Goal: Task Accomplishment & Management: Complete application form

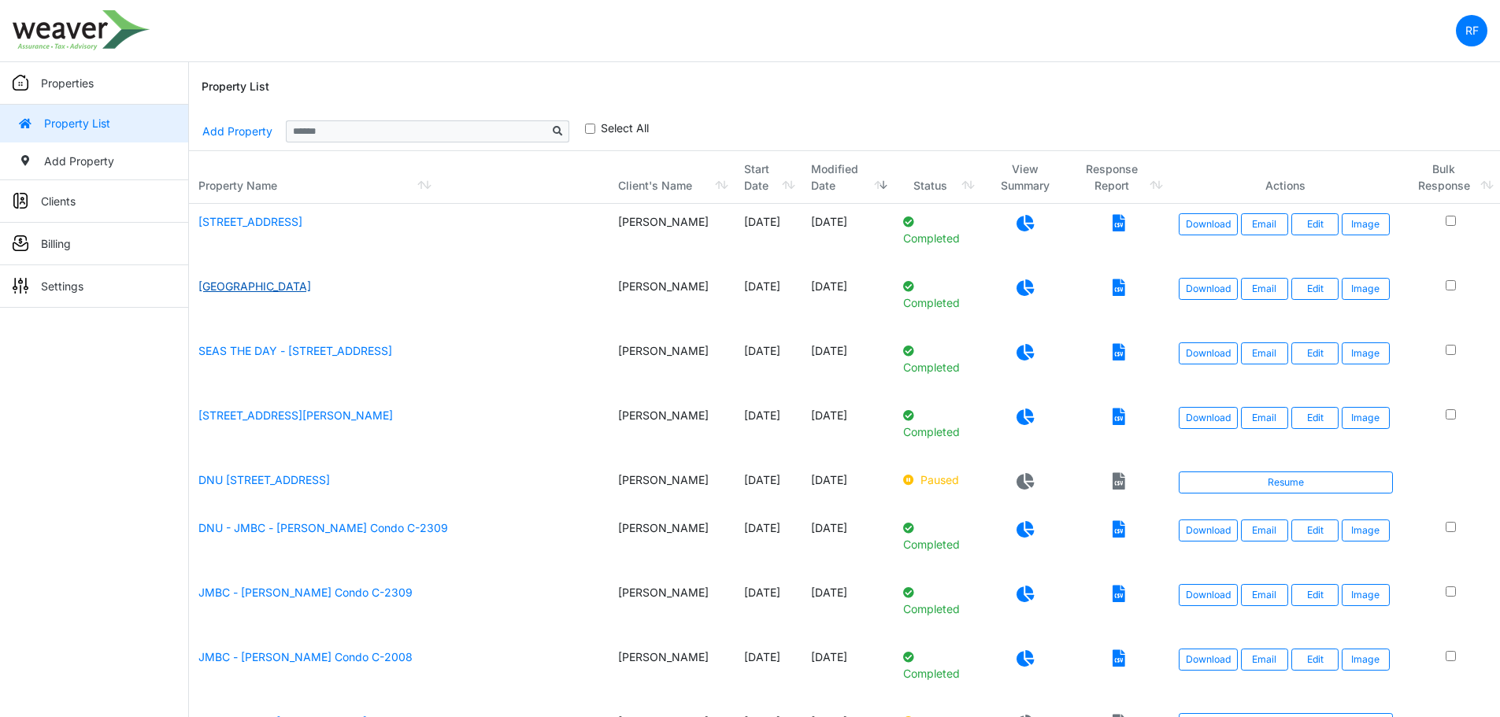
click at [259, 287] on link "Mimosa Manor" at bounding box center [254, 285] width 113 height 13
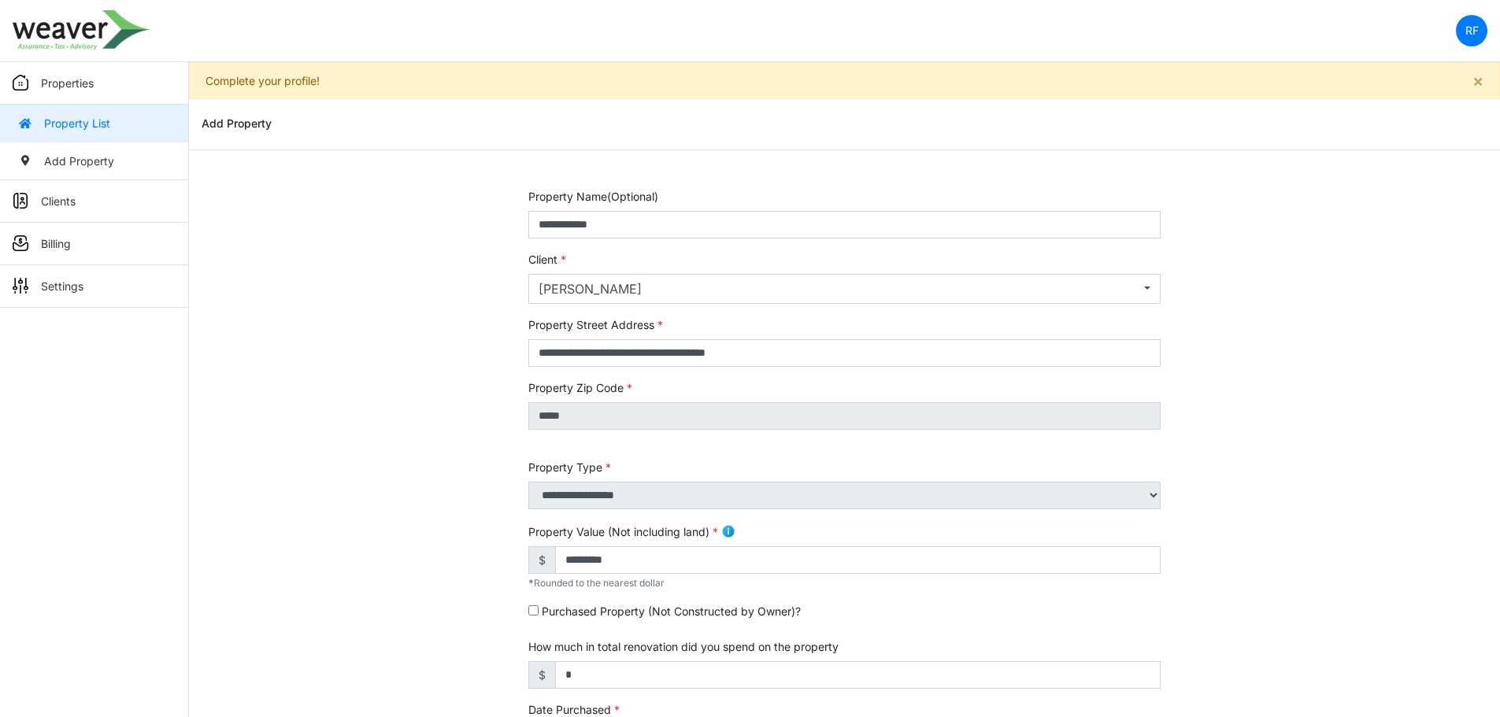
click at [90, 131] on link "Property List" at bounding box center [94, 124] width 188 height 38
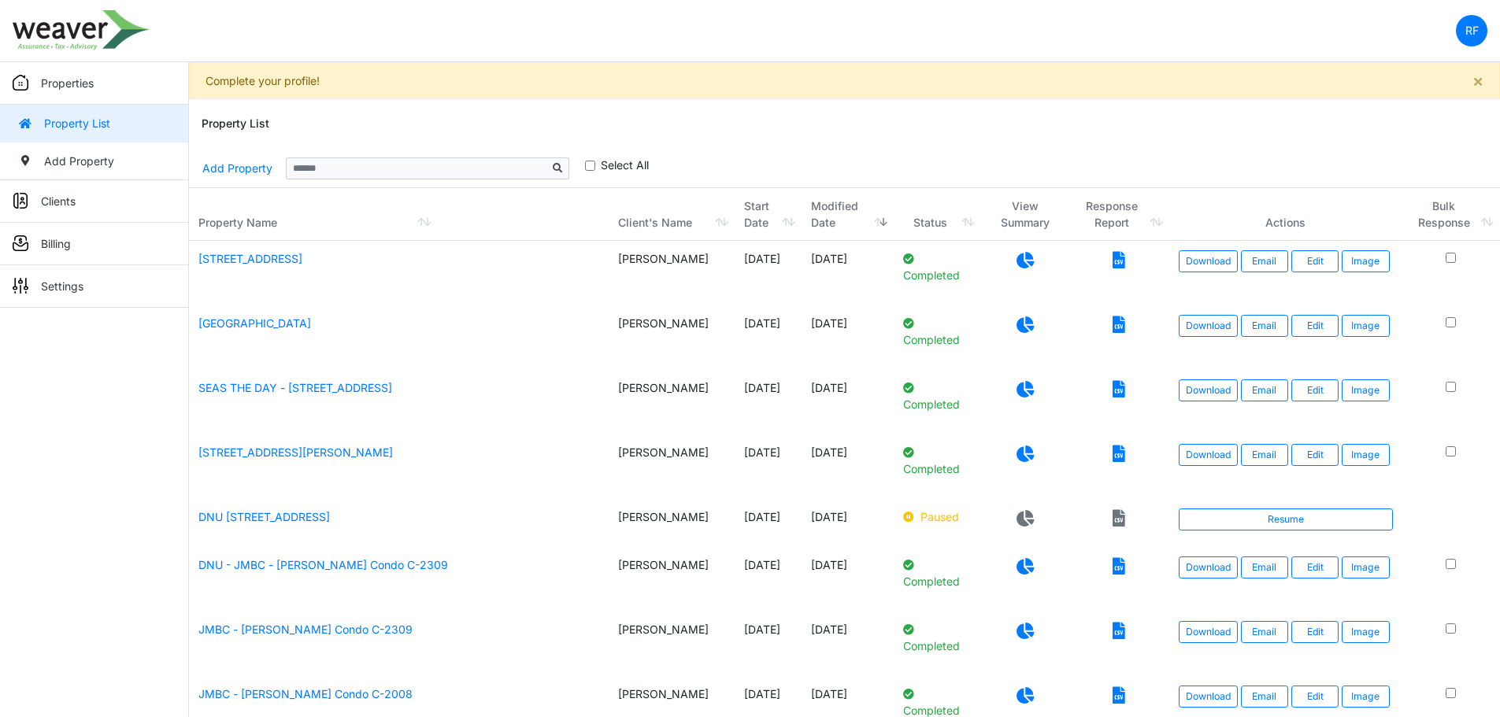
click at [1023, 326] on icon at bounding box center [1024, 324] width 17 height 17
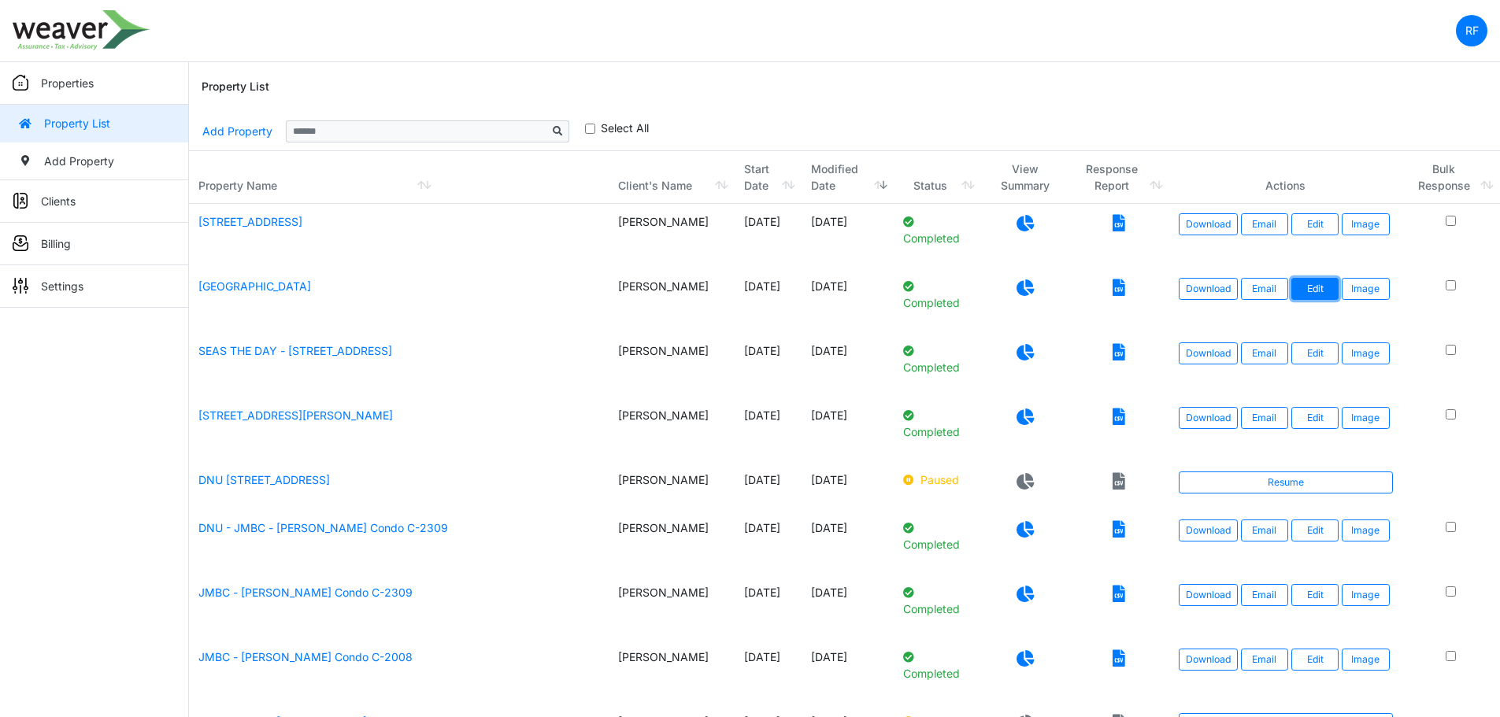
click at [1331, 283] on link "Edit" at bounding box center [1314, 289] width 47 height 22
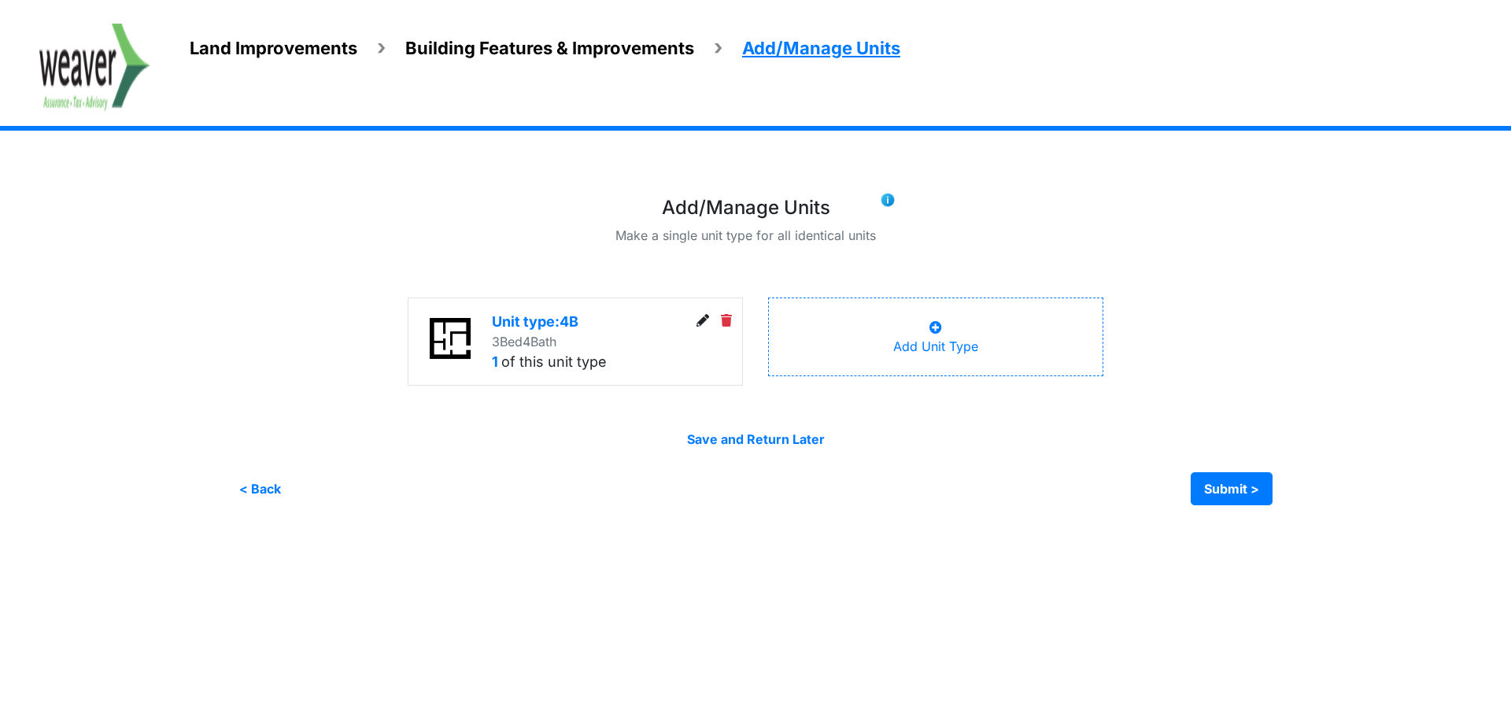
click at [329, 60] on li "Land Improvements" at bounding box center [274, 48] width 168 height 26
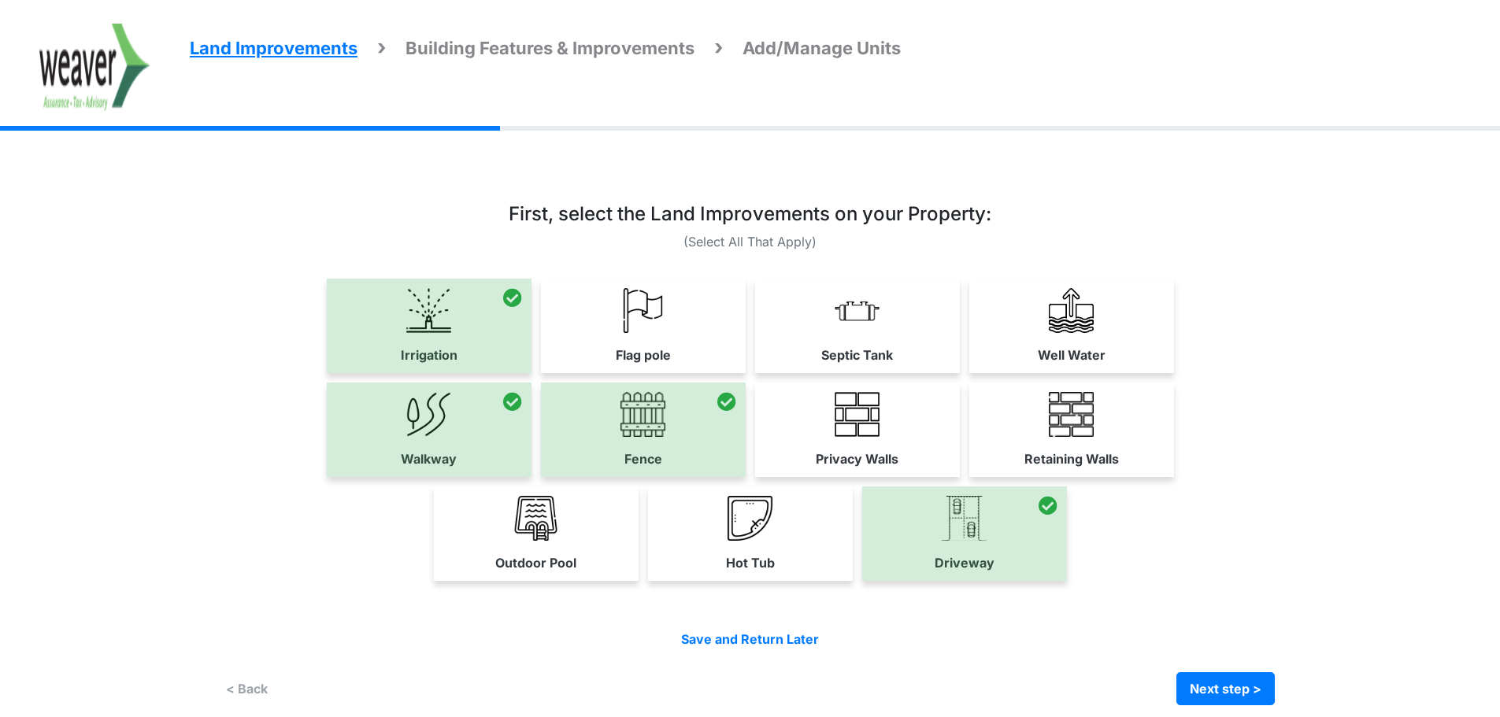
drag, startPoint x: 82, startPoint y: 408, endPoint x: 771, endPoint y: 200, distance: 719.4
click at [771, 200] on div at bounding box center [750, 451] width 1050 height 509
click at [1259, 682] on button "Next step >" at bounding box center [1225, 688] width 98 height 33
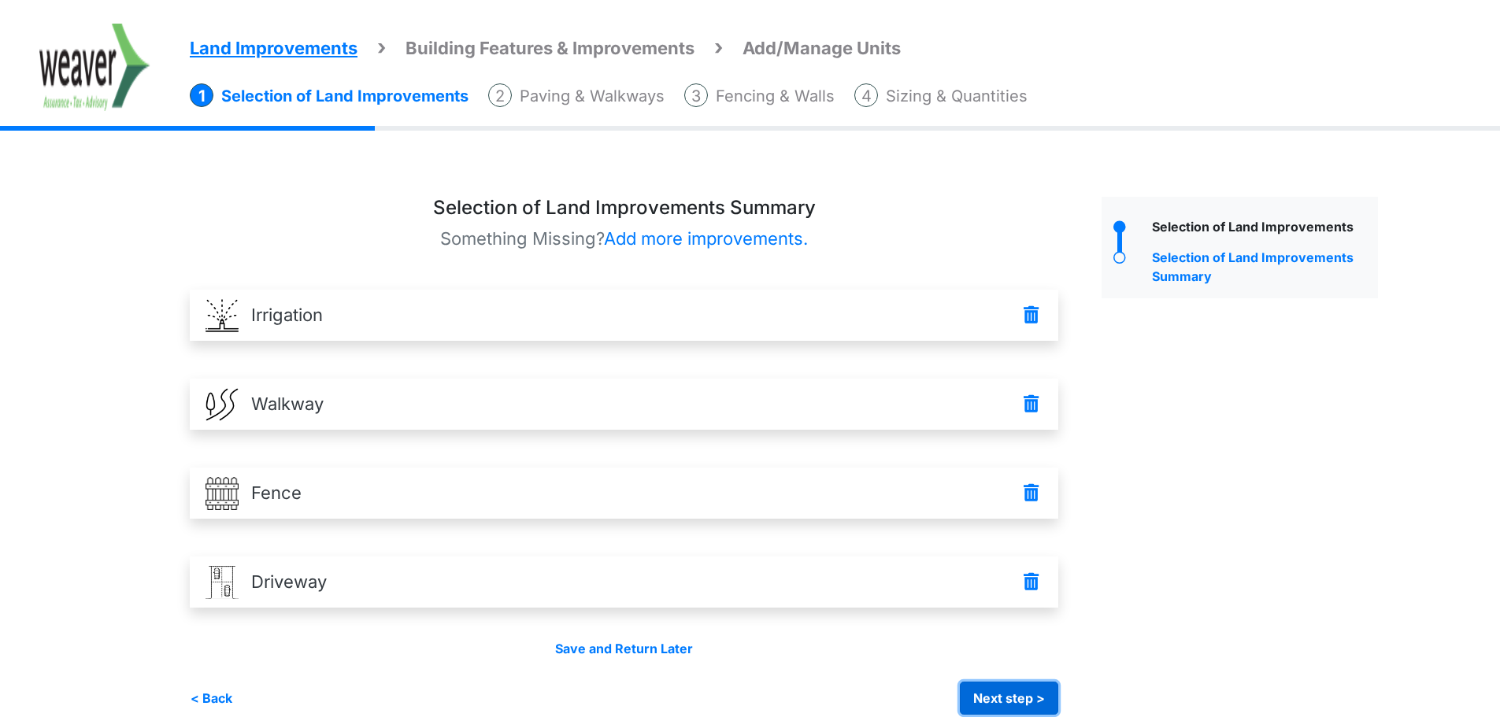
click at [1039, 705] on button "Next step >" at bounding box center [1009, 698] width 98 height 33
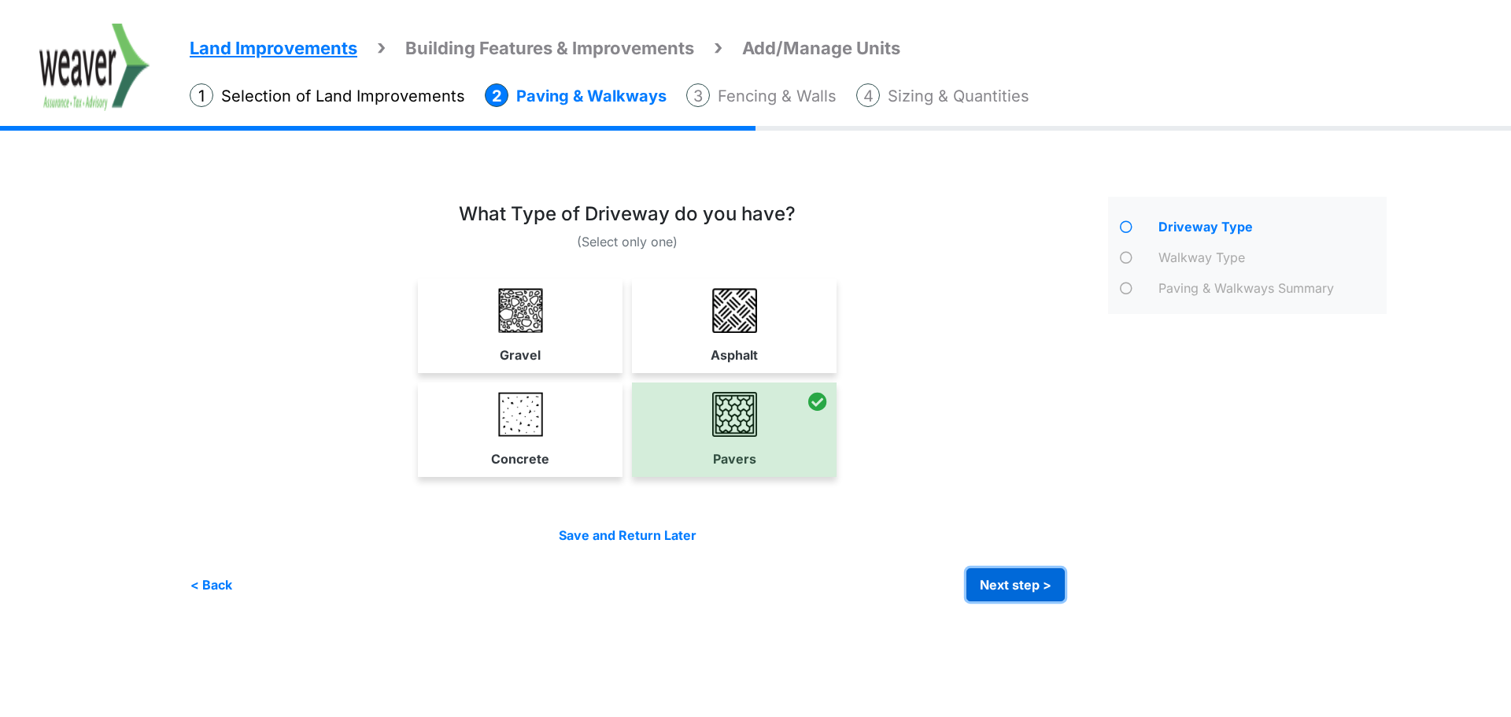
click at [1048, 584] on button "Next step >" at bounding box center [1016, 584] width 98 height 33
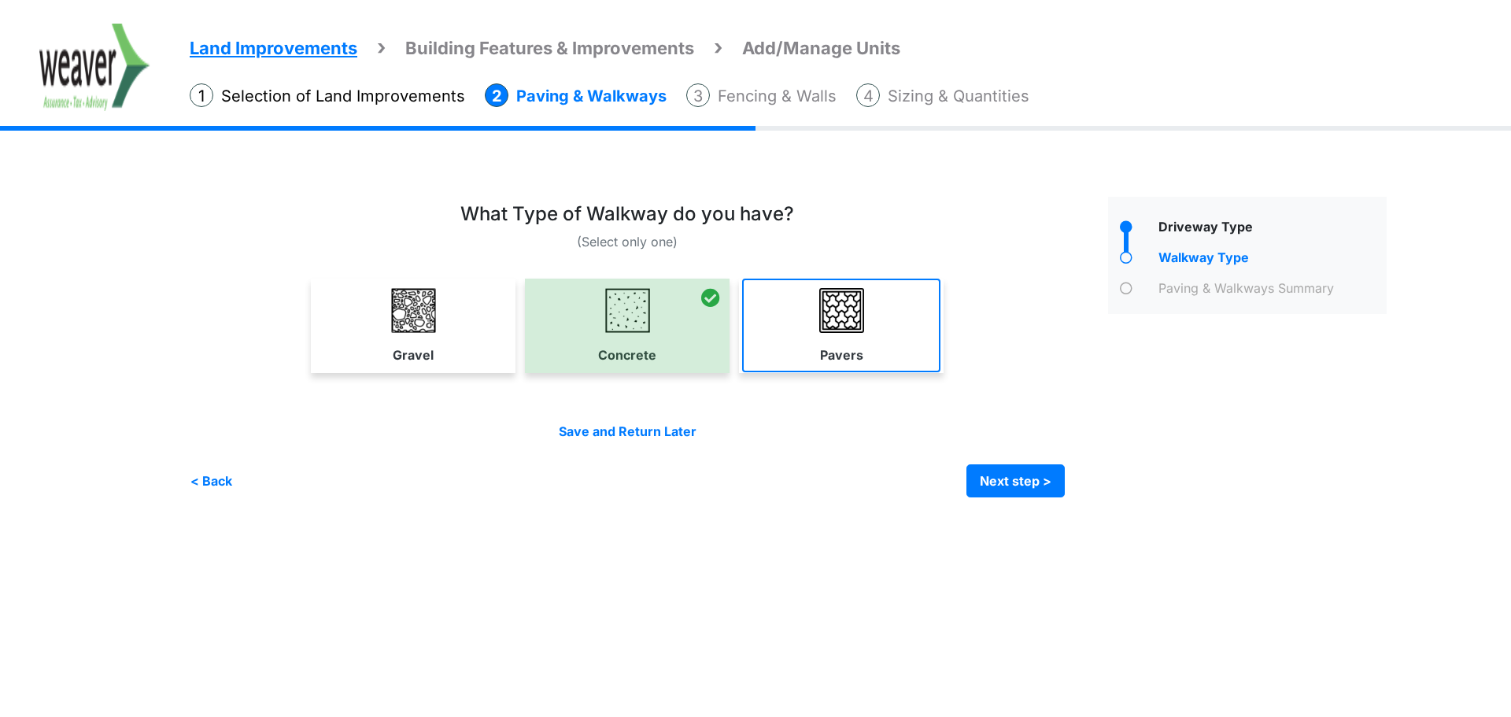
click at [874, 350] on link "Pavers" at bounding box center [841, 326] width 198 height 94
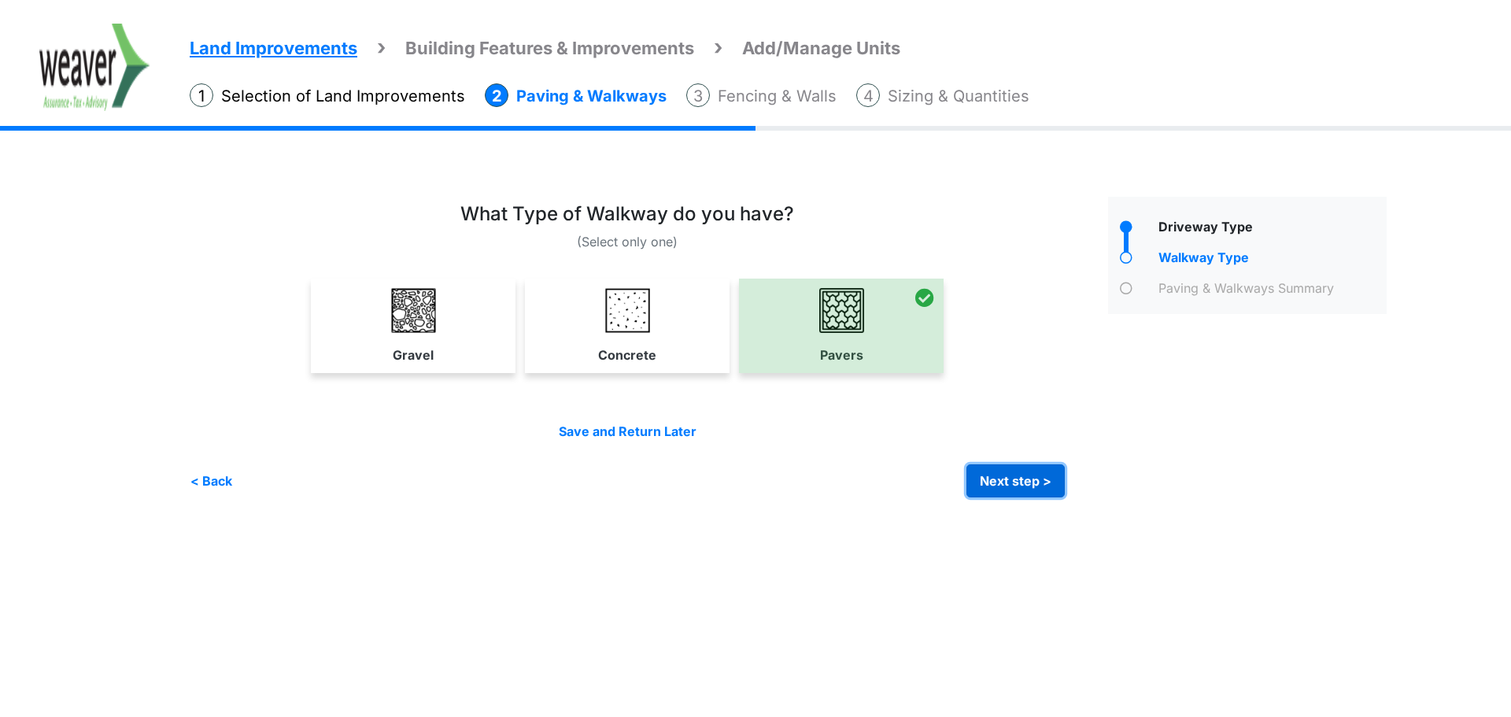
click at [1011, 483] on button "Next step >" at bounding box center [1016, 480] width 98 height 33
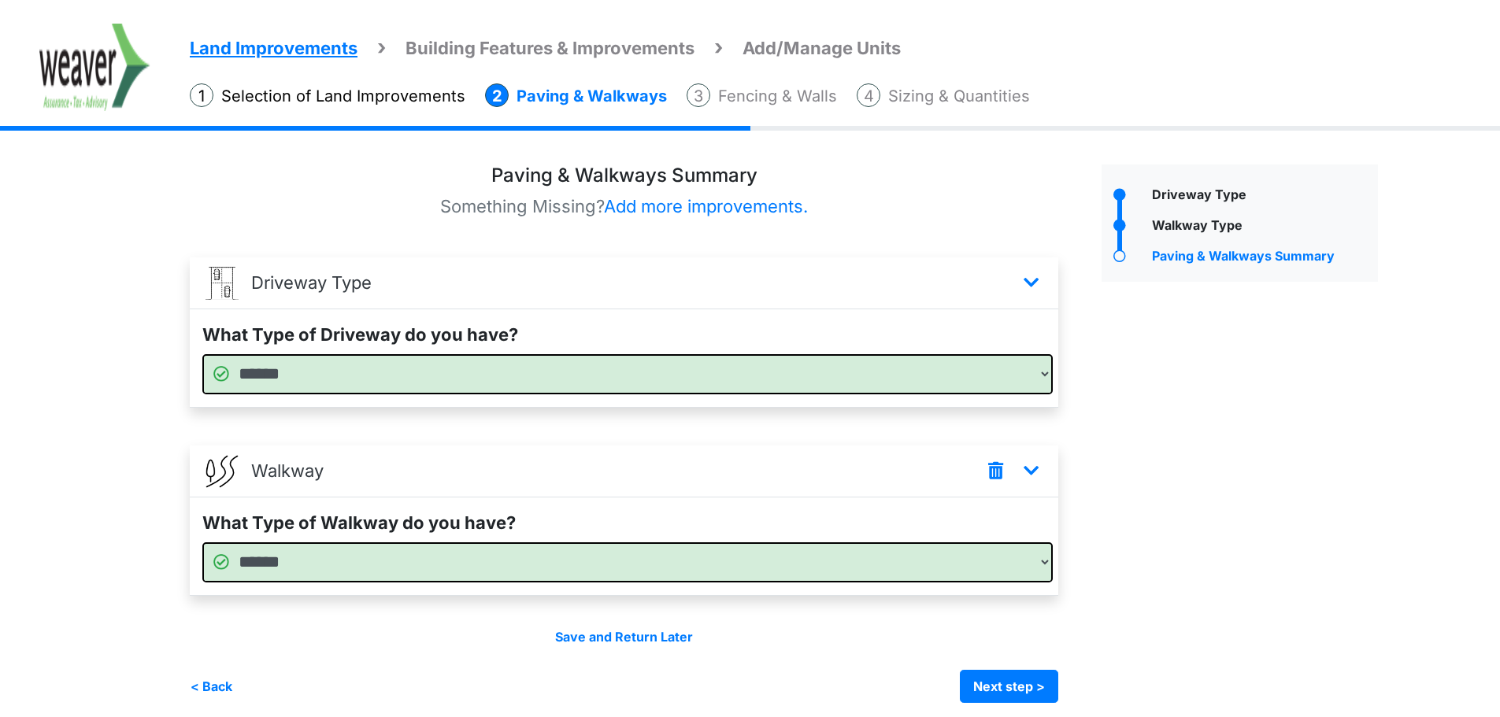
scroll to position [42, 0]
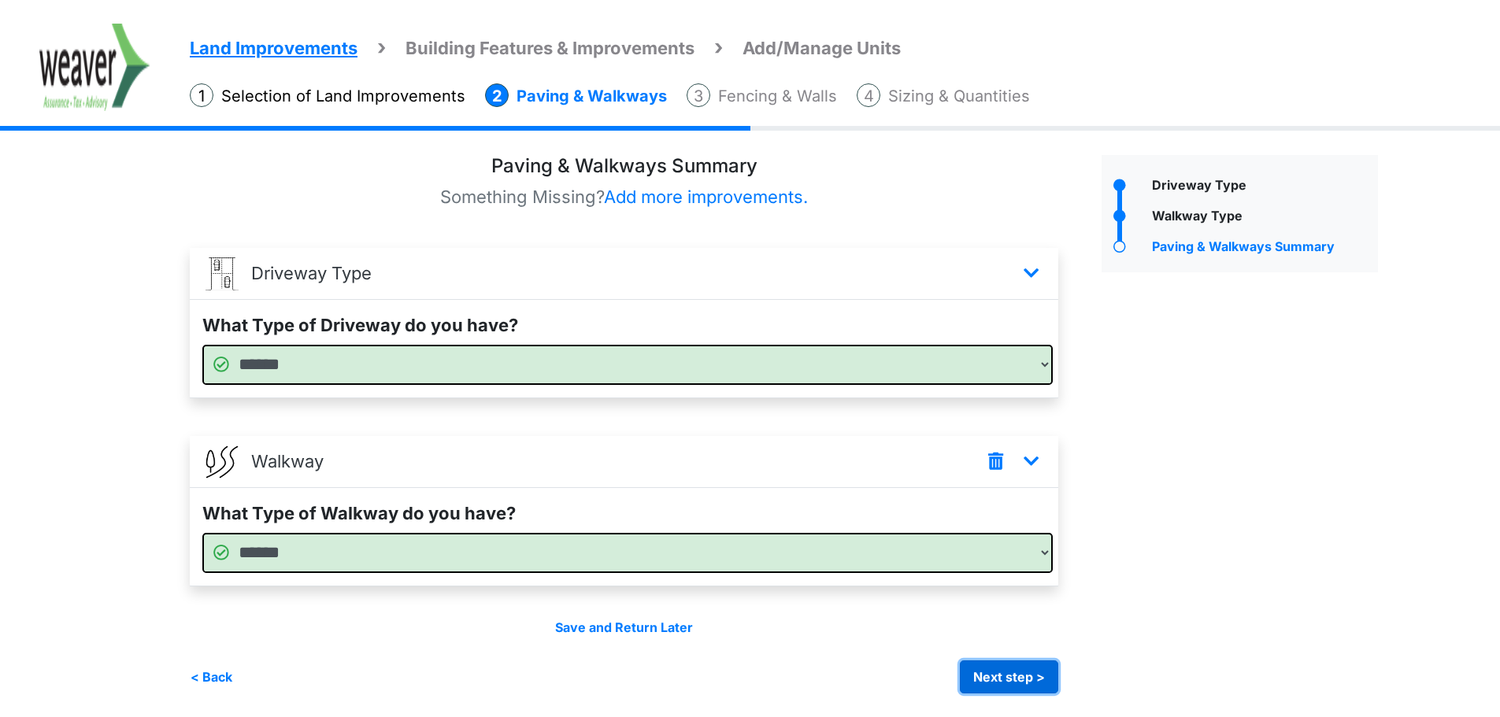
click at [1024, 678] on button "Next step >" at bounding box center [1009, 676] width 98 height 33
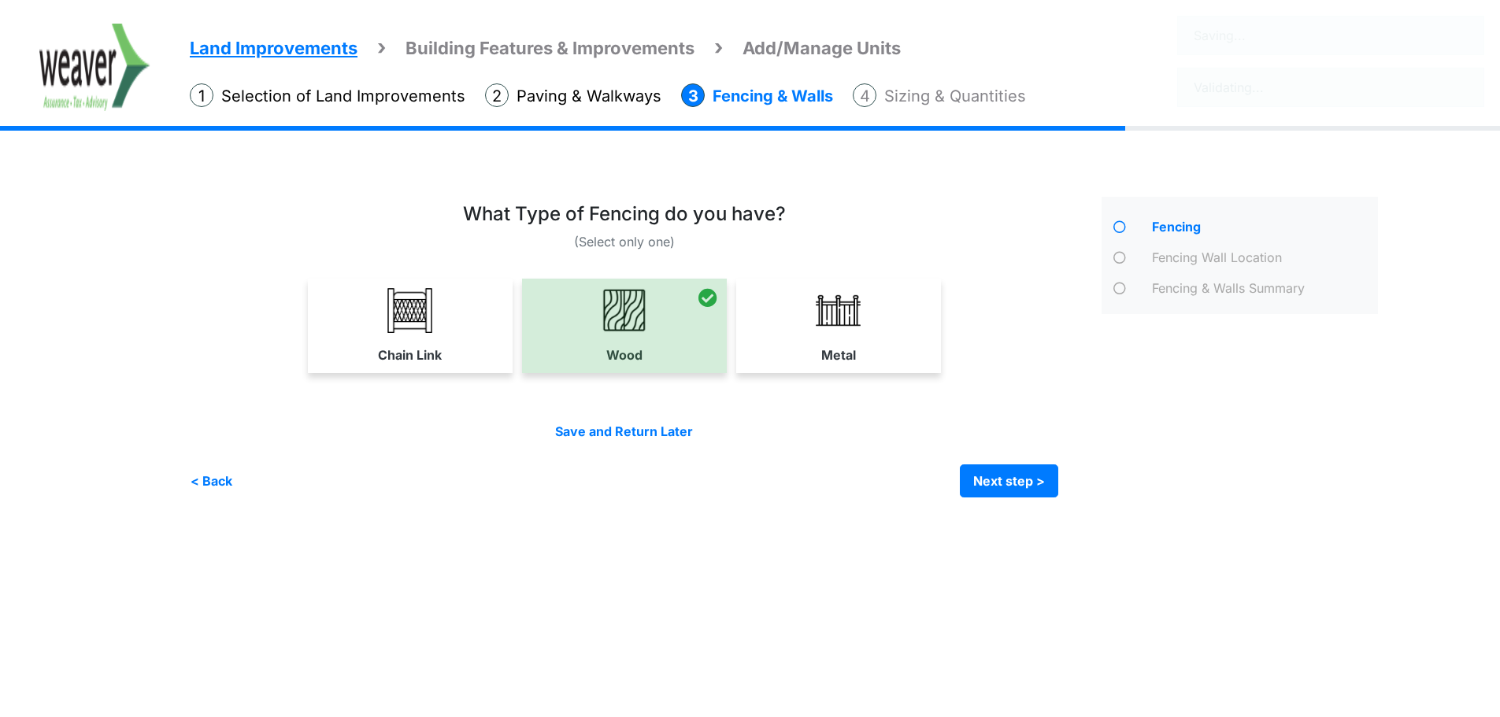
scroll to position [0, 0]
click at [221, 483] on button "< Back" at bounding box center [211, 480] width 43 height 33
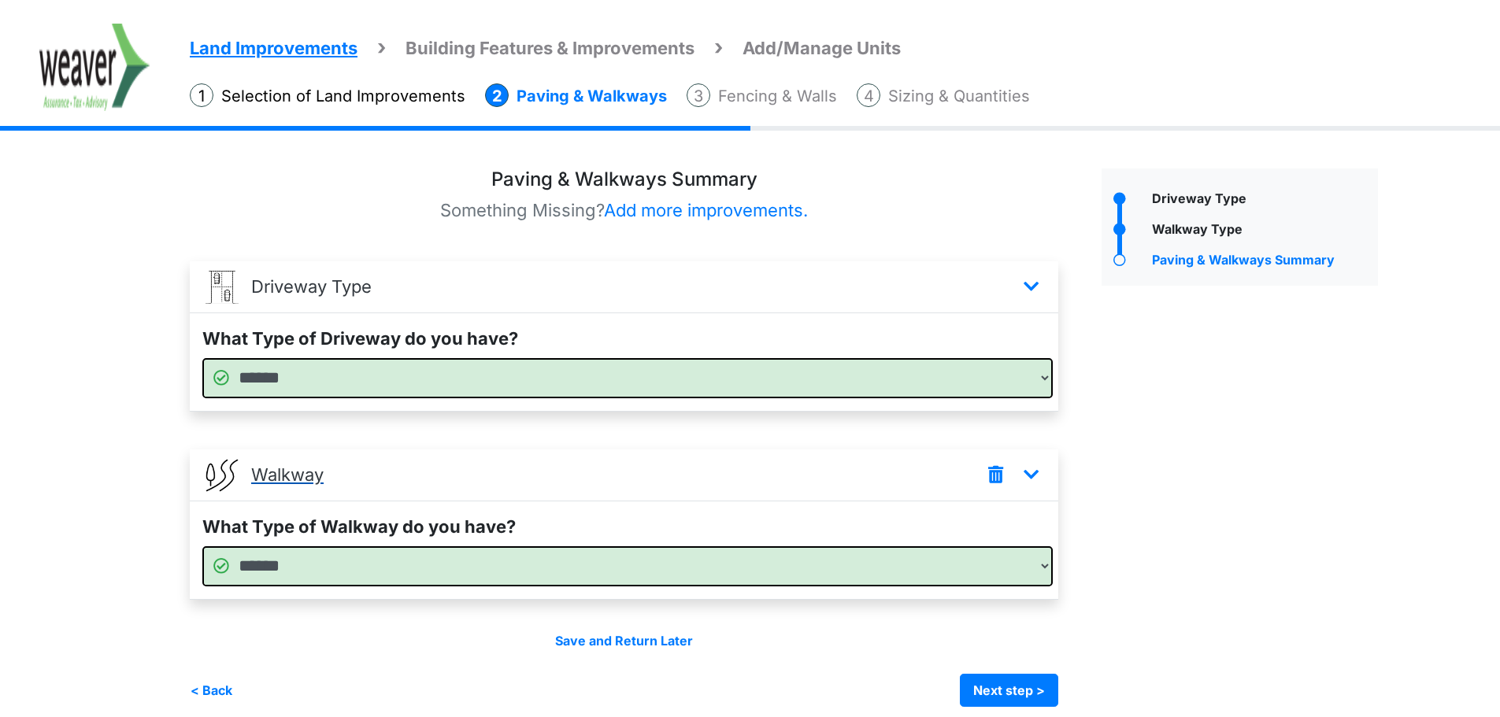
scroll to position [42, 0]
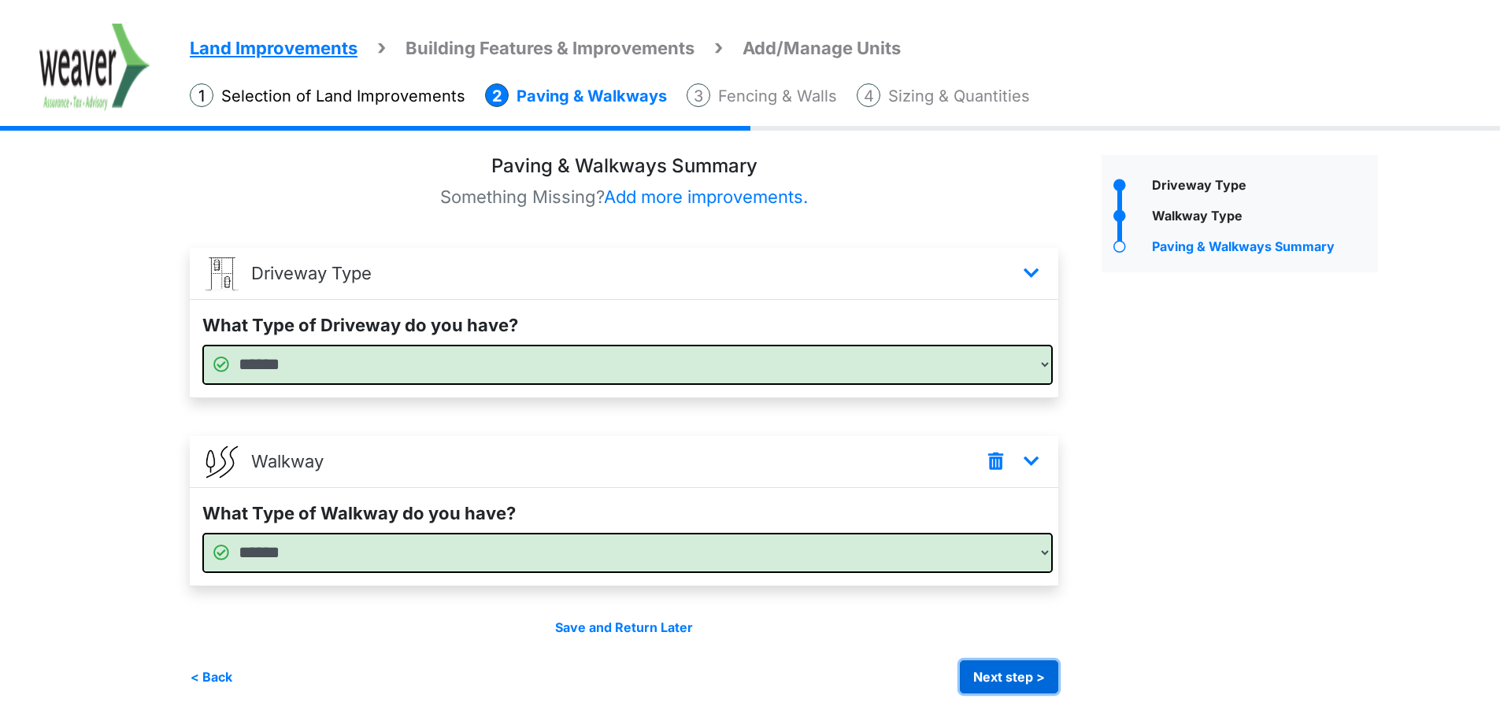
click at [990, 670] on button "Next step >" at bounding box center [1009, 676] width 98 height 33
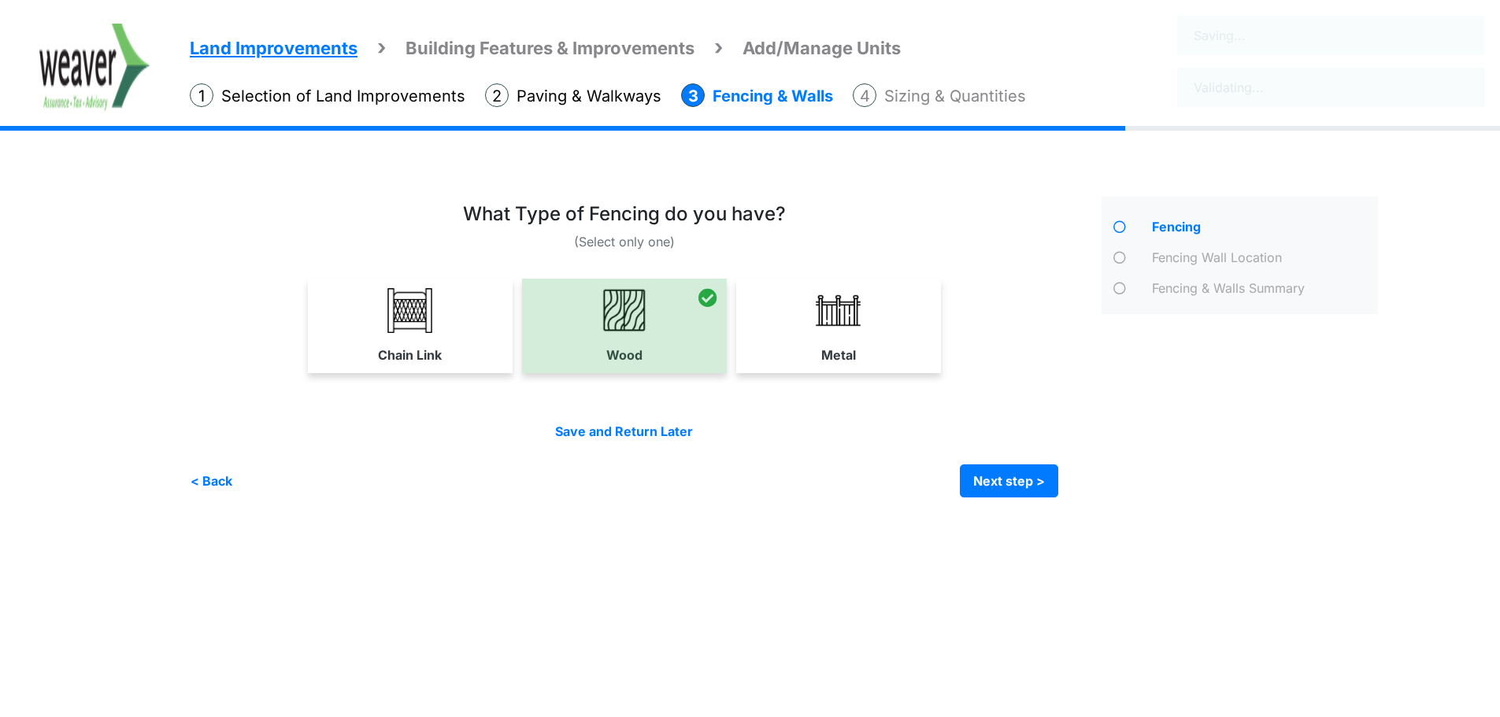
scroll to position [0, 0]
click at [1041, 481] on button "Next step >" at bounding box center [1016, 480] width 98 height 33
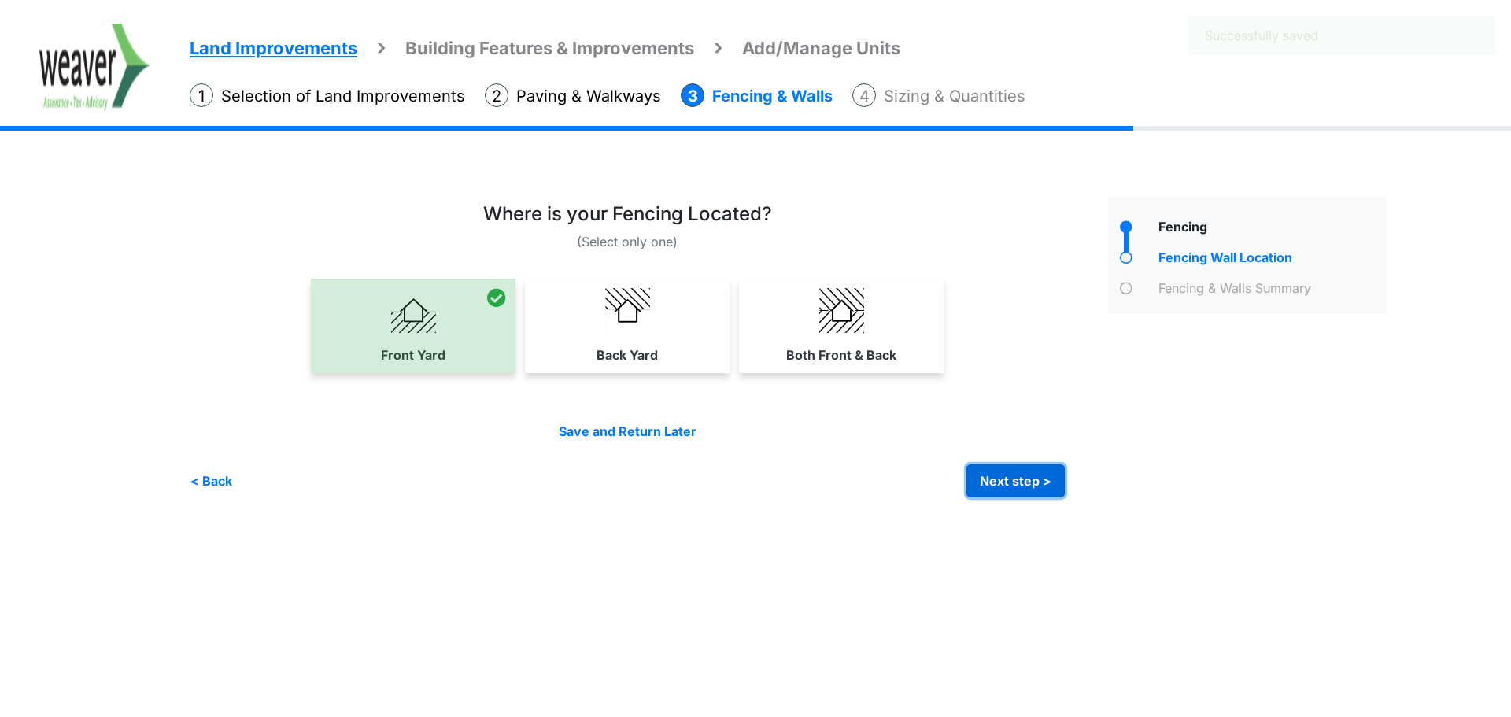
click at [1041, 469] on button "Next step >" at bounding box center [1016, 480] width 98 height 33
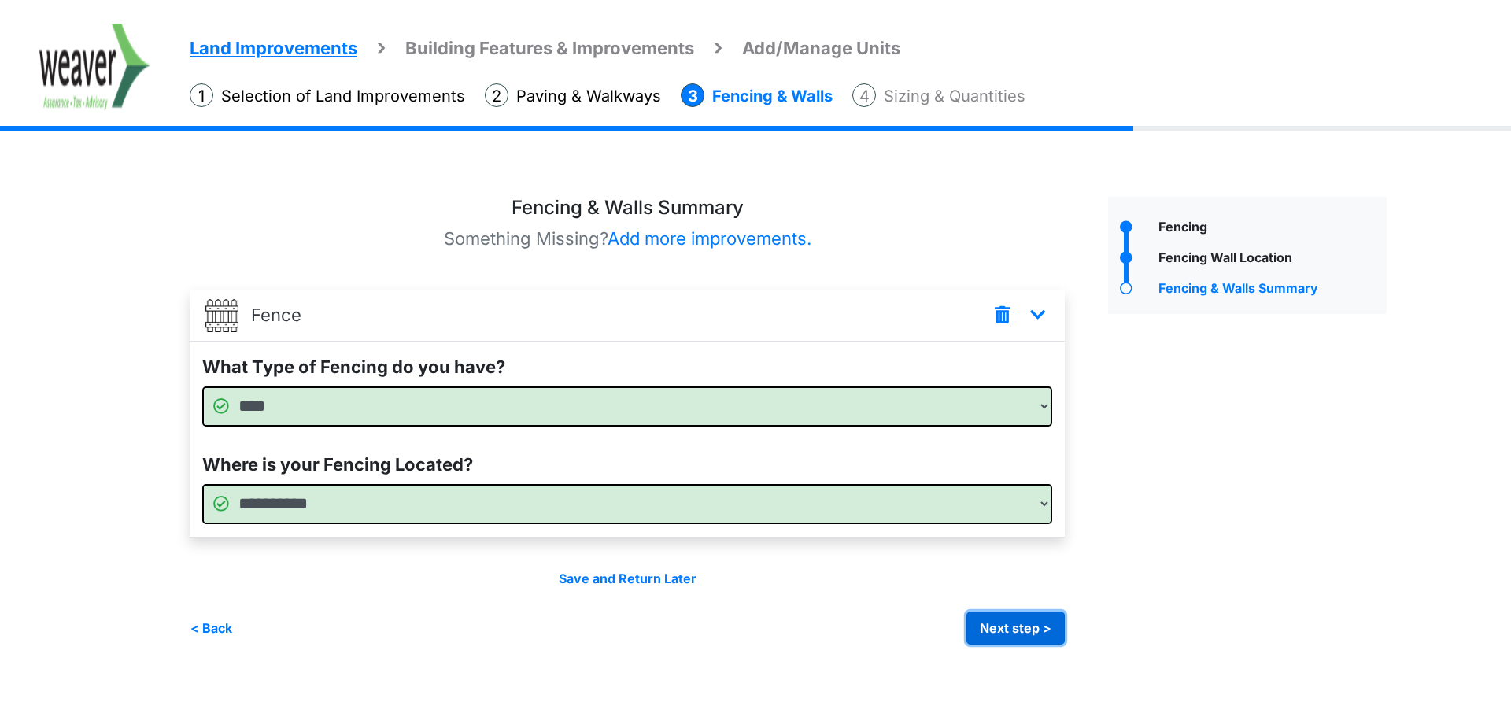
click at [1051, 623] on button "Next step >" at bounding box center [1016, 628] width 98 height 33
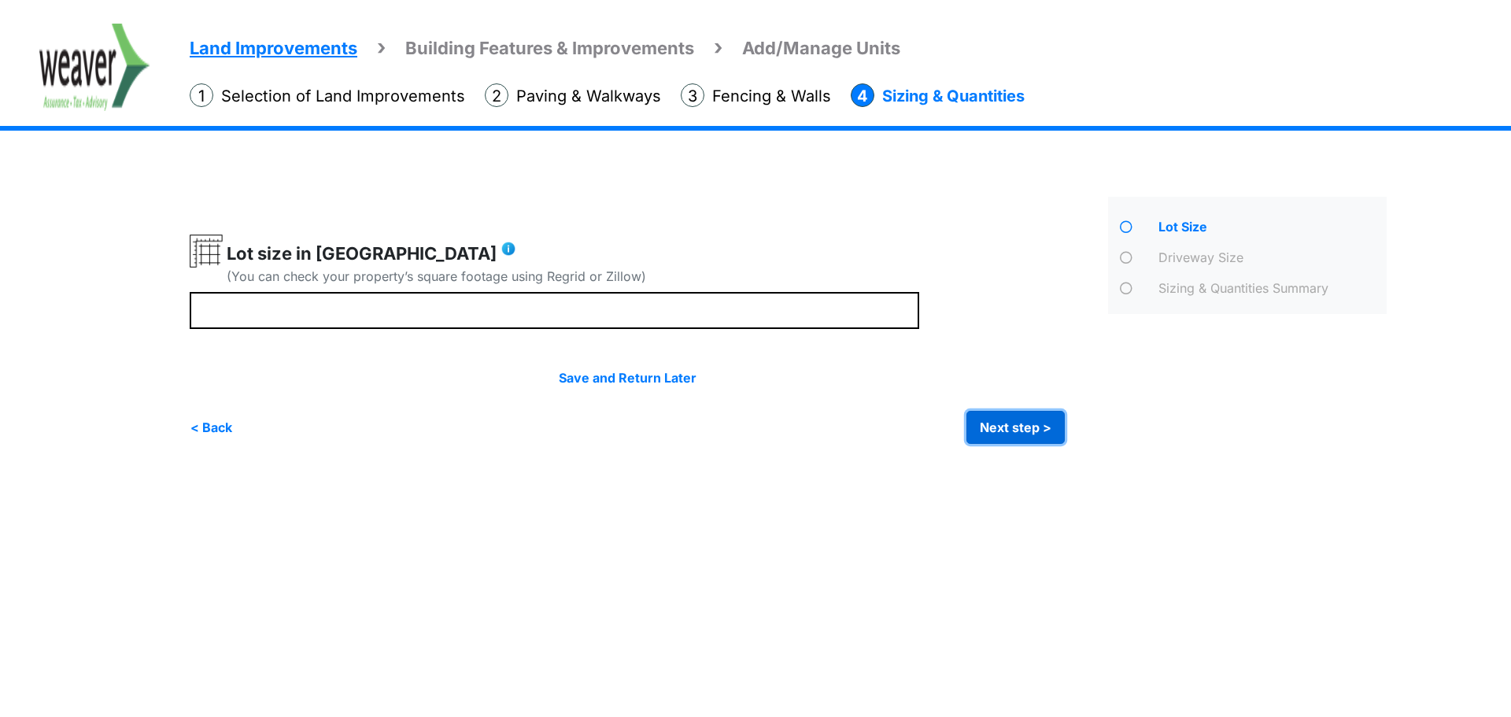
click at [982, 416] on button "Next step >" at bounding box center [1016, 427] width 98 height 33
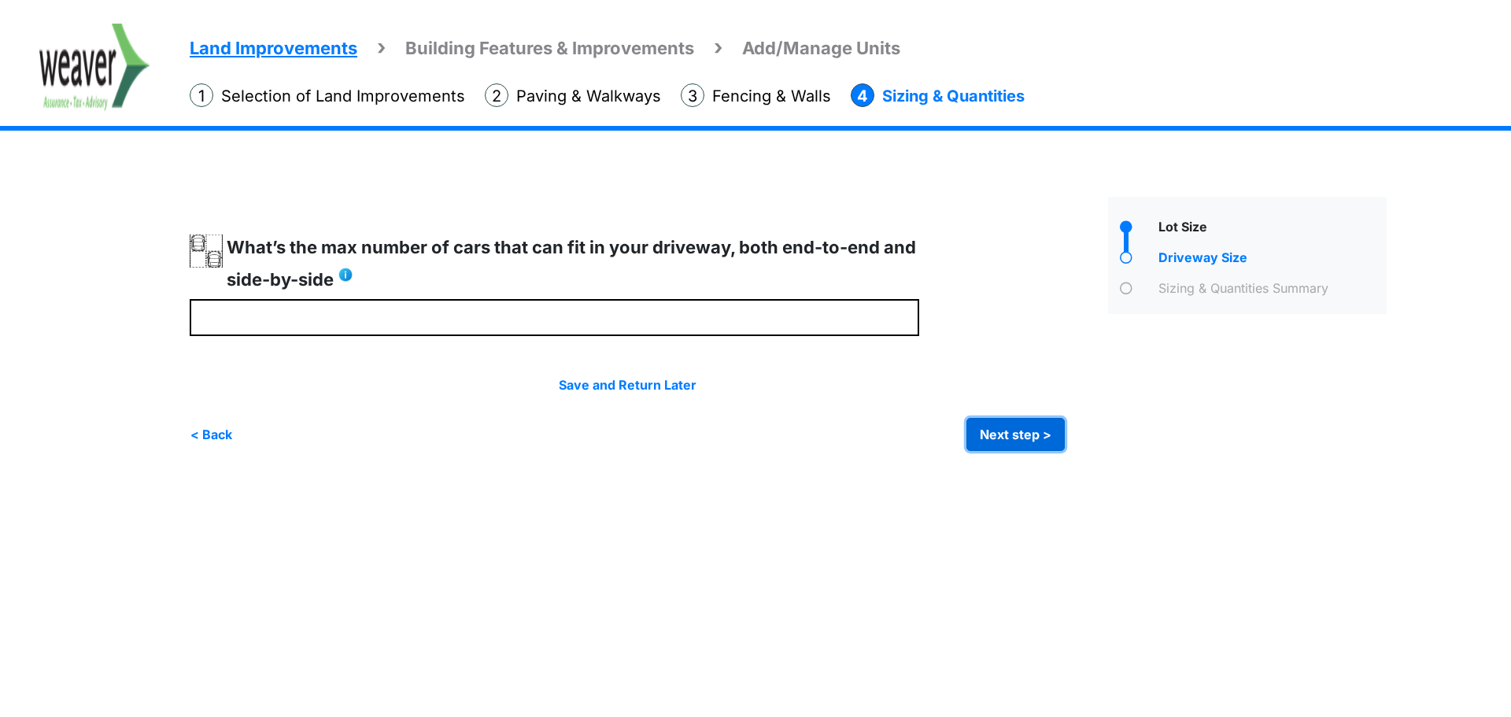
click at [981, 421] on button "Next step >" at bounding box center [1016, 434] width 98 height 33
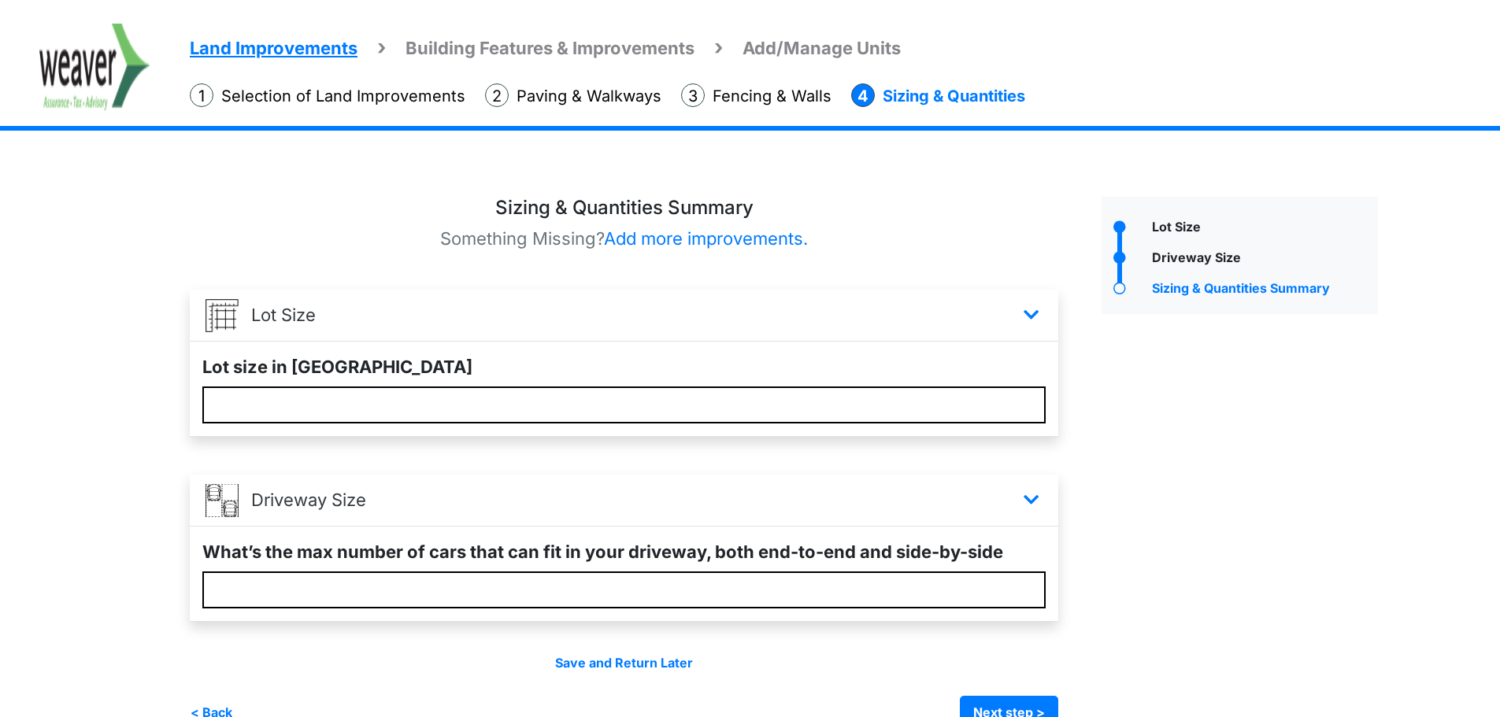
scroll to position [35, 0]
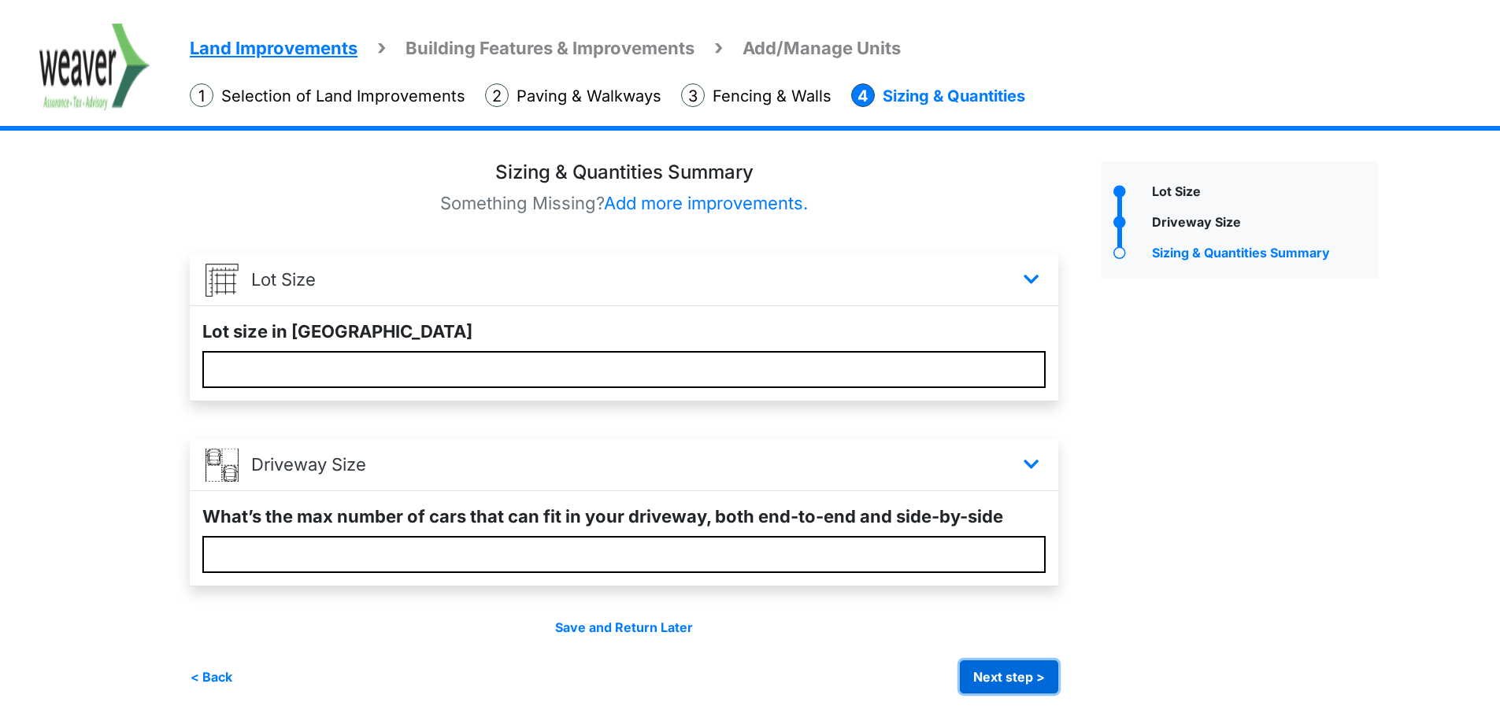
click at [1029, 687] on button "Next step >" at bounding box center [1009, 676] width 98 height 33
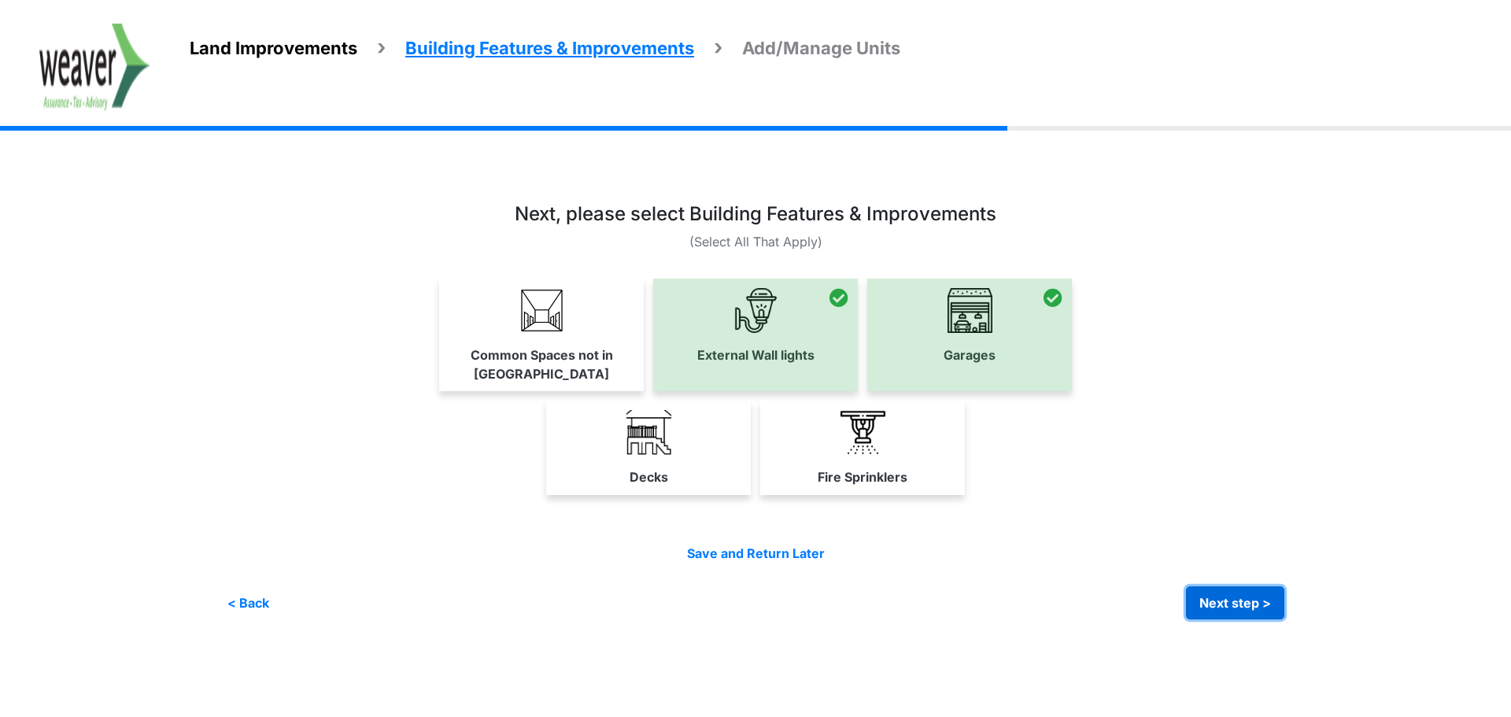
click at [1230, 592] on button "Next step >" at bounding box center [1235, 602] width 98 height 33
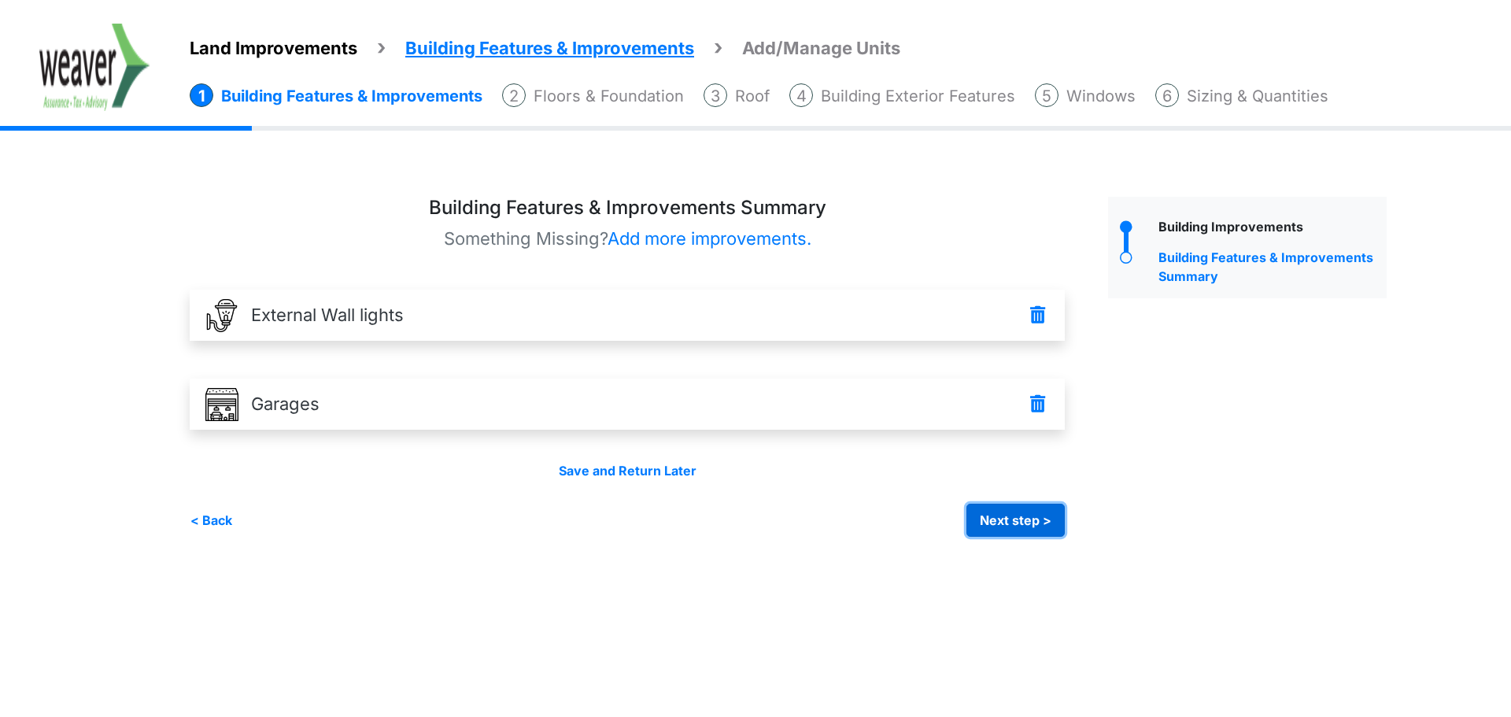
click at [1020, 532] on button "Next step >" at bounding box center [1016, 520] width 98 height 33
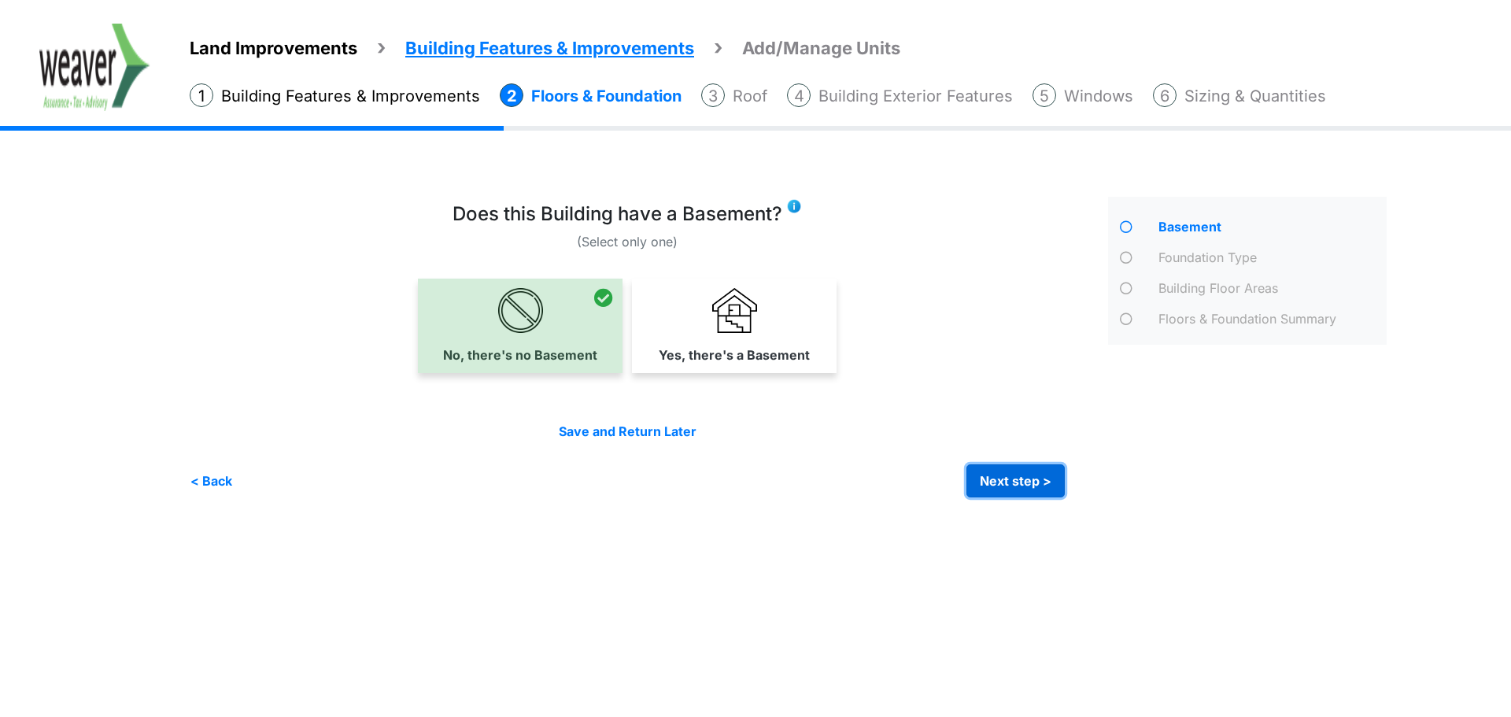
click at [1026, 488] on button "Next step >" at bounding box center [1016, 480] width 98 height 33
click at [1022, 469] on button "Next step >" at bounding box center [1016, 480] width 98 height 33
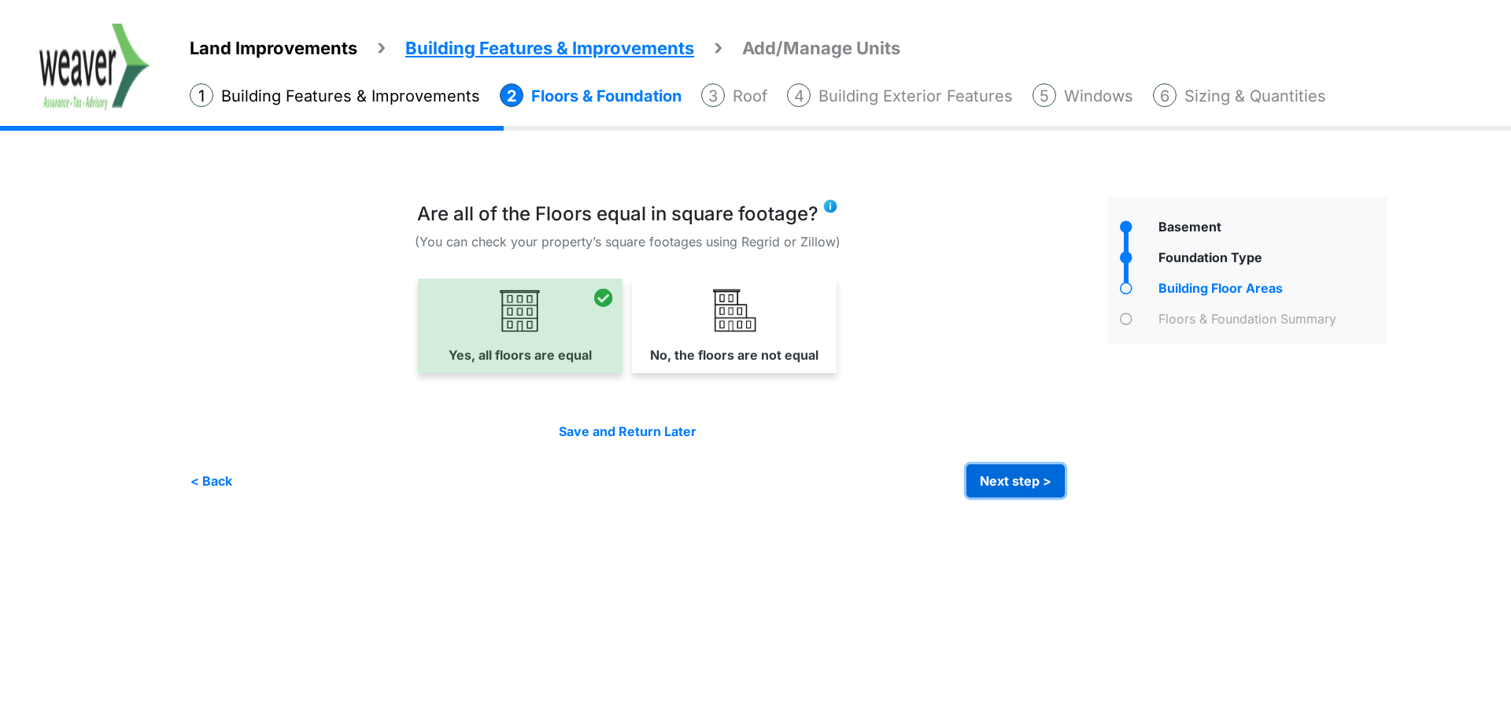
click at [1019, 470] on button "Next step >" at bounding box center [1016, 480] width 98 height 33
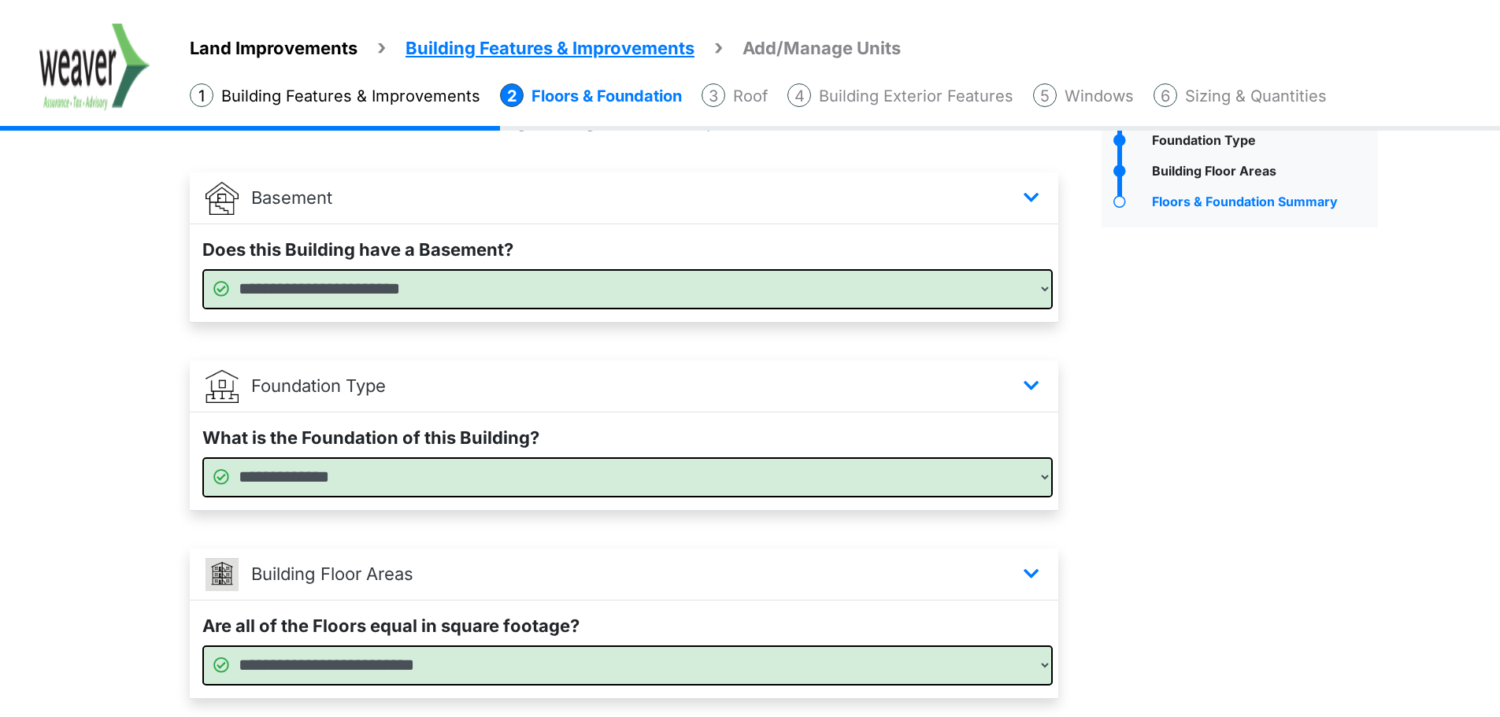
scroll to position [230, 0]
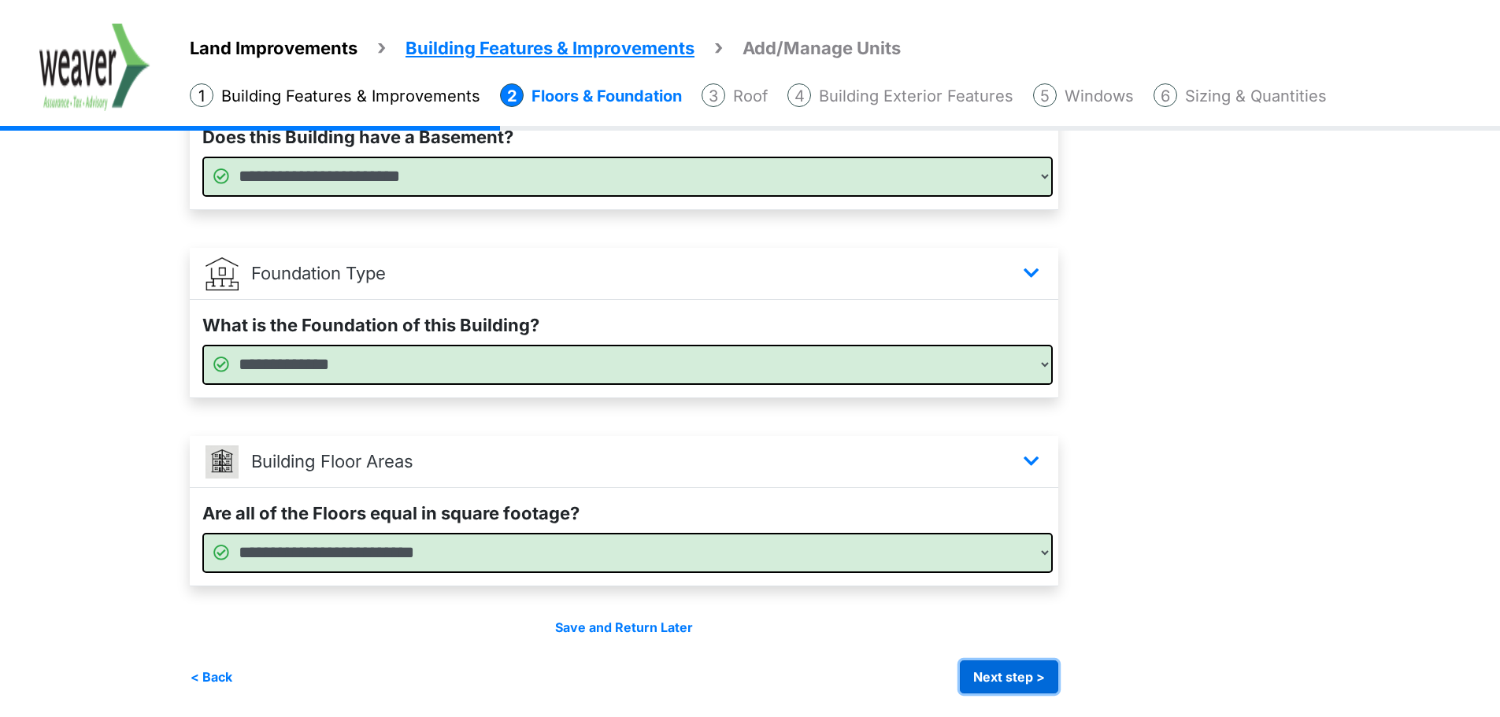
click at [1023, 677] on button "Next step >" at bounding box center [1009, 676] width 98 height 33
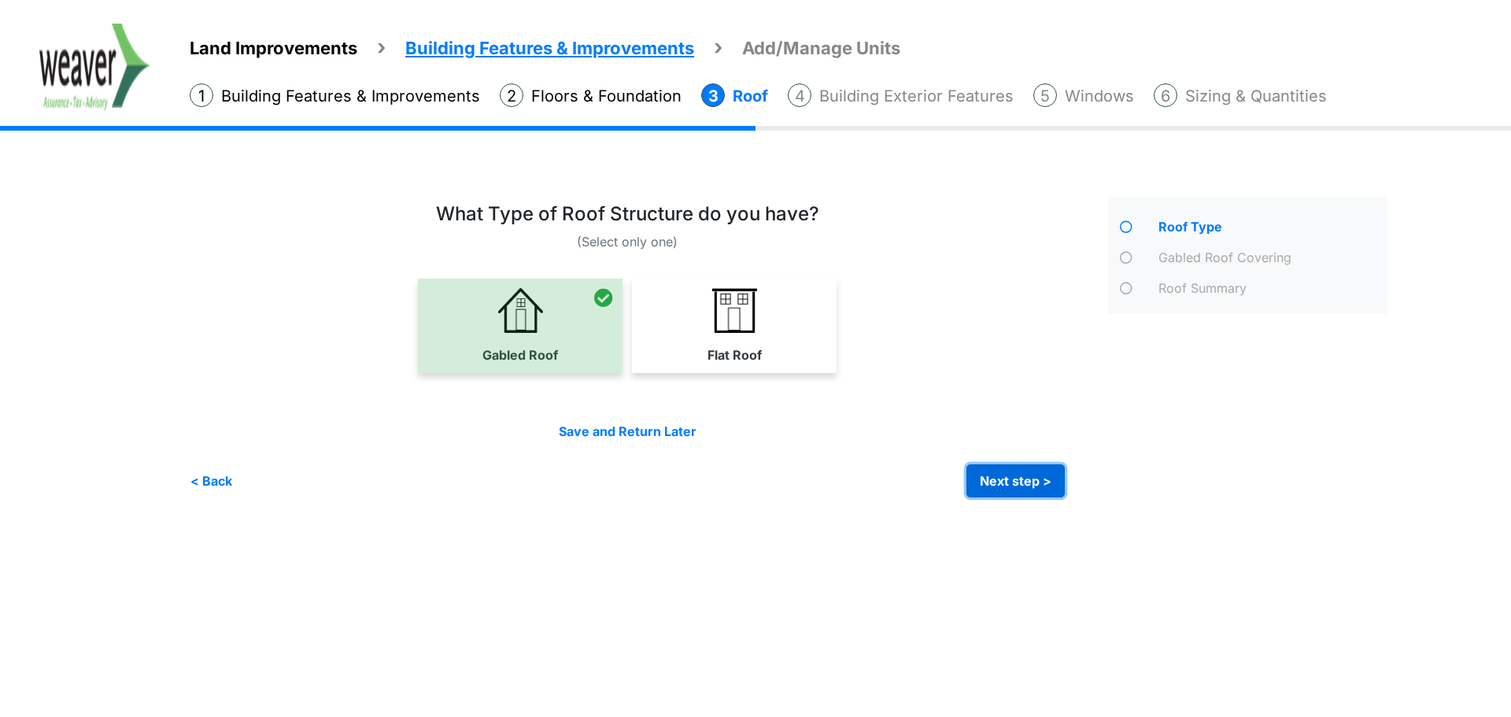
click at [1048, 488] on button "Next step >" at bounding box center [1016, 480] width 98 height 33
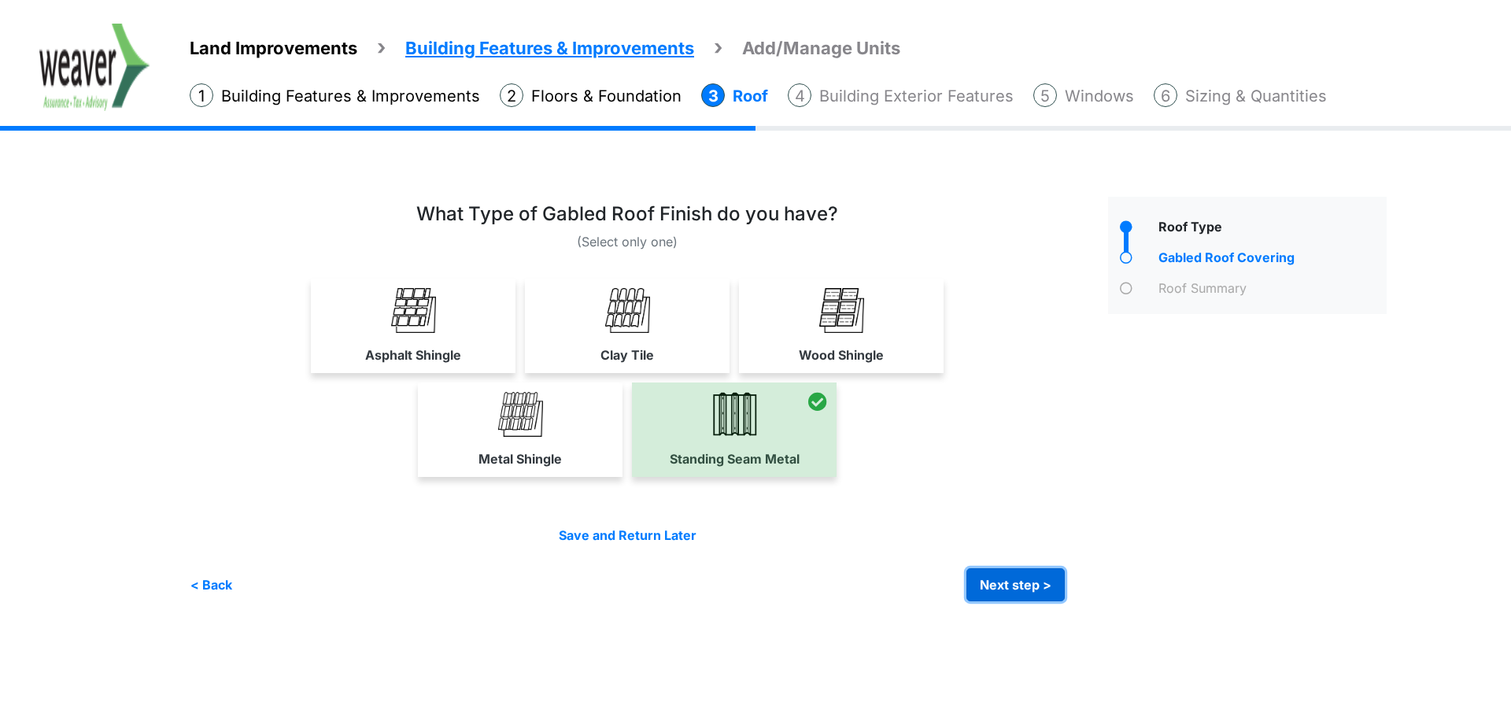
click at [1049, 591] on button "Next step >" at bounding box center [1016, 584] width 98 height 33
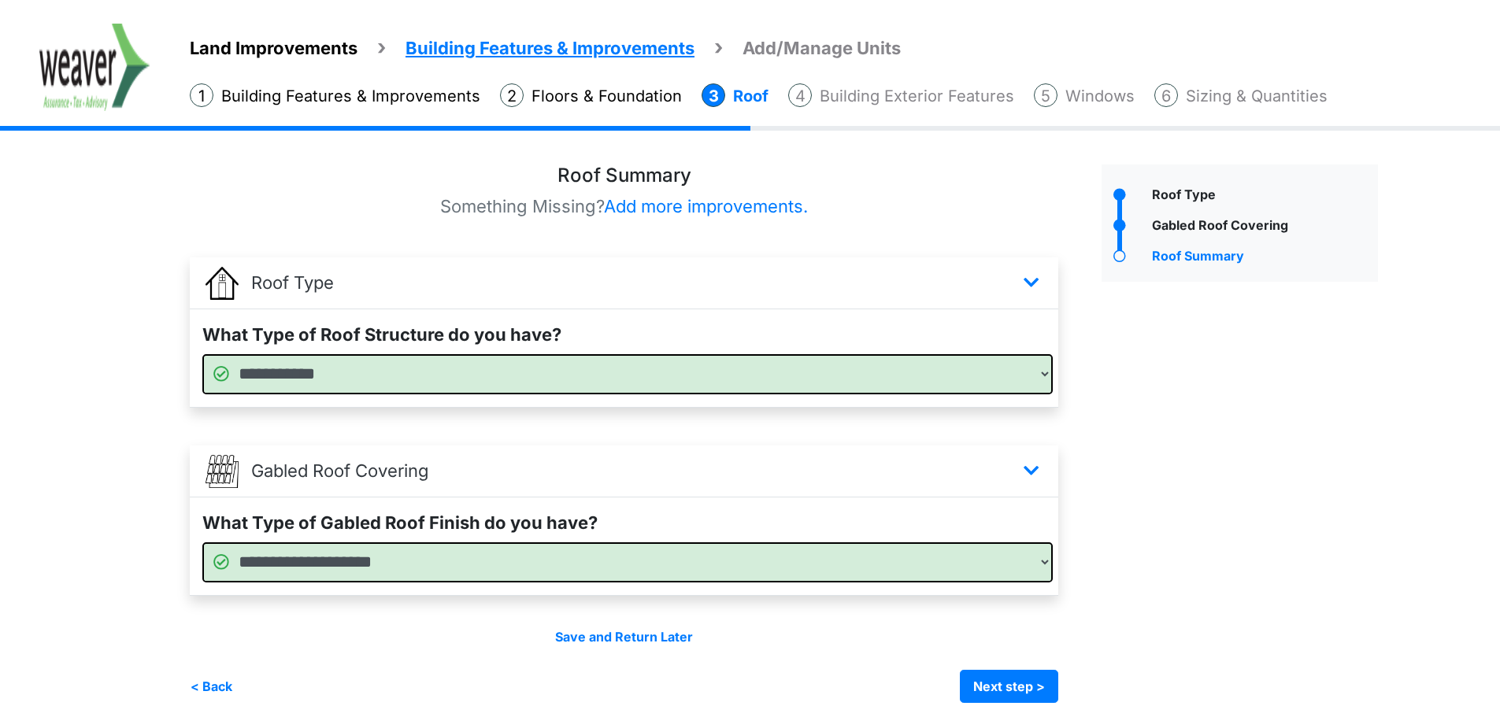
scroll to position [42, 0]
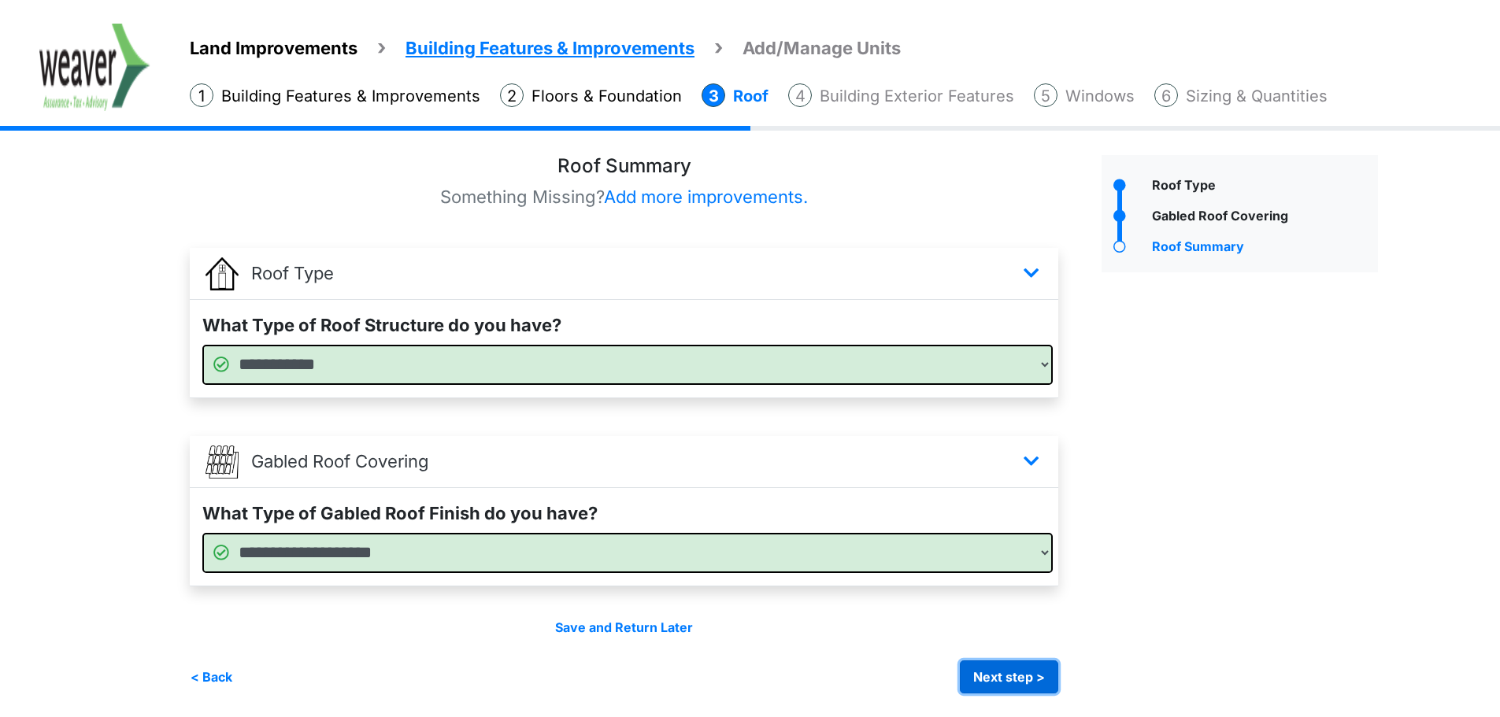
click at [997, 677] on button "Next step >" at bounding box center [1009, 676] width 98 height 33
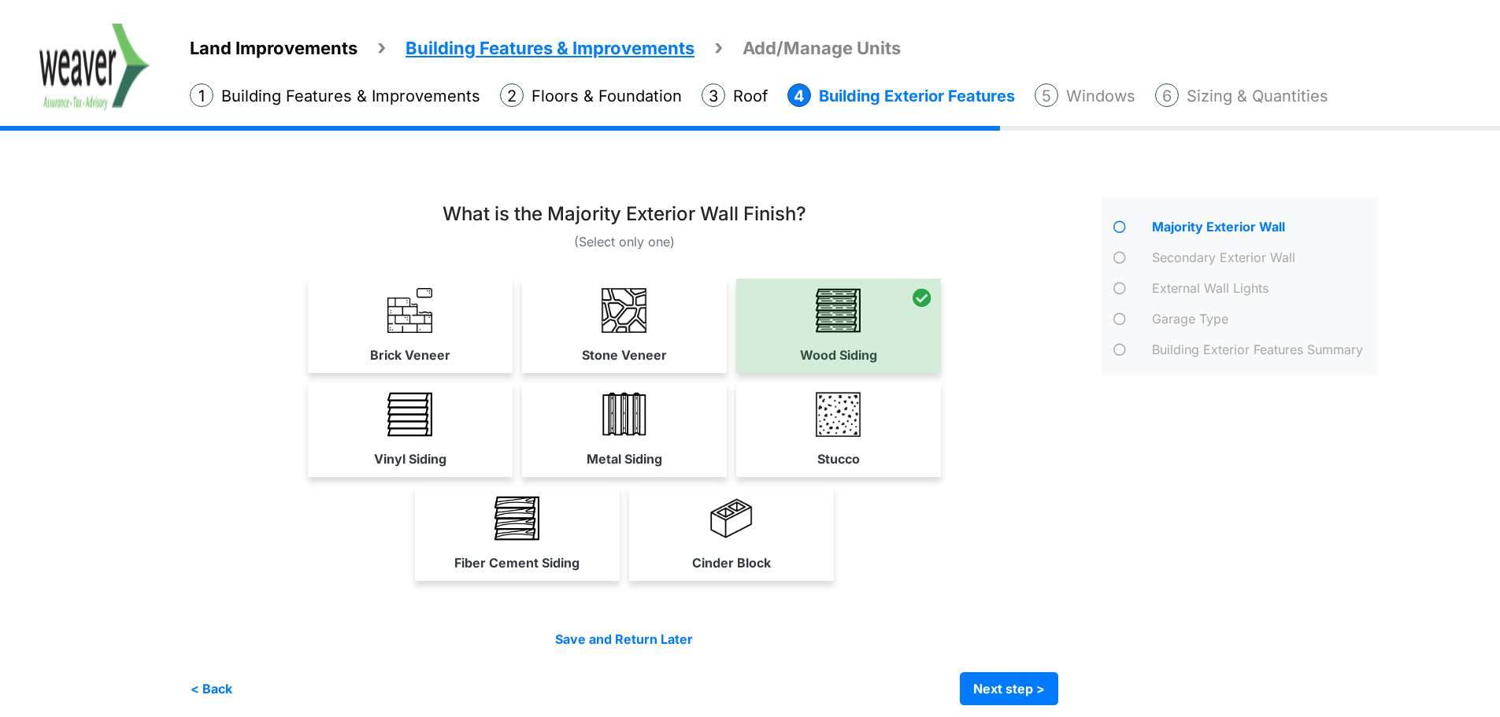
scroll to position [12, 0]
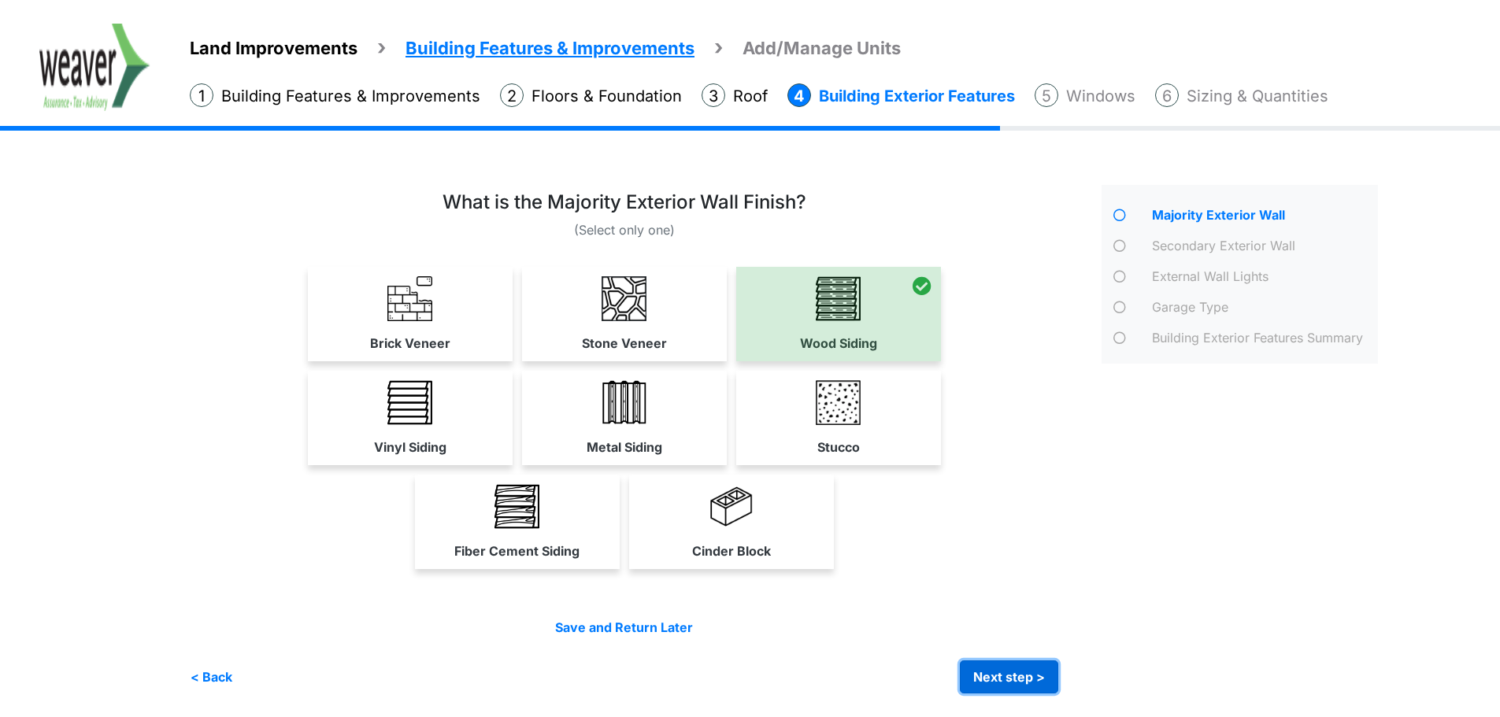
click at [1015, 676] on button "Next step >" at bounding box center [1009, 676] width 98 height 33
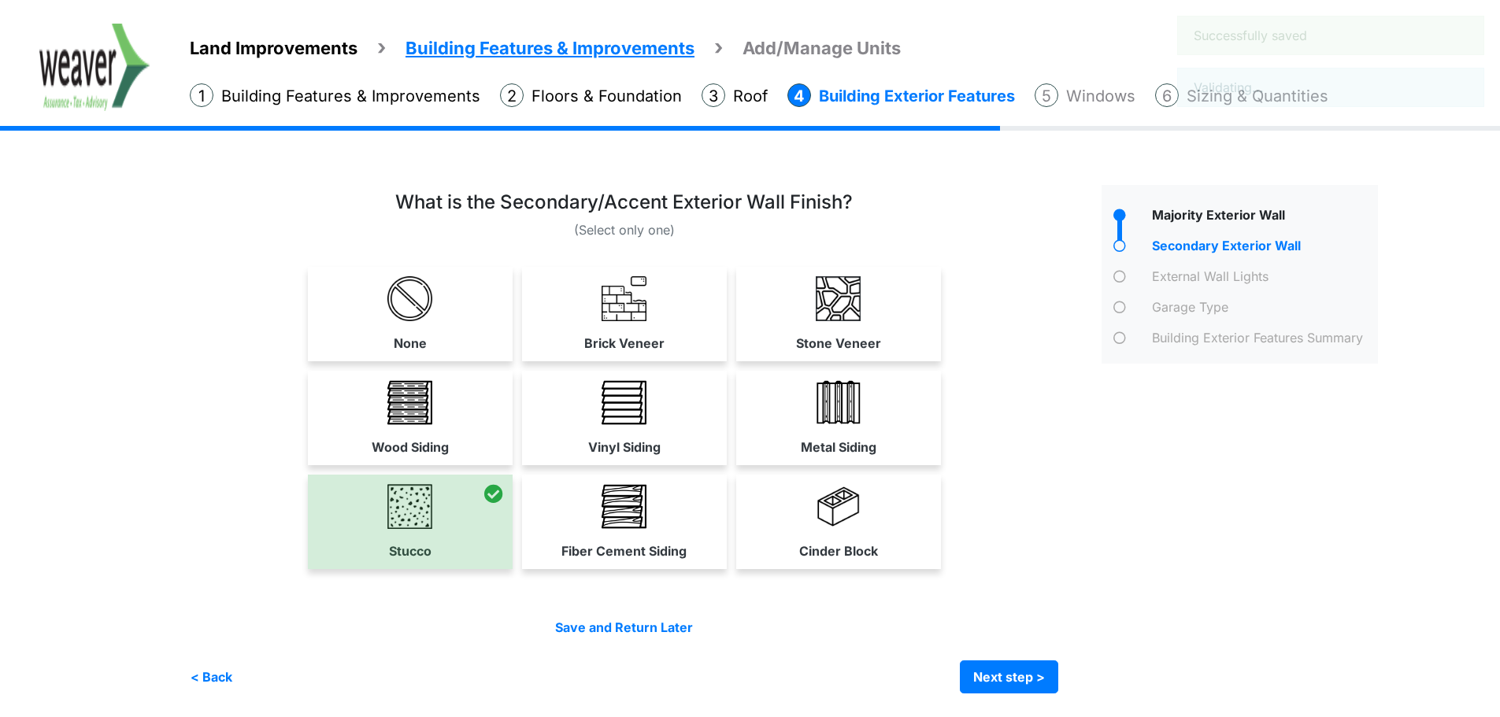
scroll to position [0, 0]
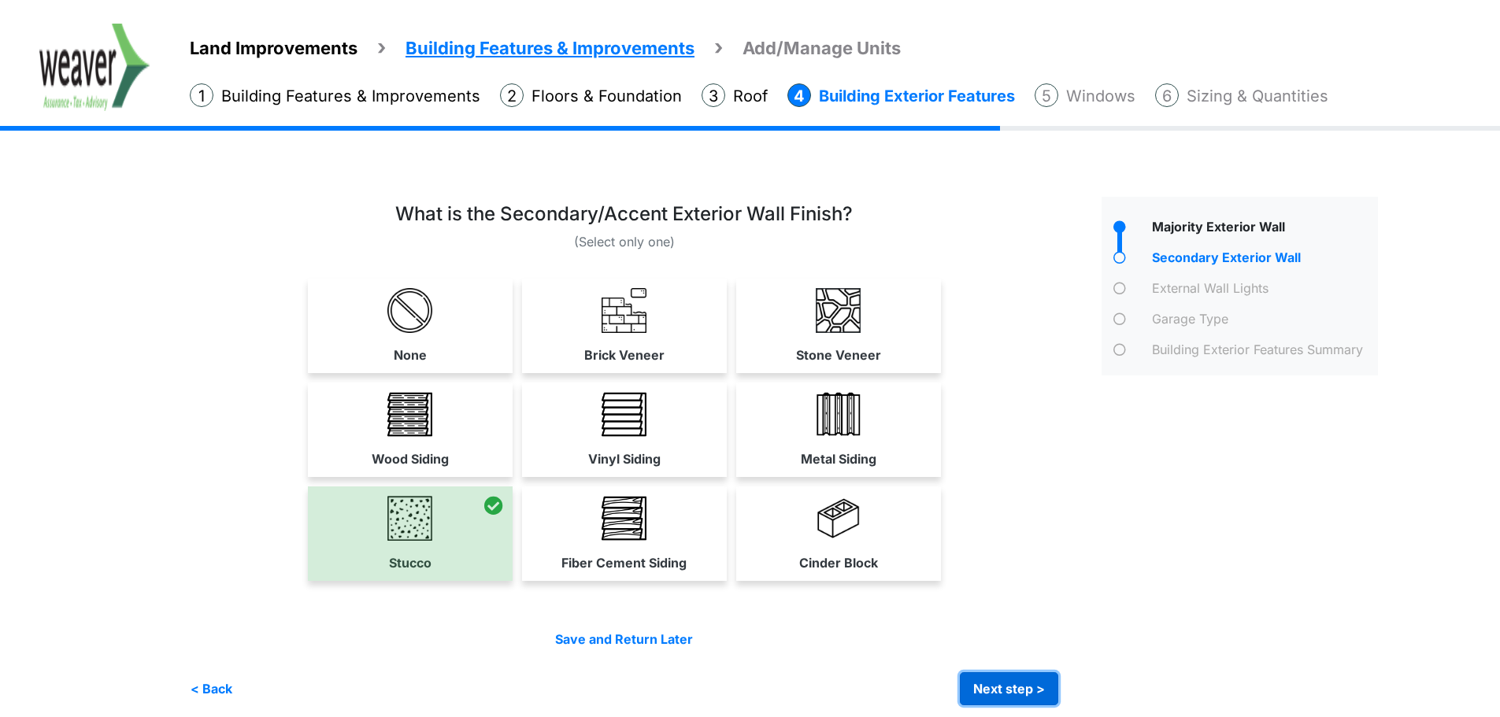
click at [1025, 694] on button "Next step >" at bounding box center [1009, 688] width 98 height 33
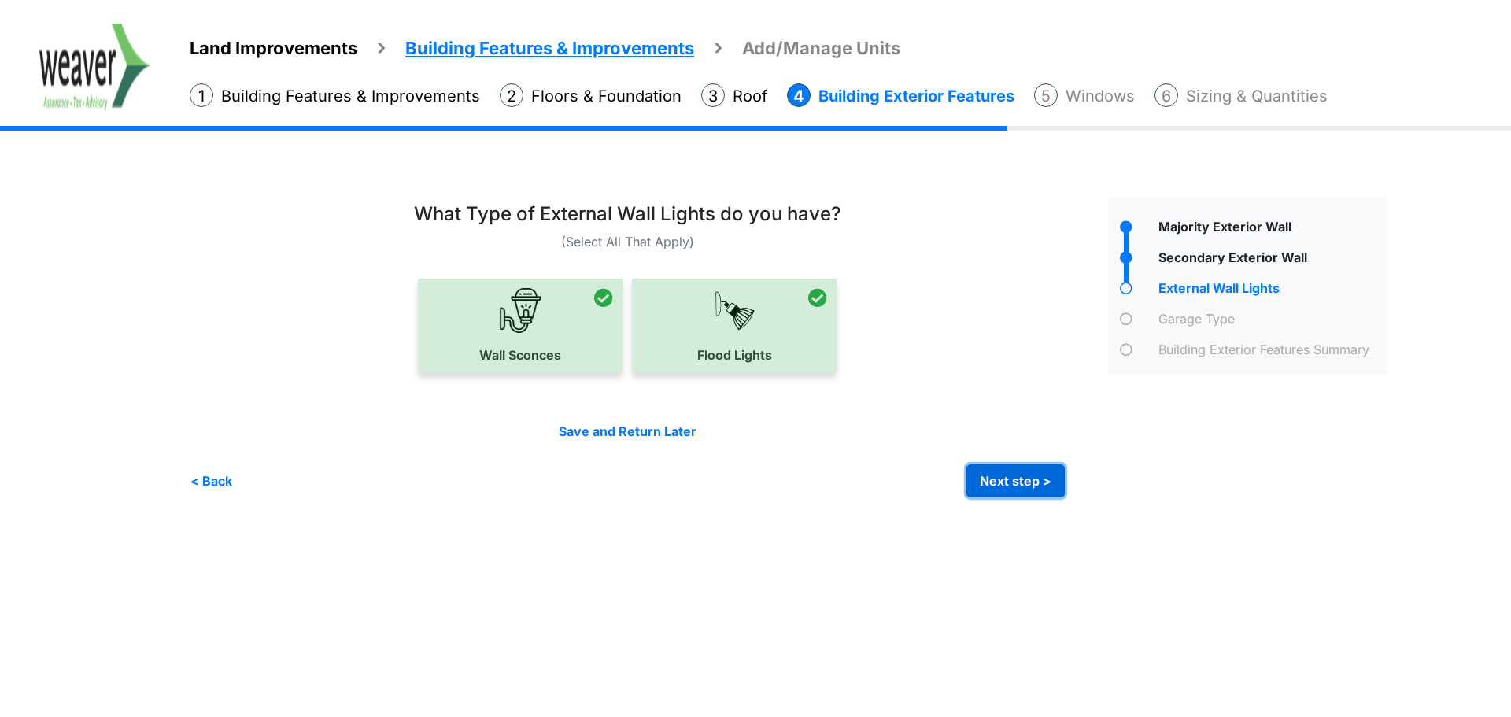
click at [1041, 479] on button "Next step >" at bounding box center [1016, 480] width 98 height 33
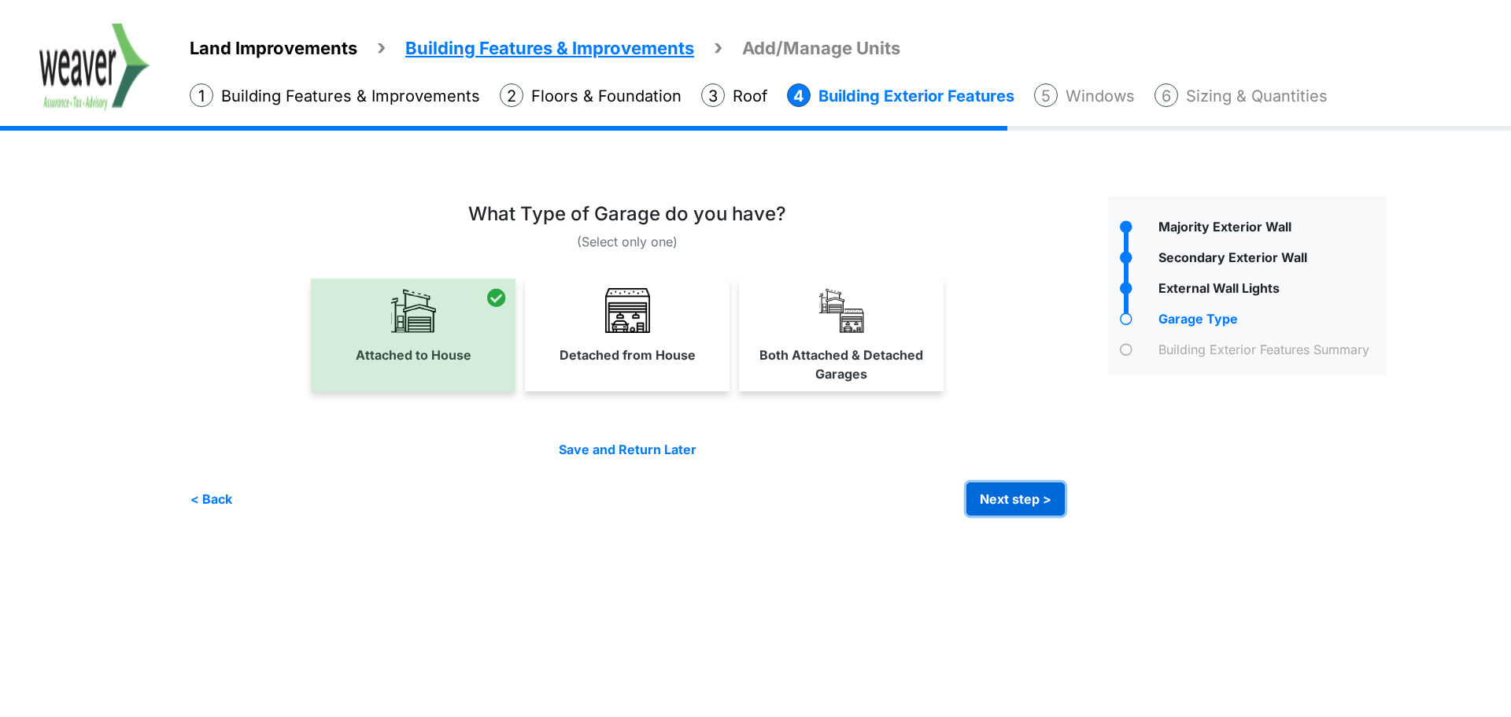
click at [1042, 501] on button "Next step >" at bounding box center [1016, 499] width 98 height 33
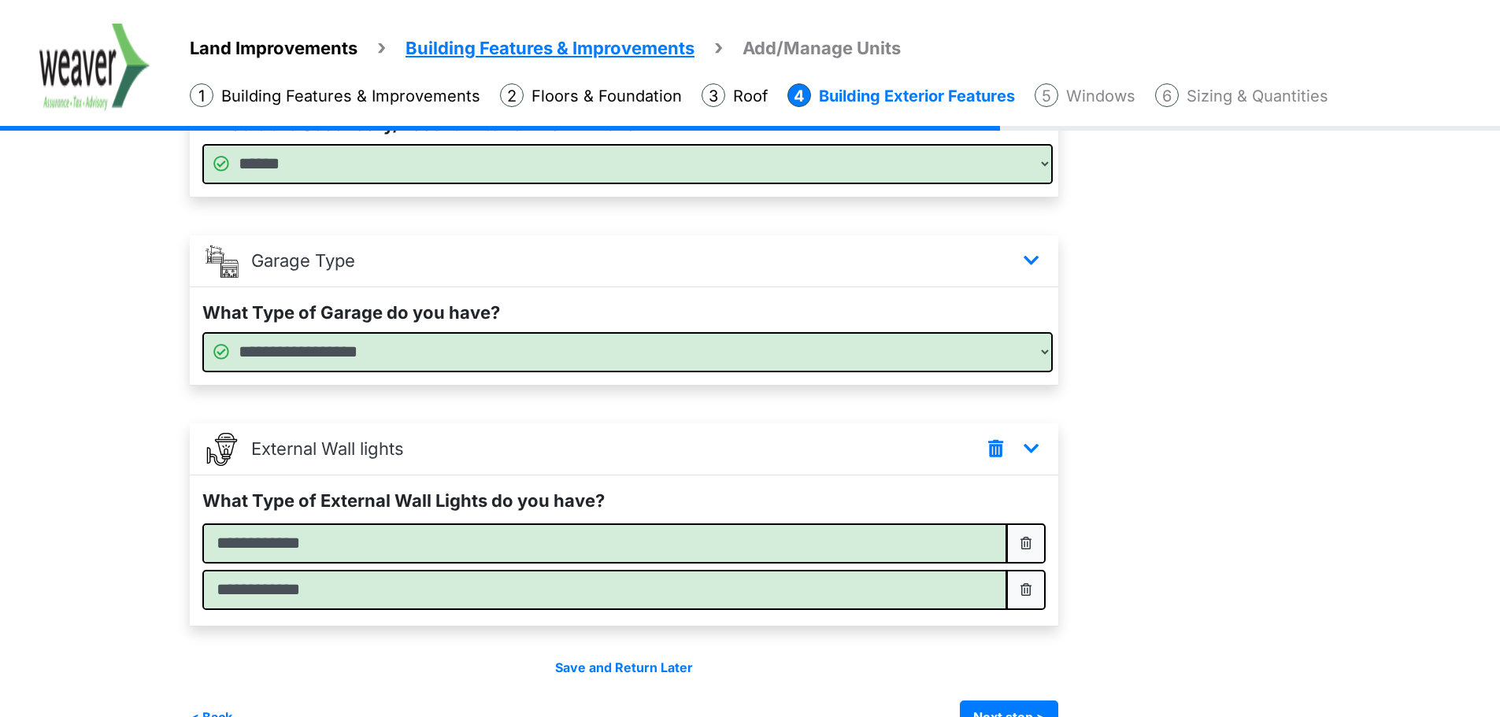
scroll to position [471, 0]
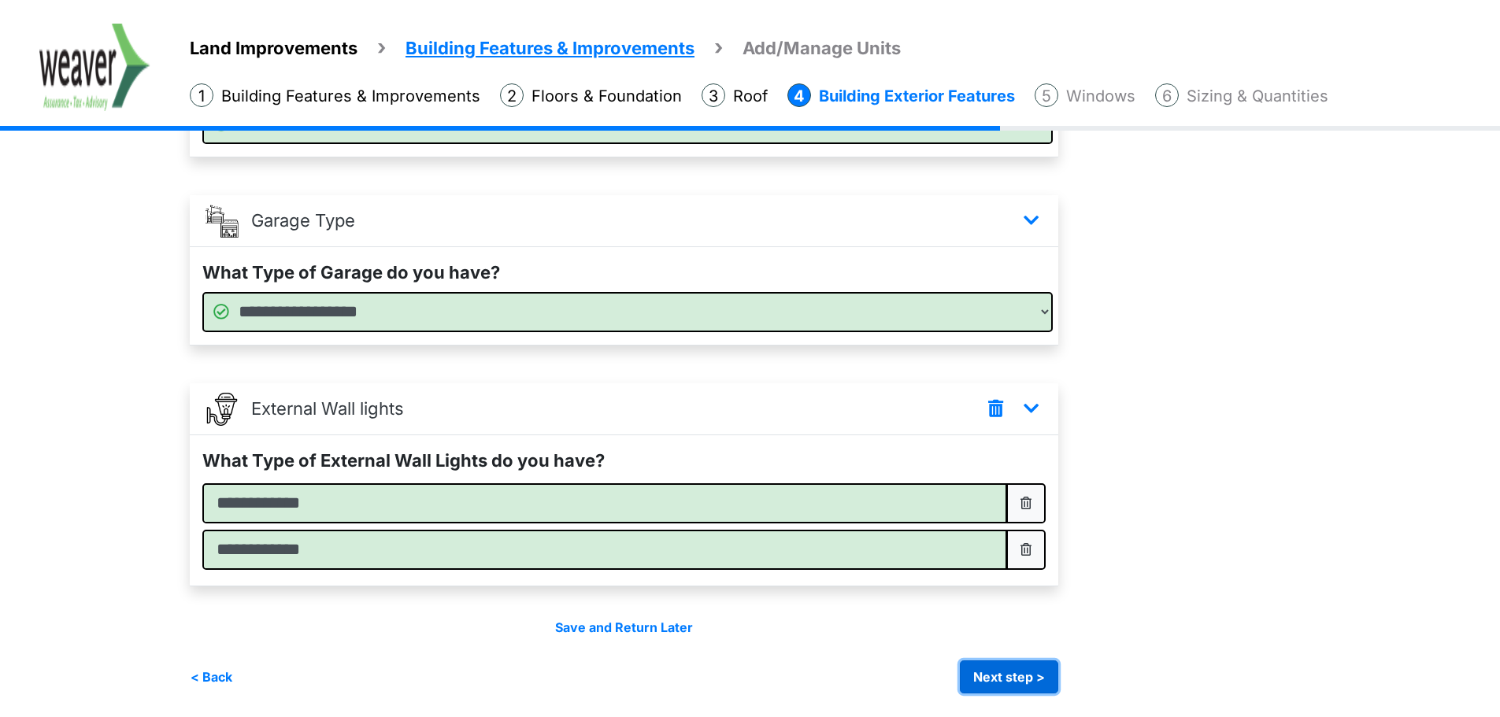
click at [1019, 675] on button "Next step >" at bounding box center [1009, 676] width 98 height 33
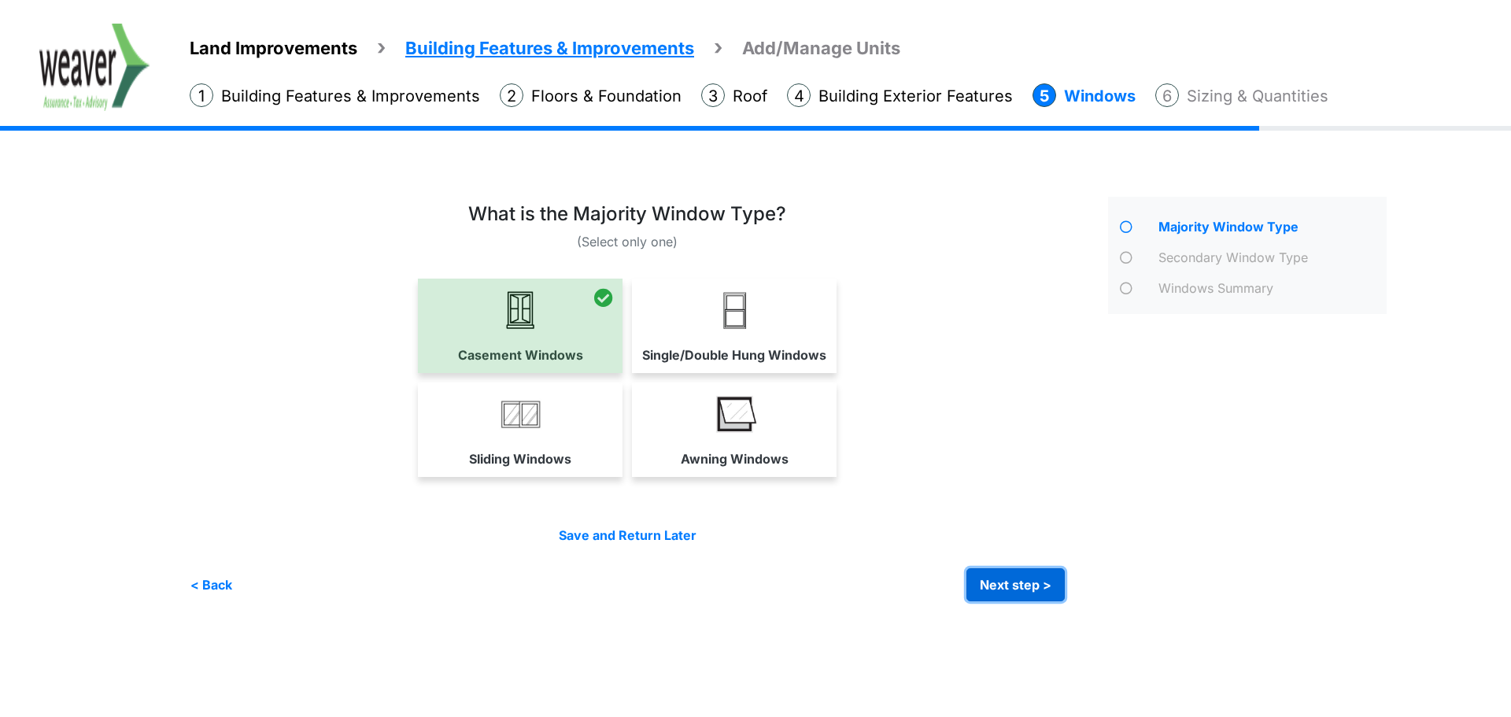
click at [1031, 581] on button "Next step >" at bounding box center [1016, 584] width 98 height 33
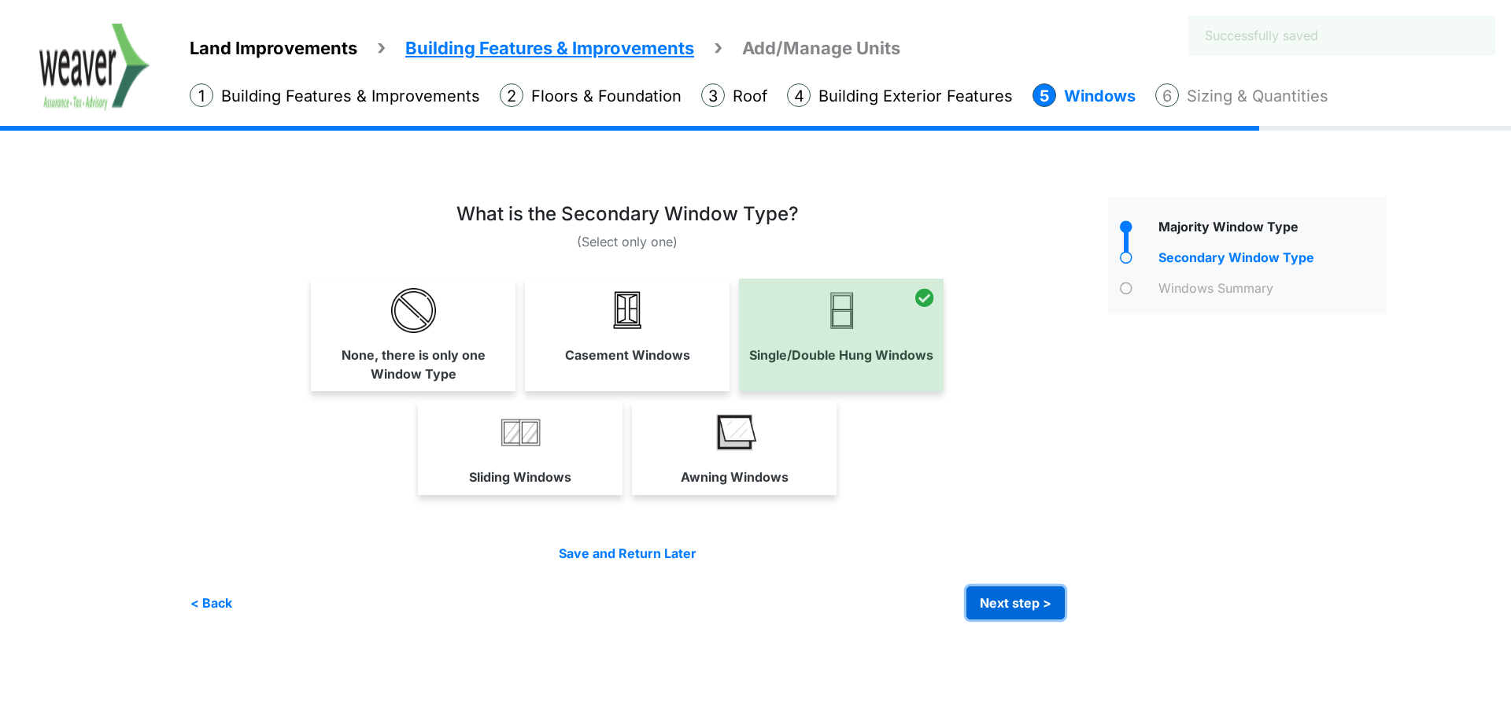
click at [1023, 600] on button "Next step >" at bounding box center [1016, 602] width 98 height 33
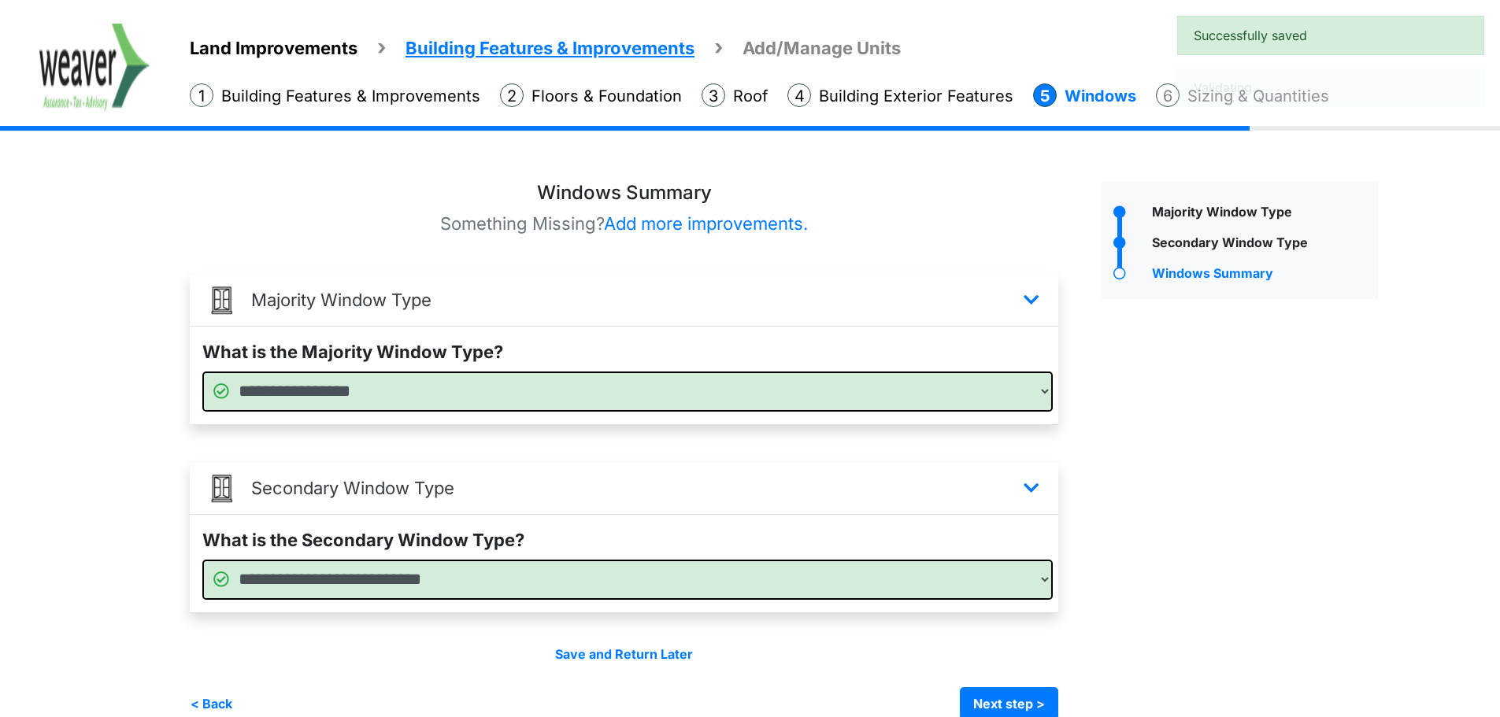
scroll to position [42, 0]
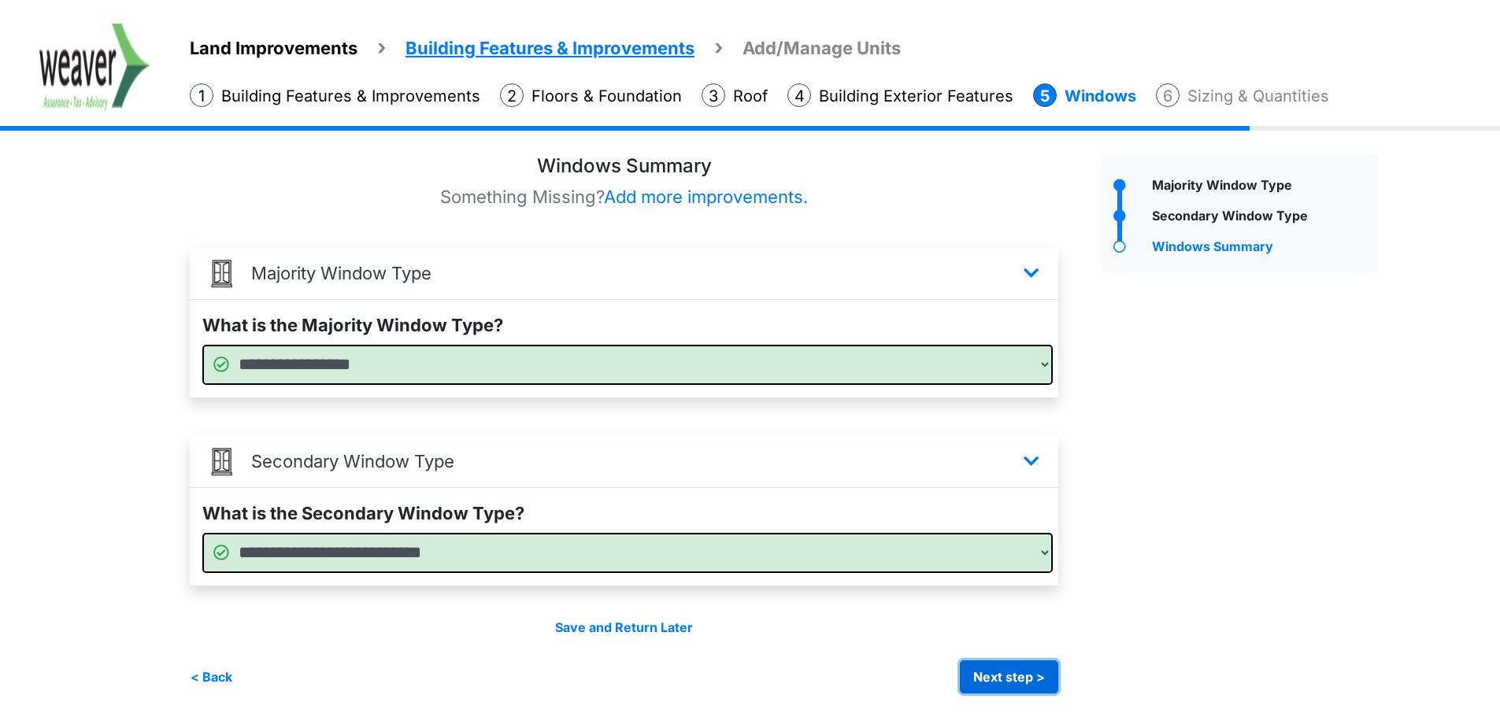
click at [1050, 674] on button "Next step >" at bounding box center [1009, 676] width 98 height 33
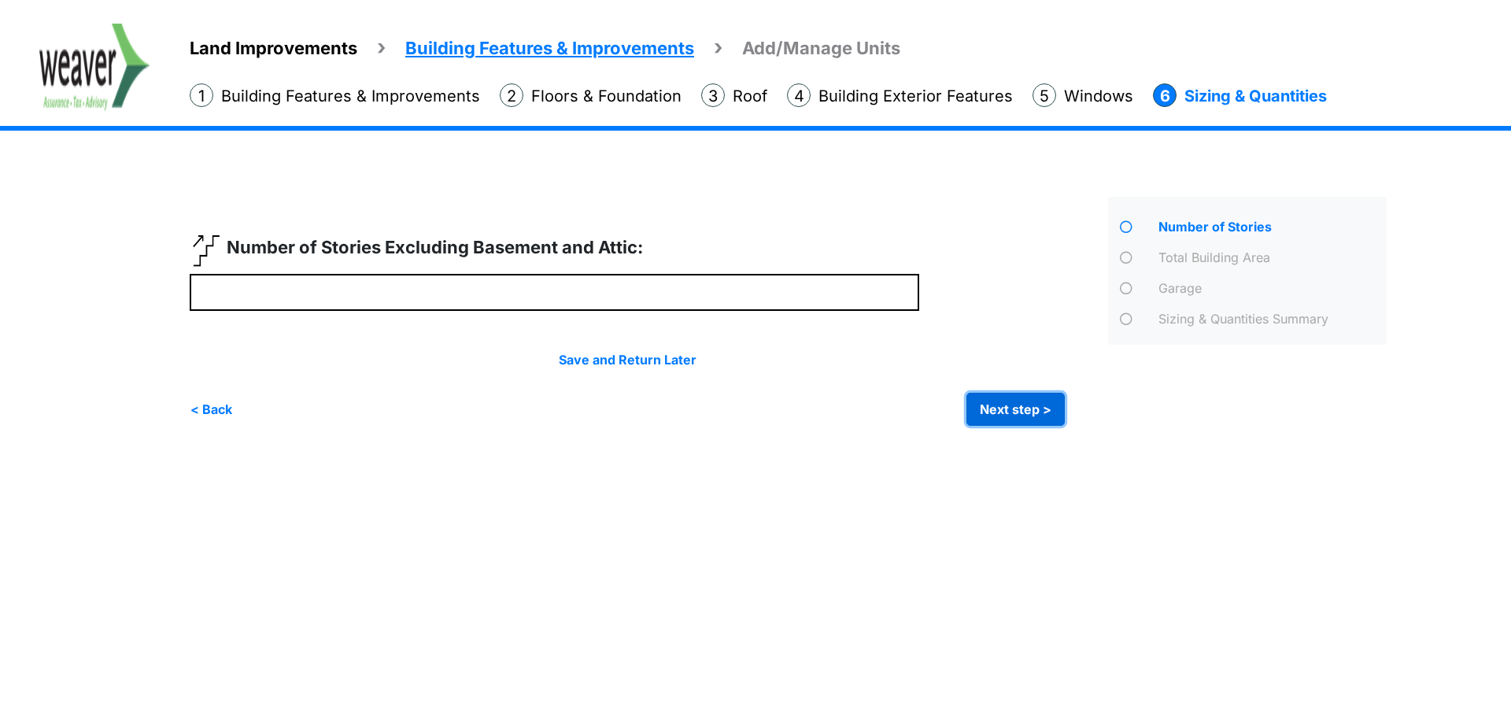
click at [1034, 415] on button "Next step >" at bounding box center [1016, 409] width 98 height 33
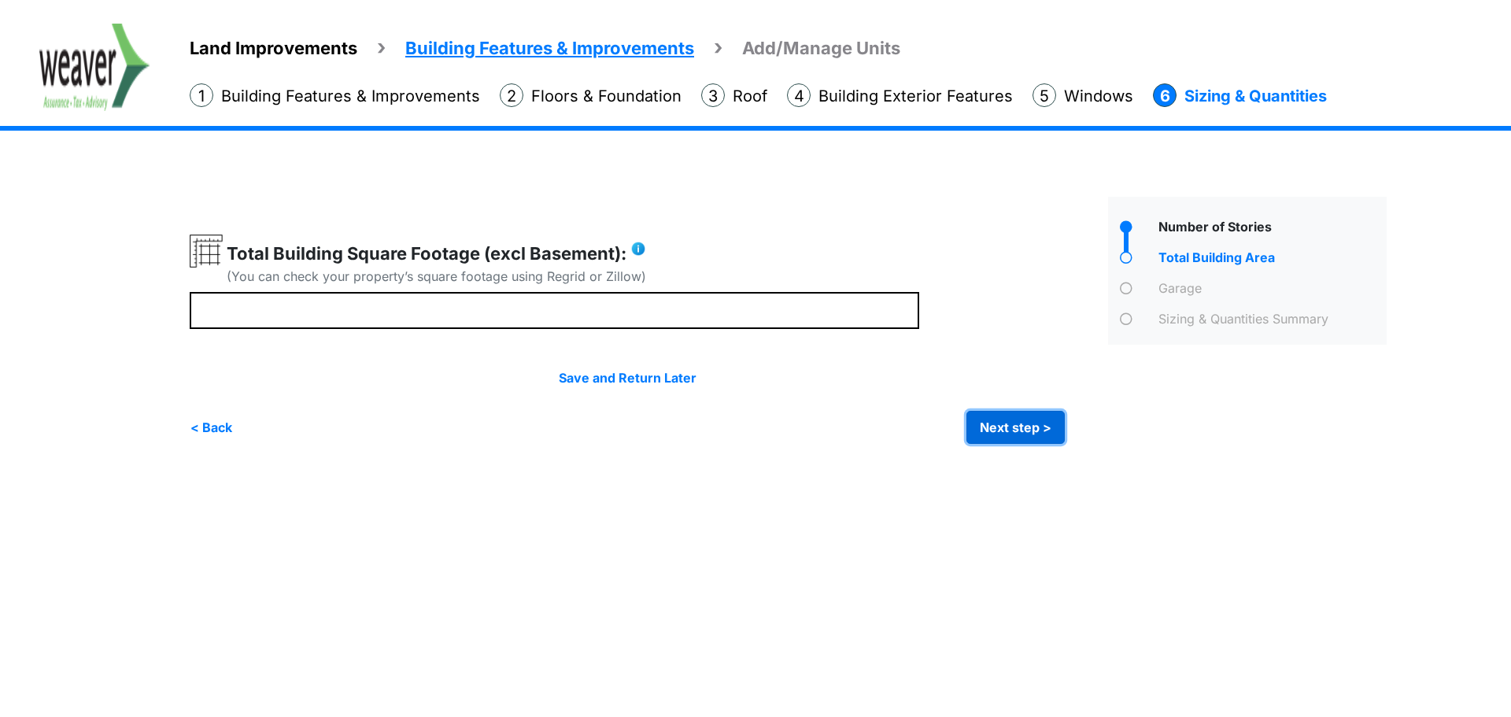
click at [1030, 430] on button "Next step >" at bounding box center [1016, 427] width 98 height 33
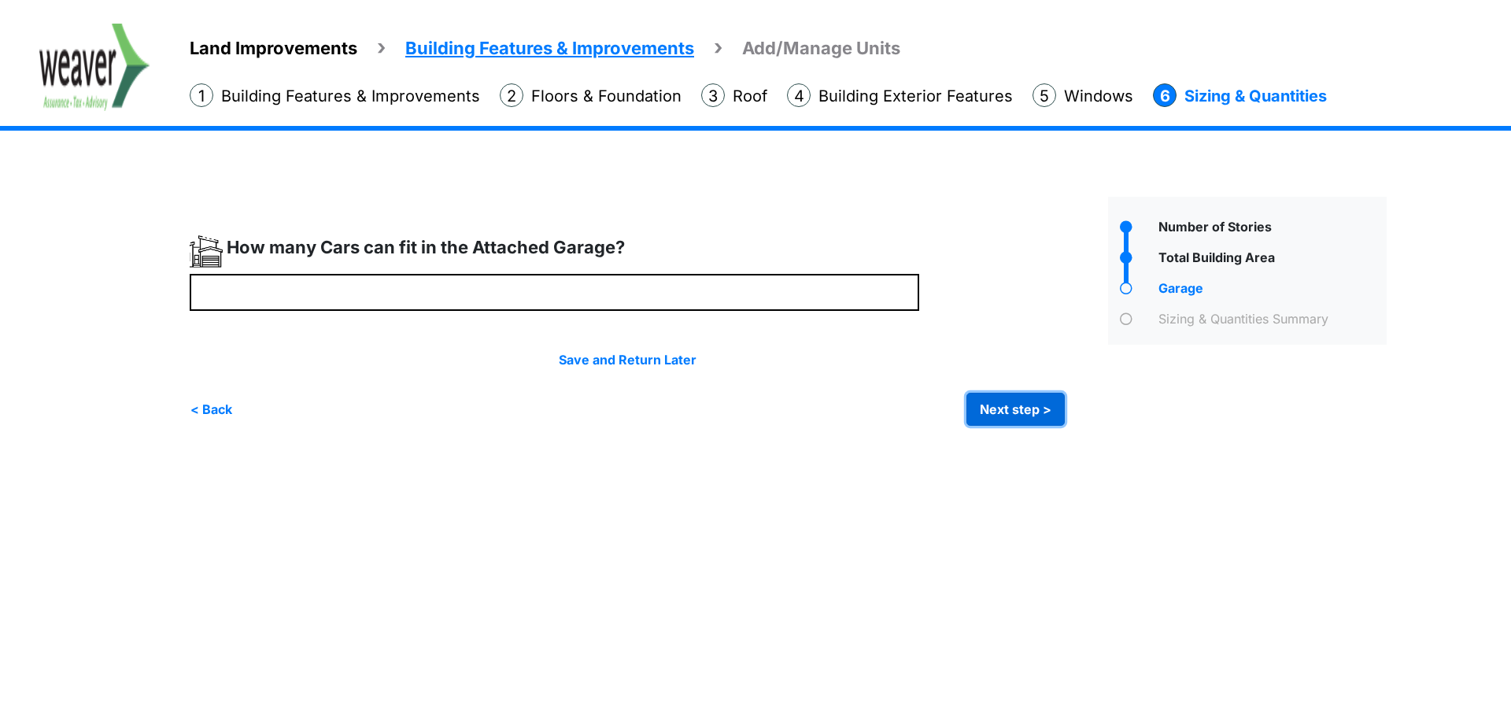
click at [1030, 412] on button "Next step >" at bounding box center [1016, 409] width 98 height 33
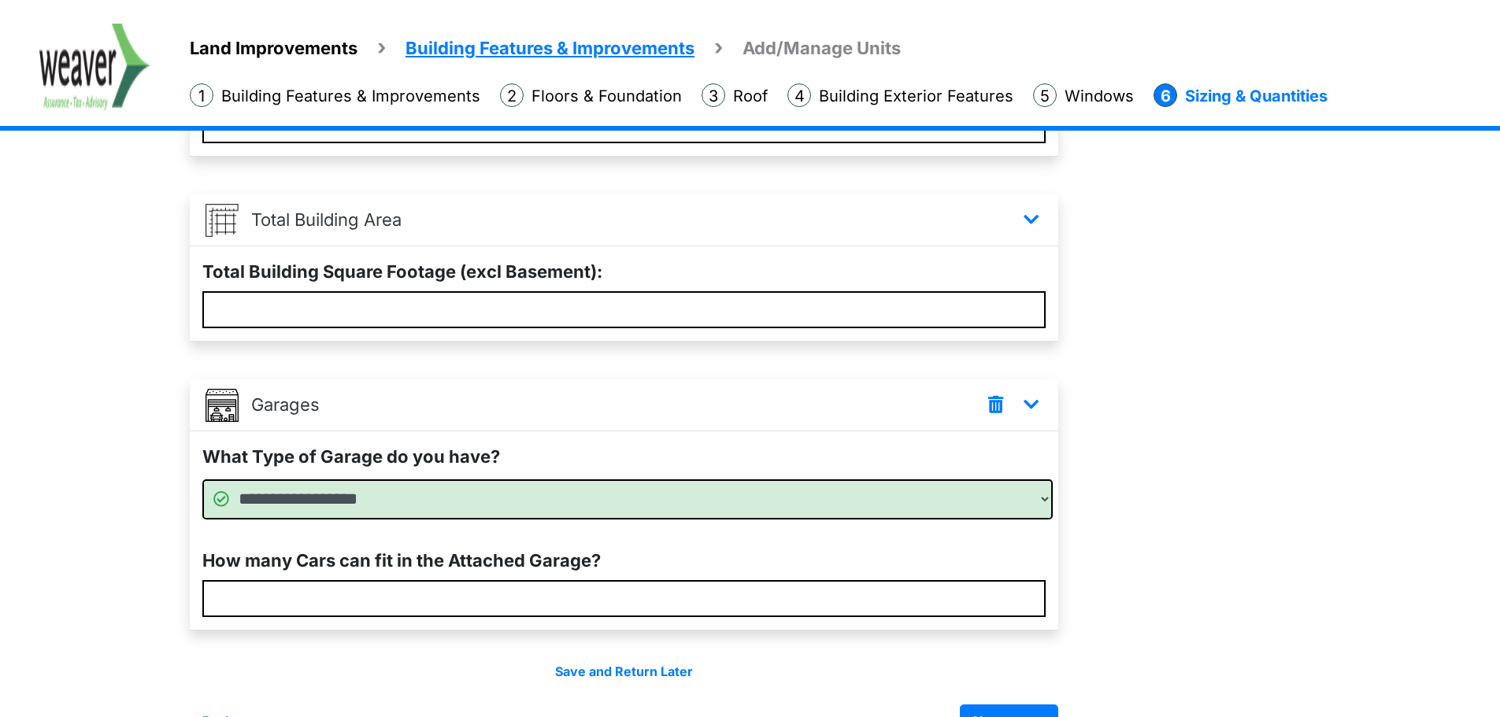
scroll to position [324, 0]
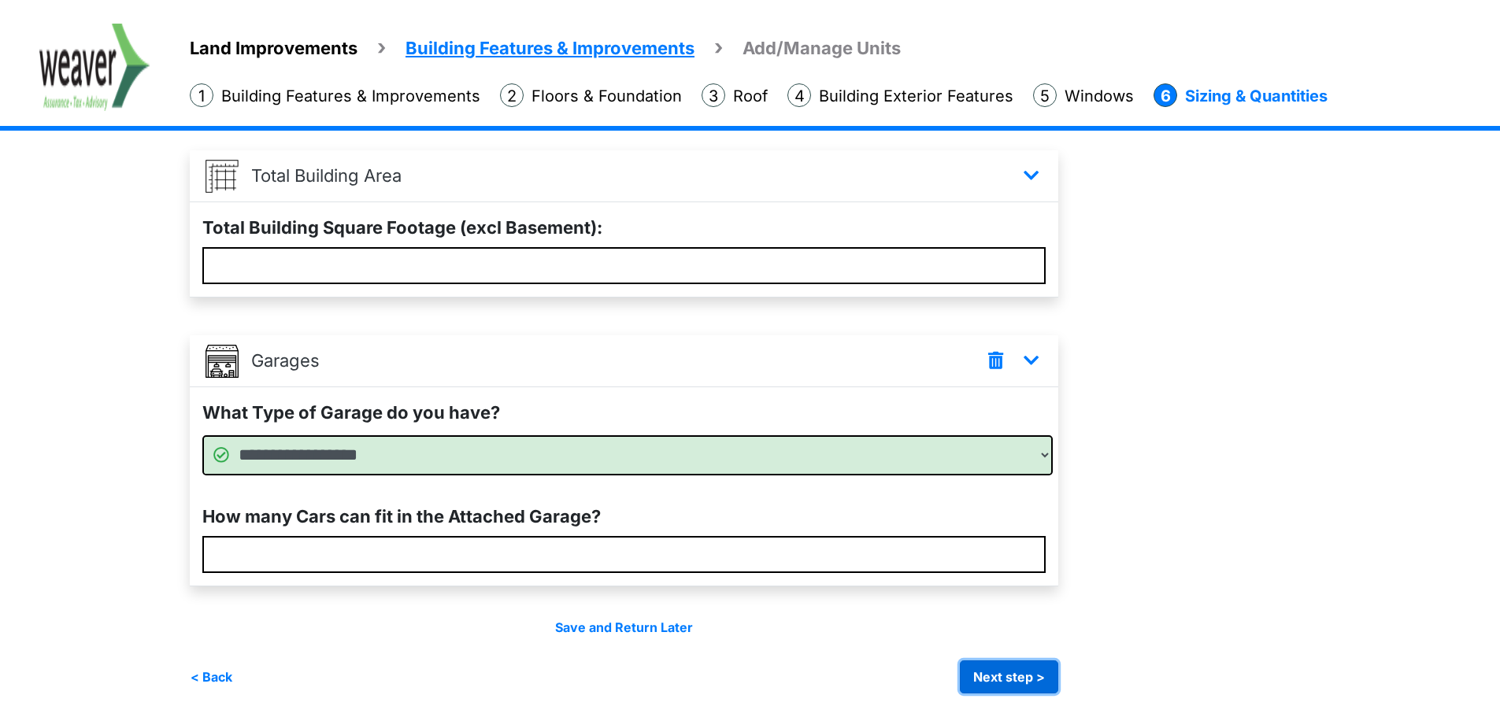
click at [1026, 667] on button "Next step >" at bounding box center [1009, 676] width 98 height 33
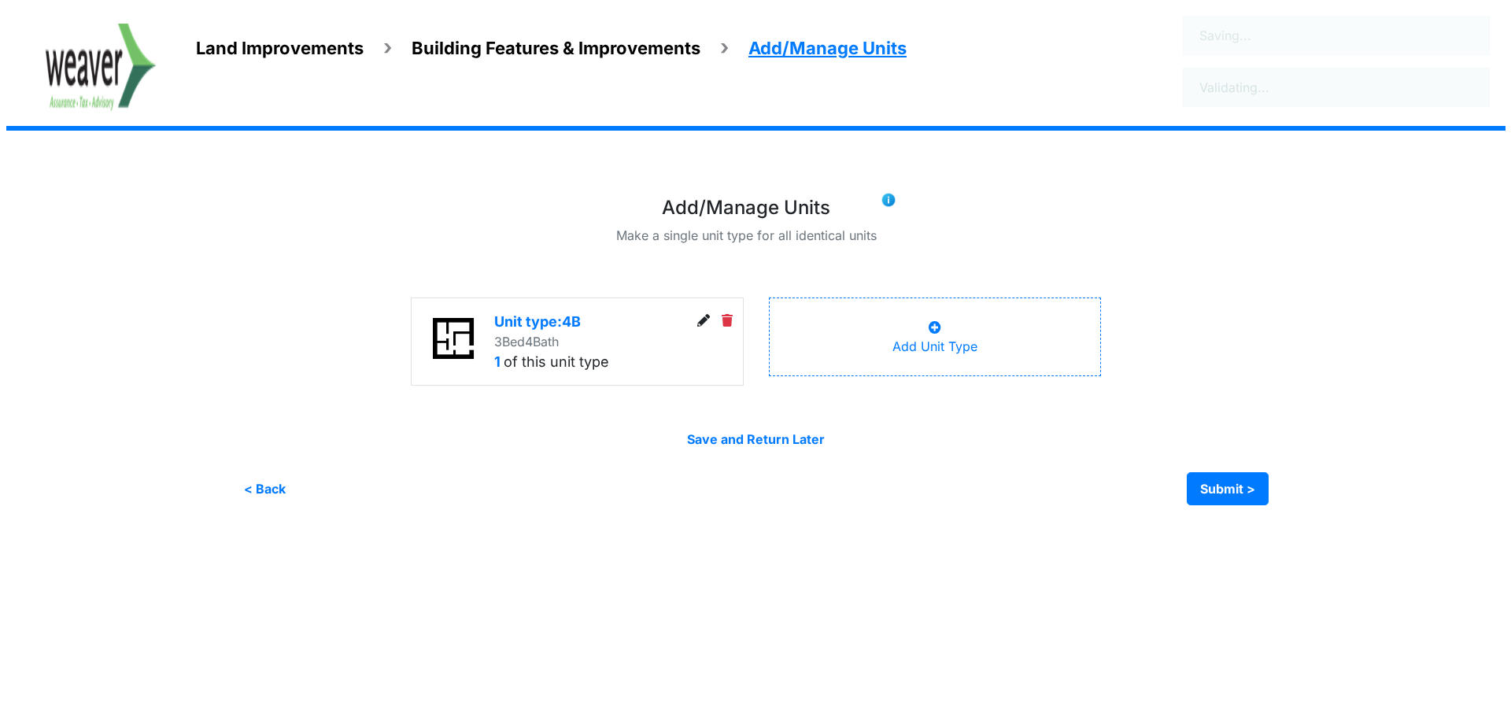
scroll to position [0, 0]
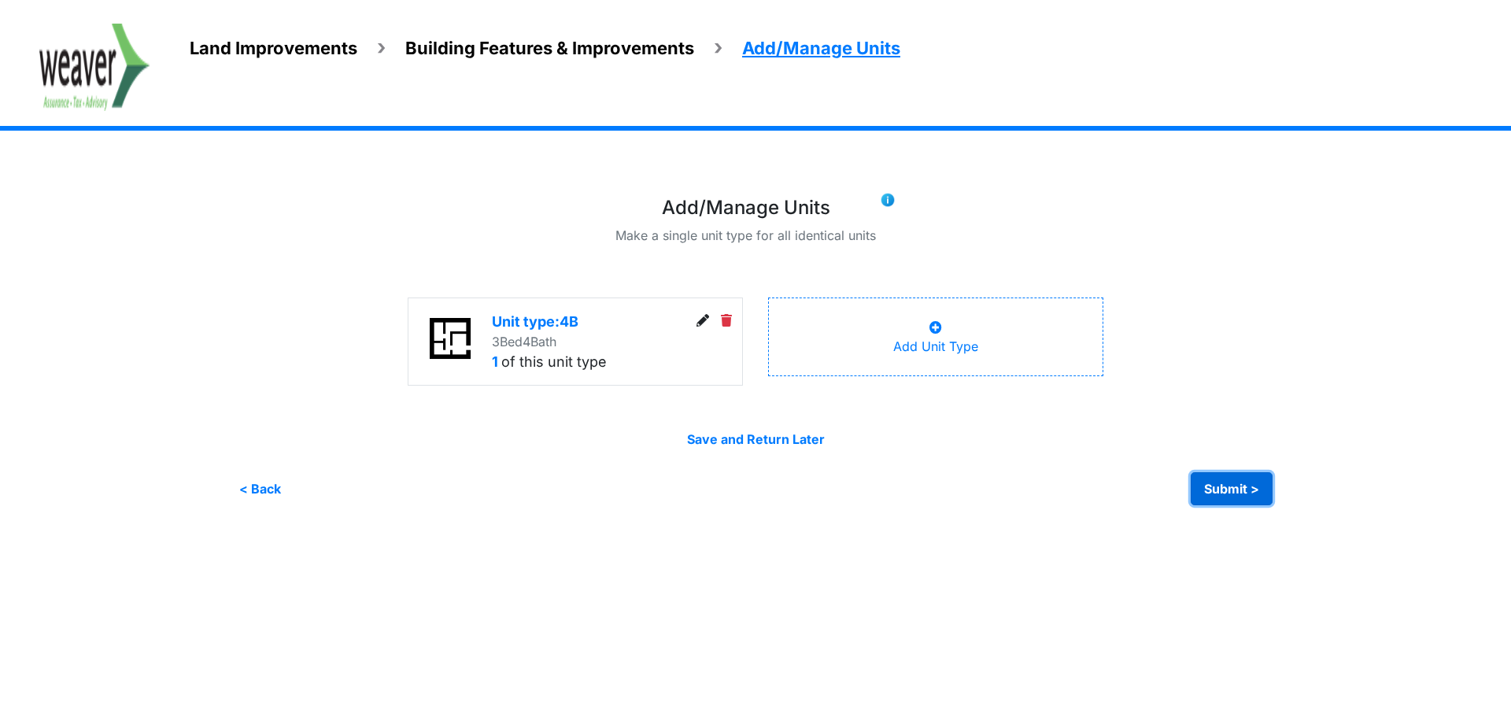
click at [1223, 491] on button "Submit >" at bounding box center [1232, 488] width 82 height 33
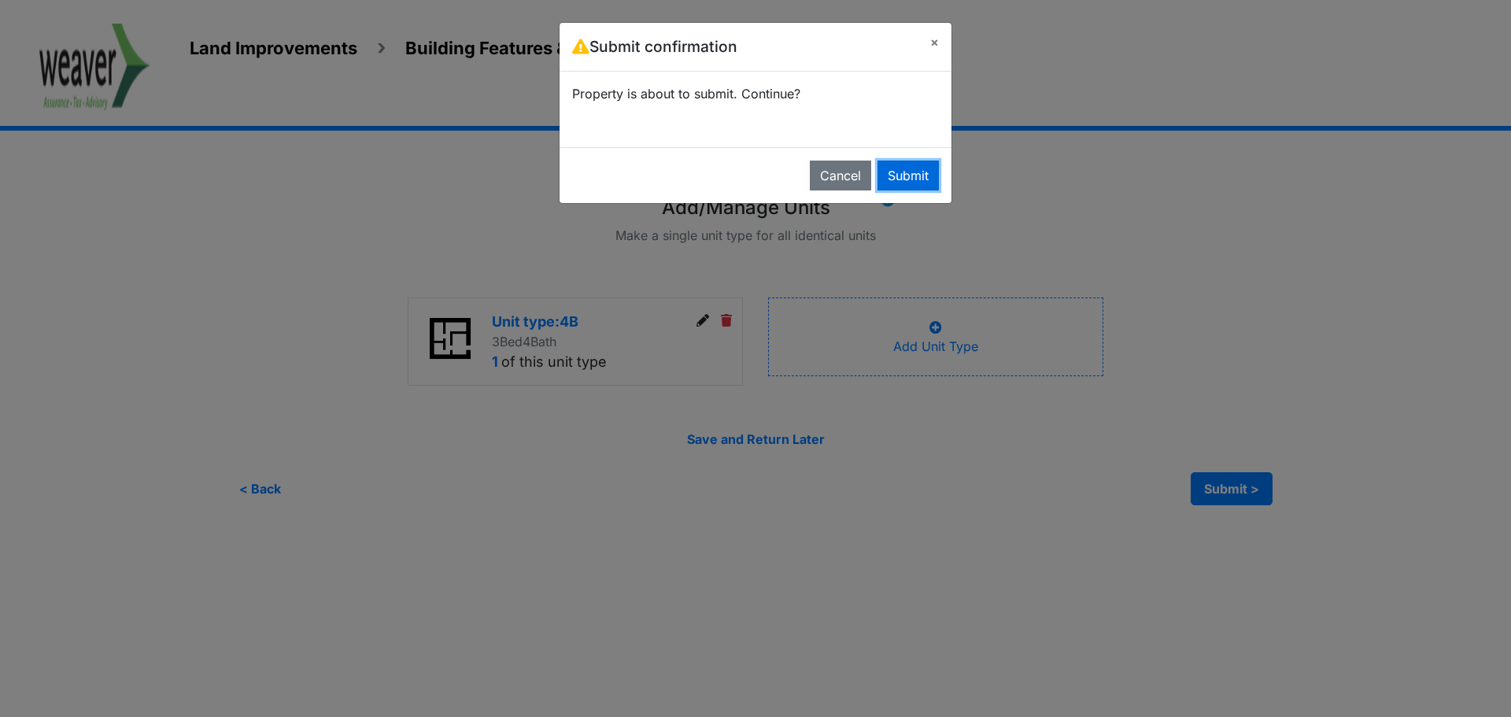
click at [910, 183] on button "Submit" at bounding box center [908, 176] width 61 height 30
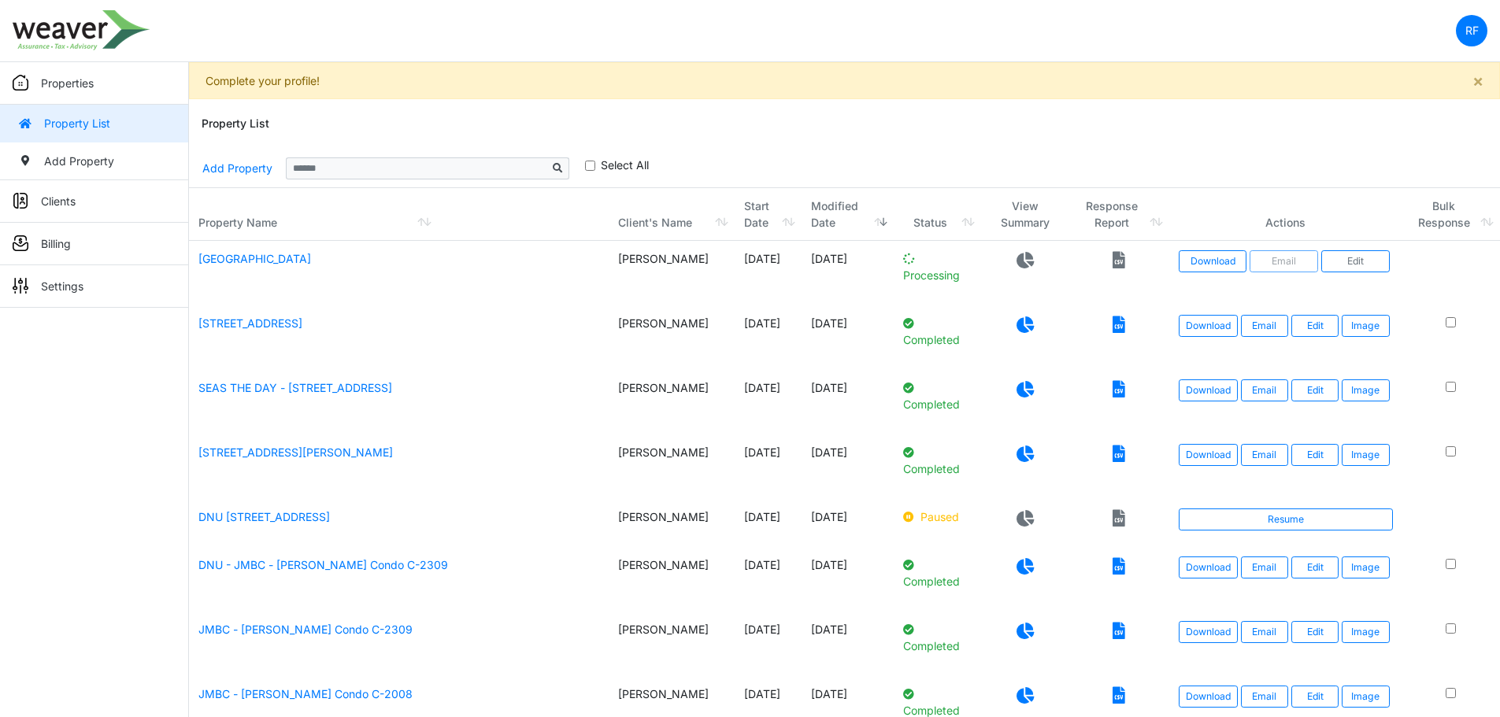
scroll to position [37, 0]
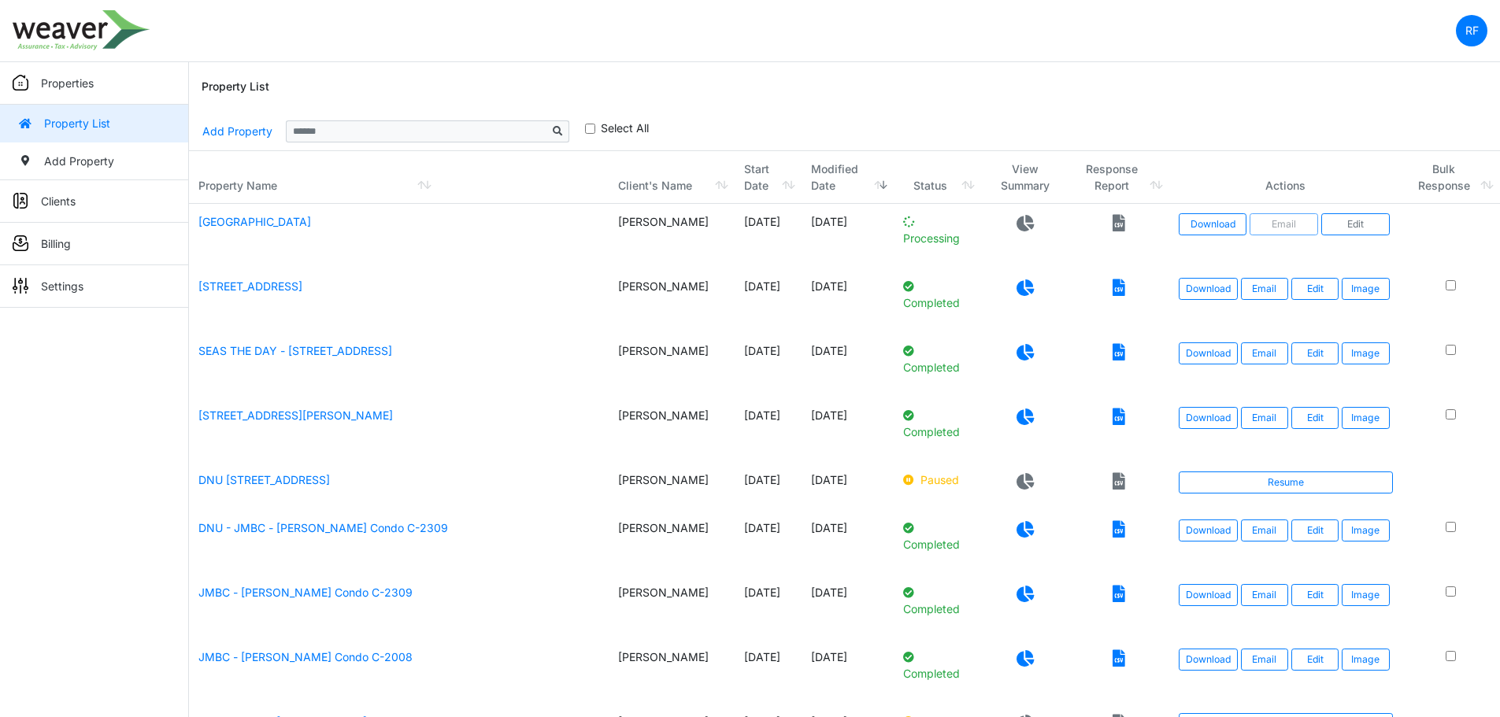
click at [989, 109] on div "Property List" at bounding box center [844, 87] width 1285 height 50
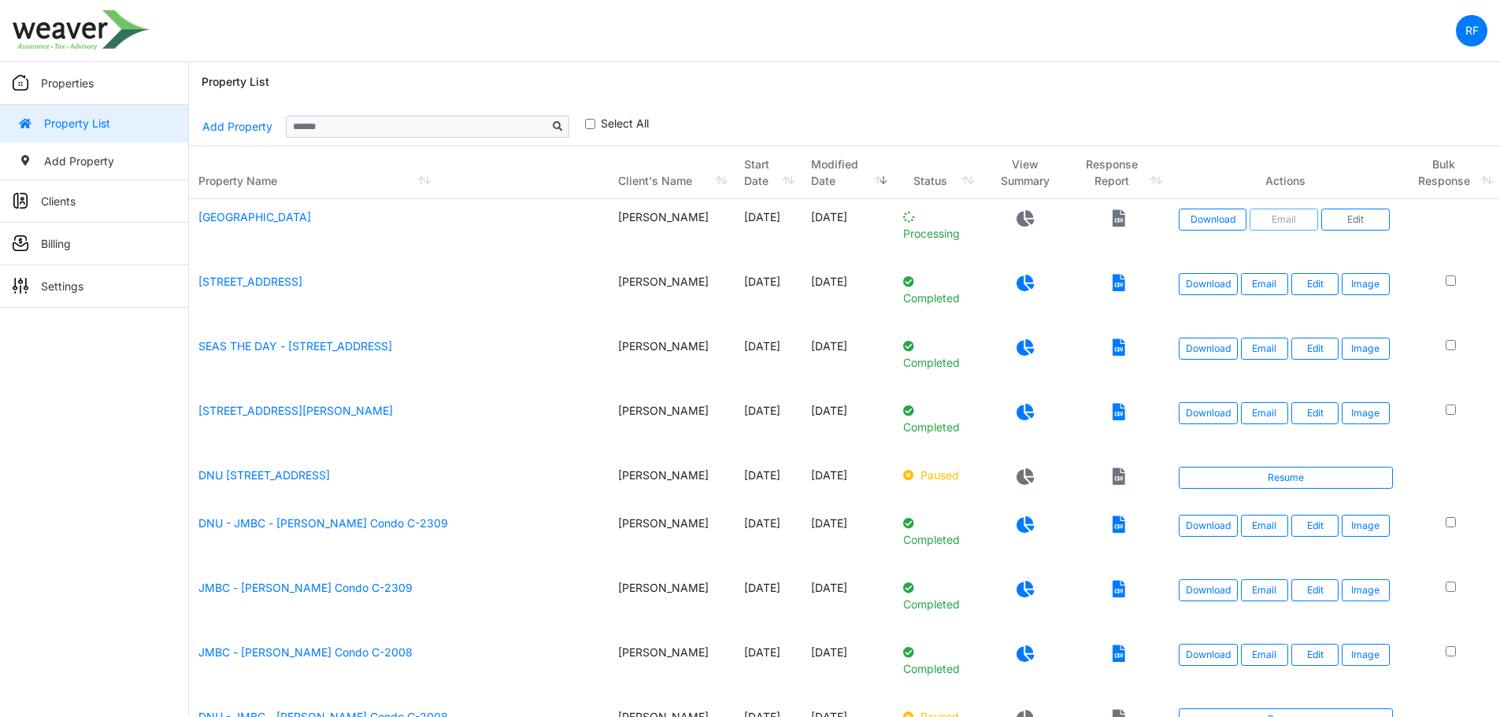
scroll to position [0, 0]
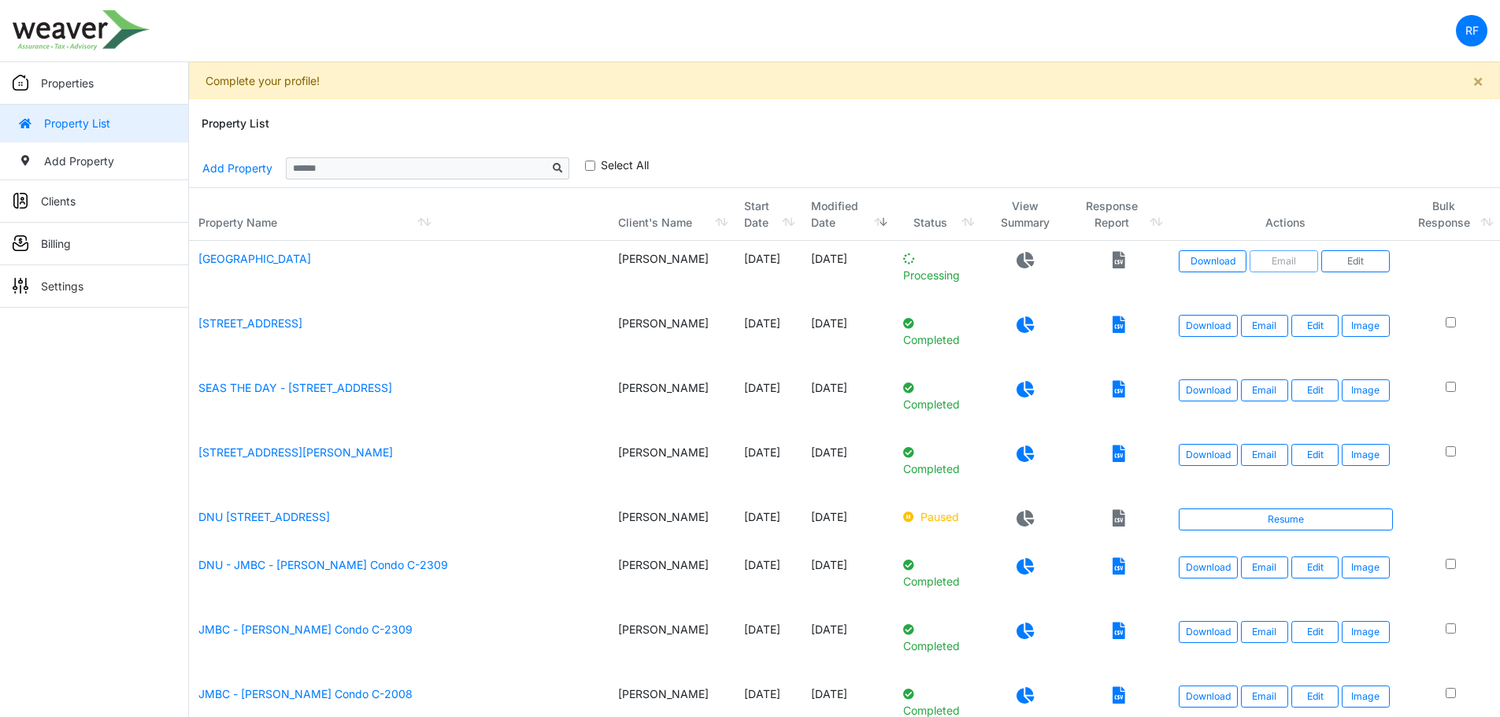
scroll to position [37, 0]
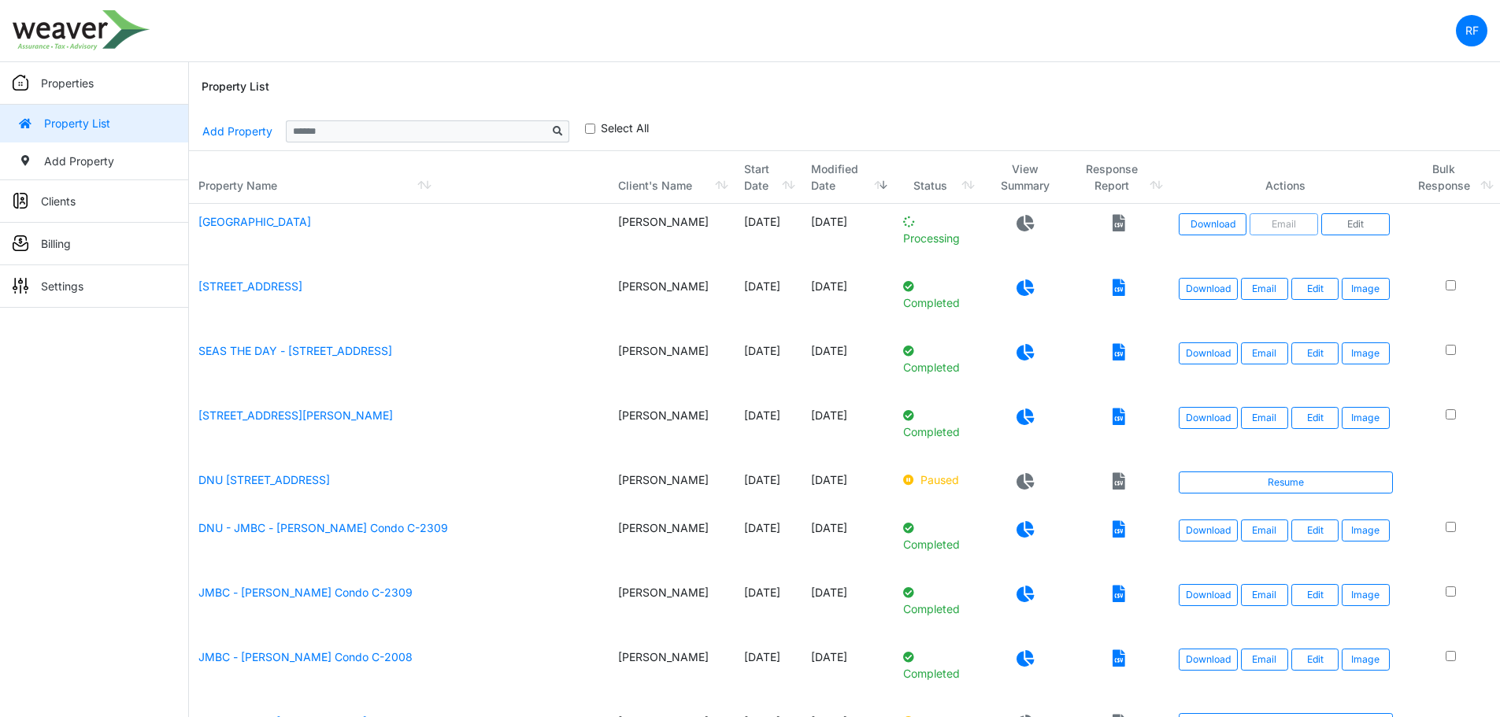
click at [580, 55] on nav "RF Change Password Logout Weaver_Rafa rafael.ferrales@weaver.com" at bounding box center [750, 31] width 1500 height 62
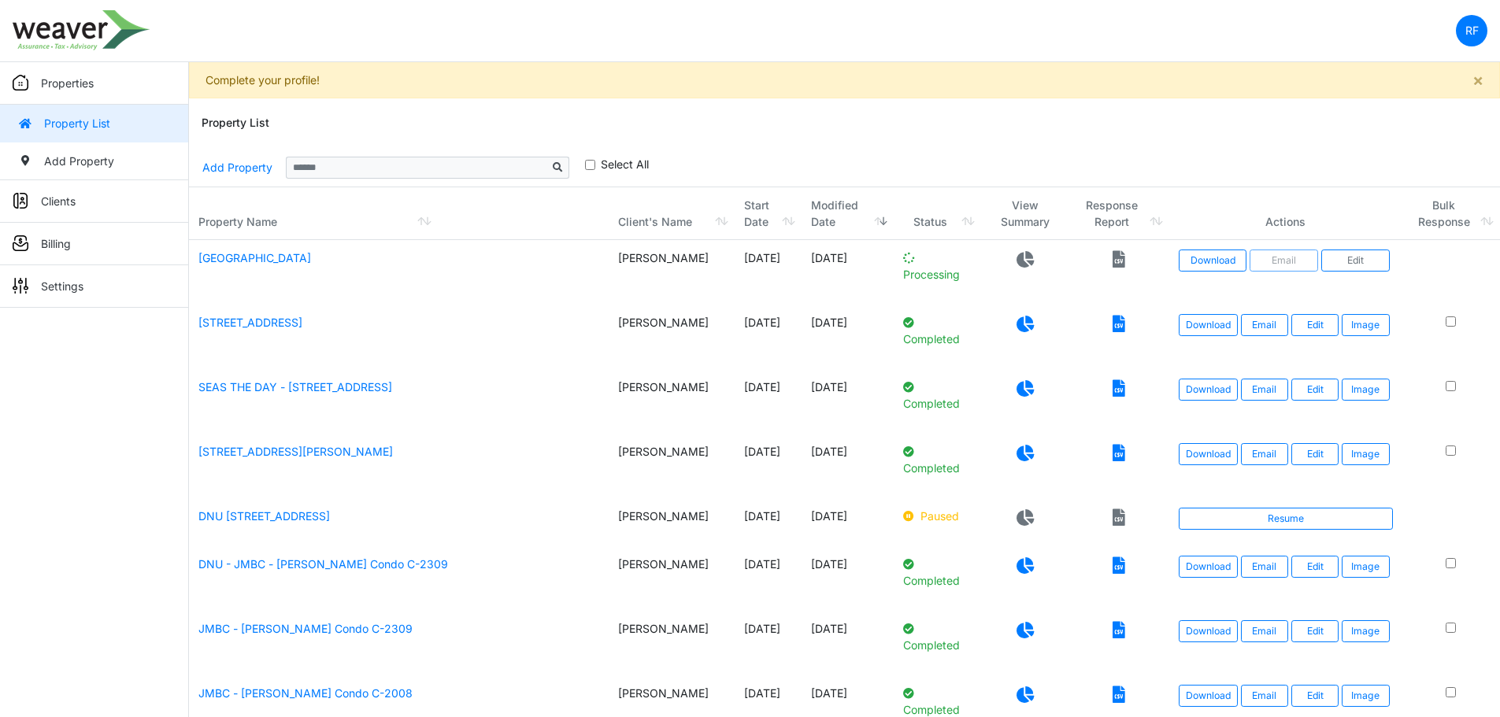
scroll to position [0, 0]
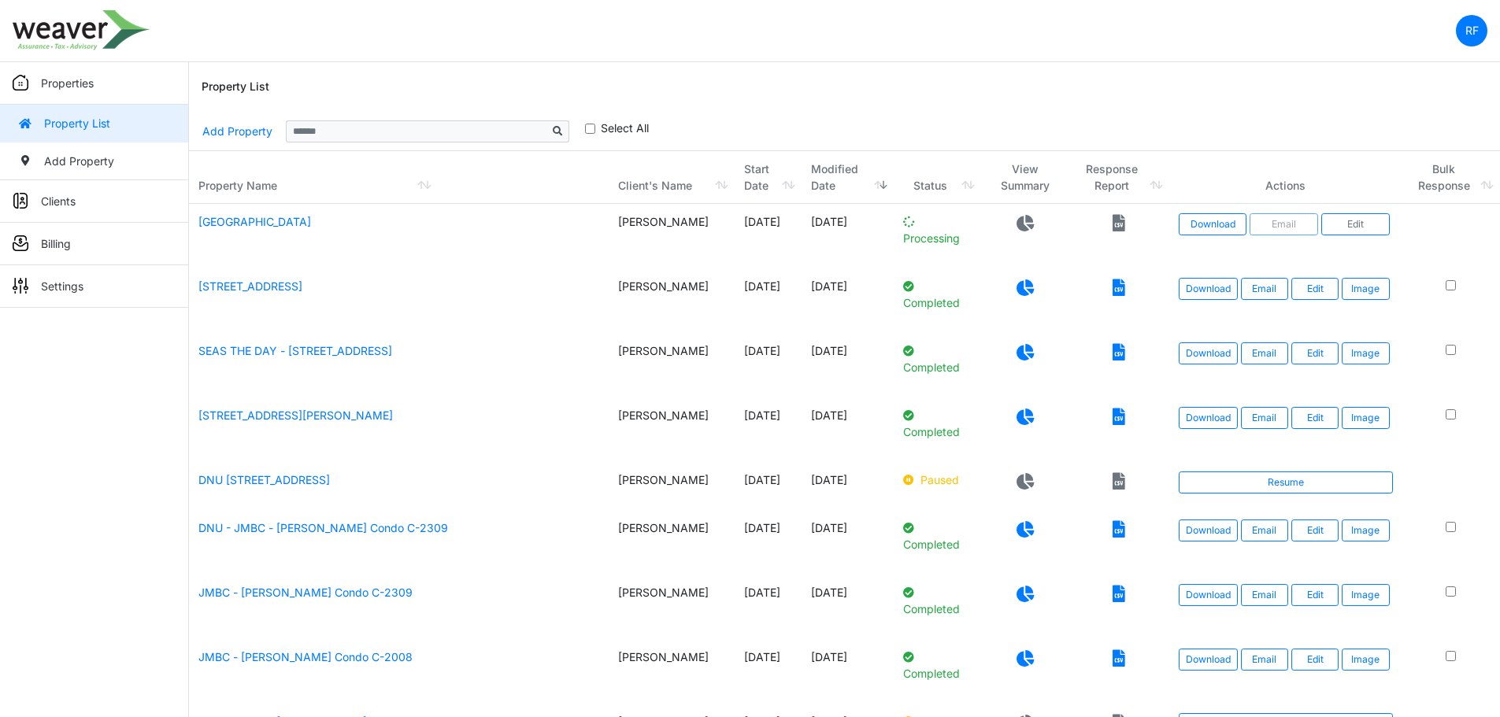
click at [1016, 226] on icon at bounding box center [1024, 223] width 17 height 17
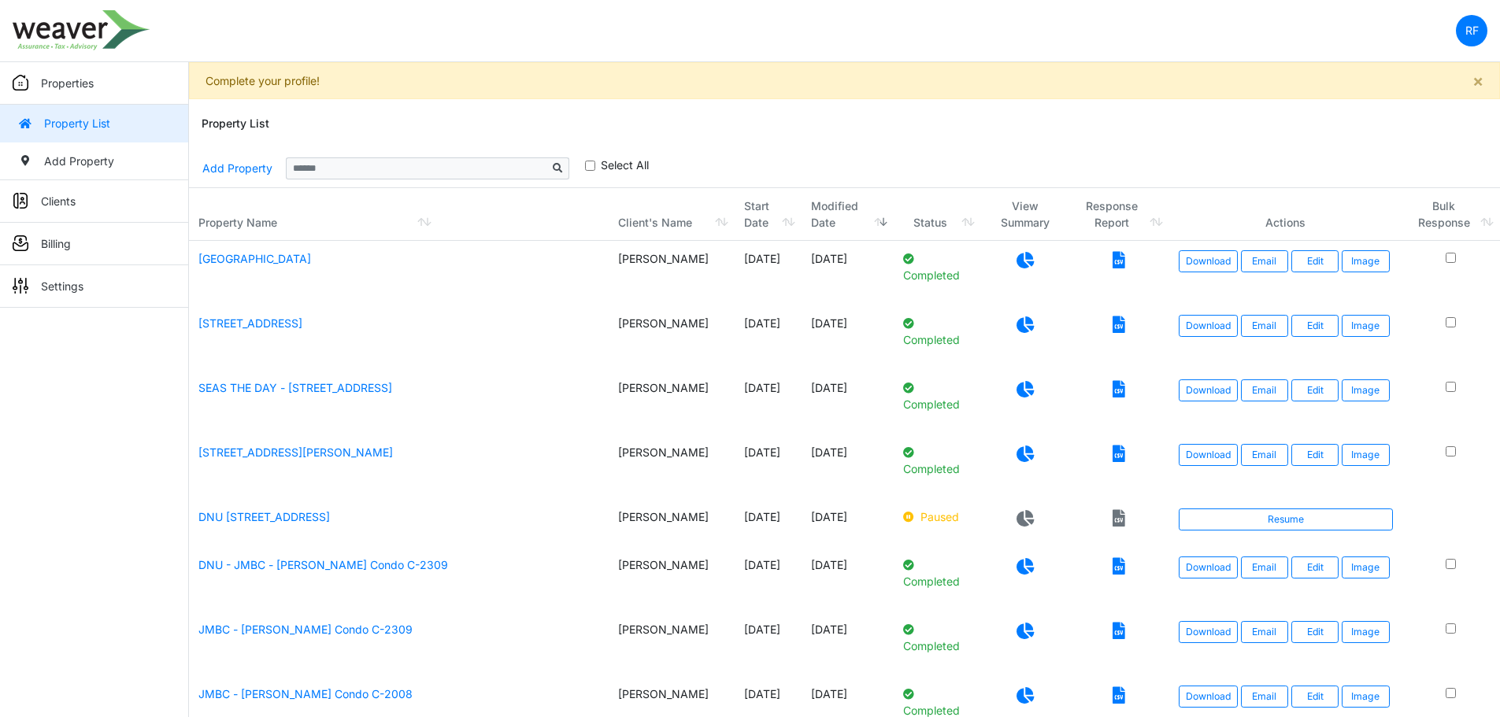
scroll to position [37, 0]
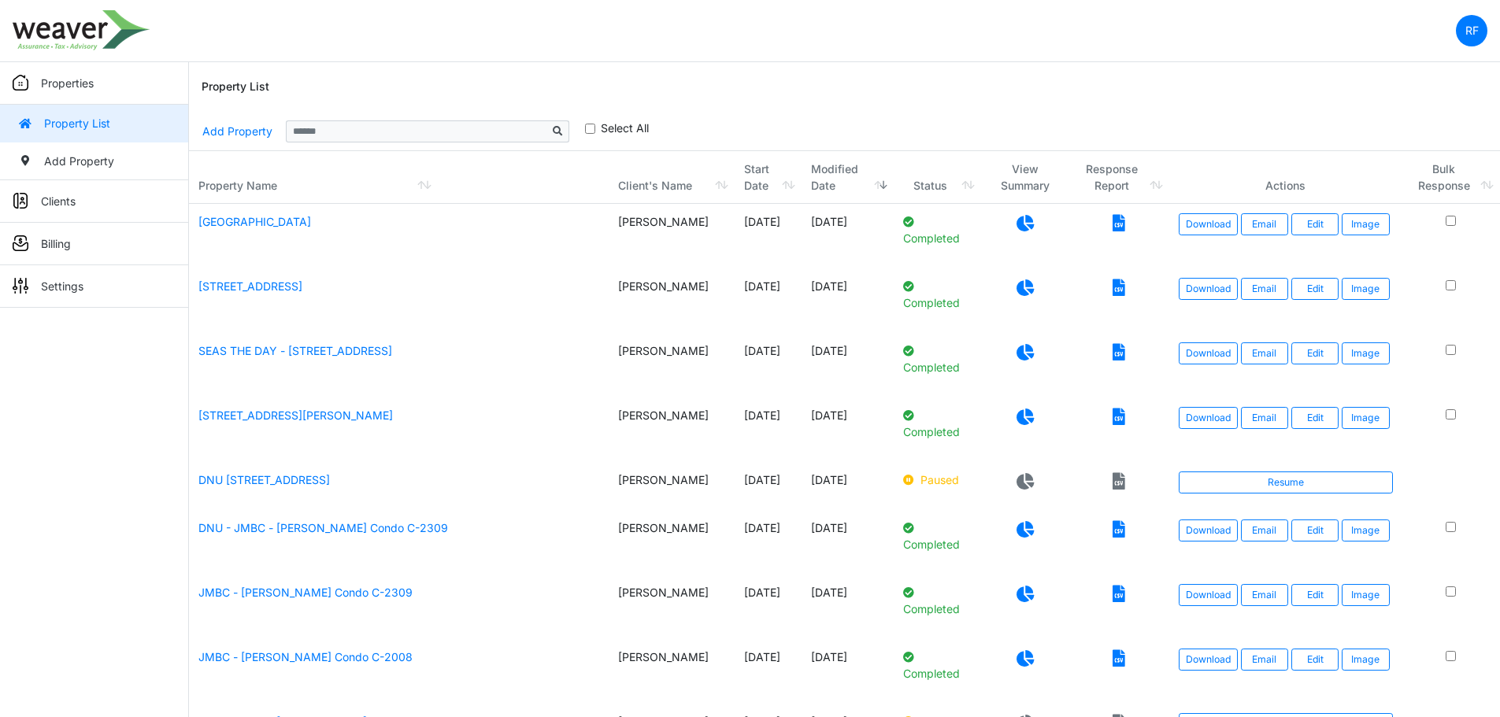
click at [1023, 220] on icon at bounding box center [1024, 223] width 17 height 17
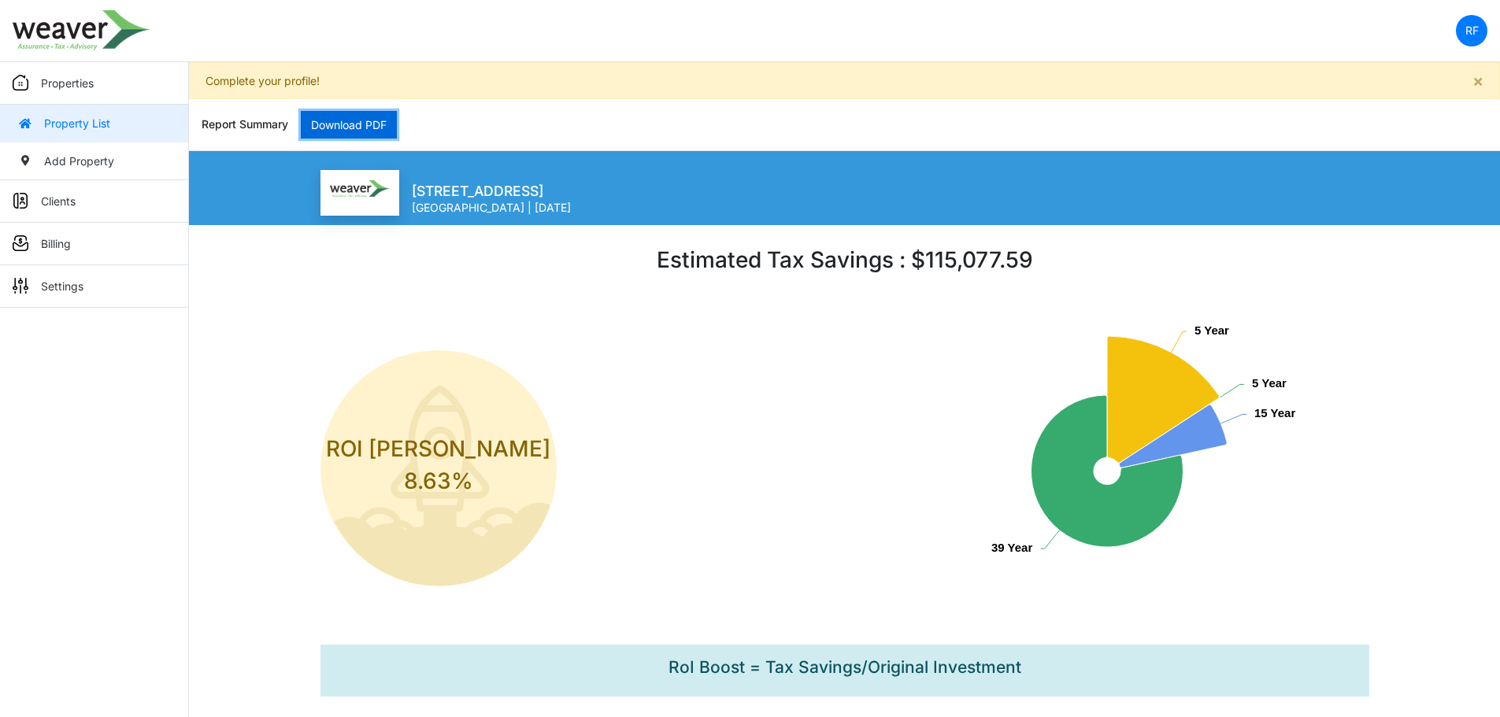
click at [318, 128] on link "Download PDF" at bounding box center [349, 125] width 96 height 28
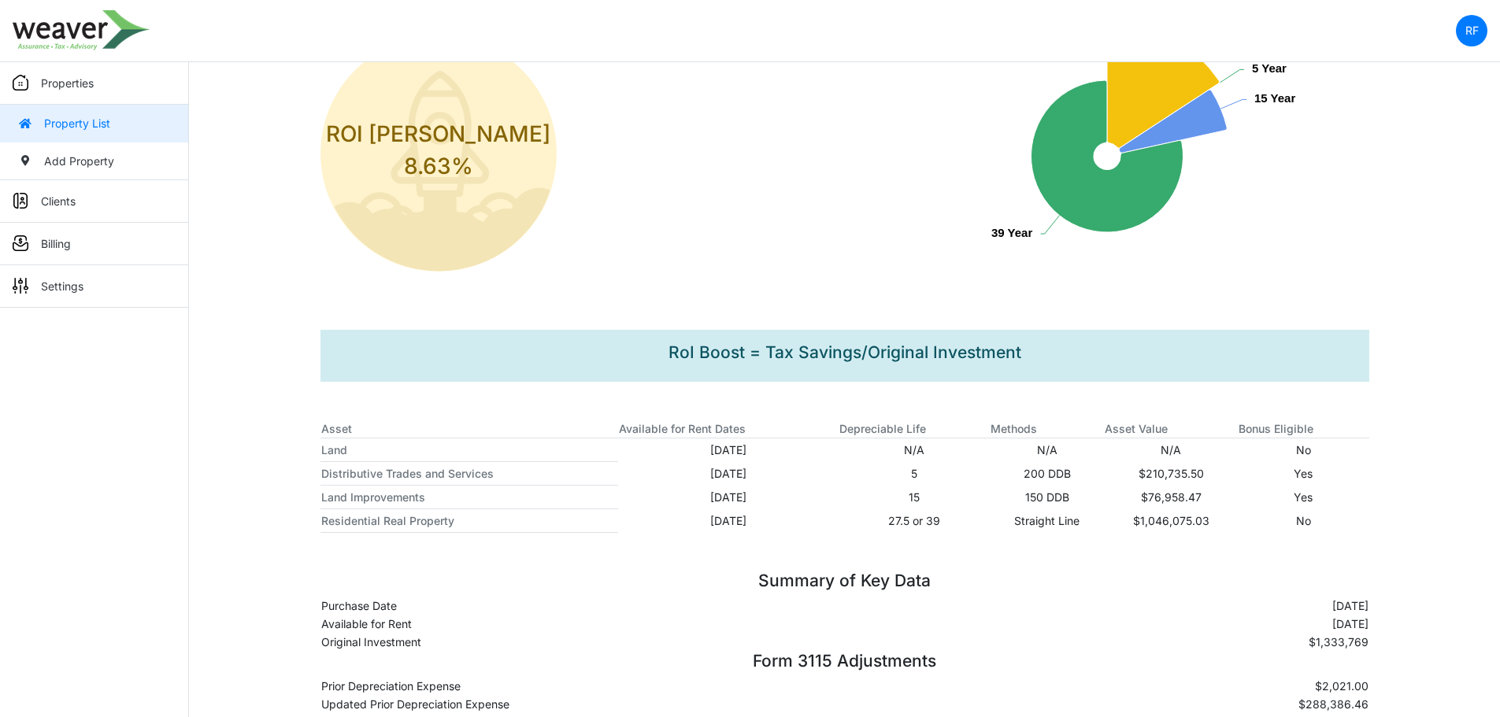
scroll to position [367, 0]
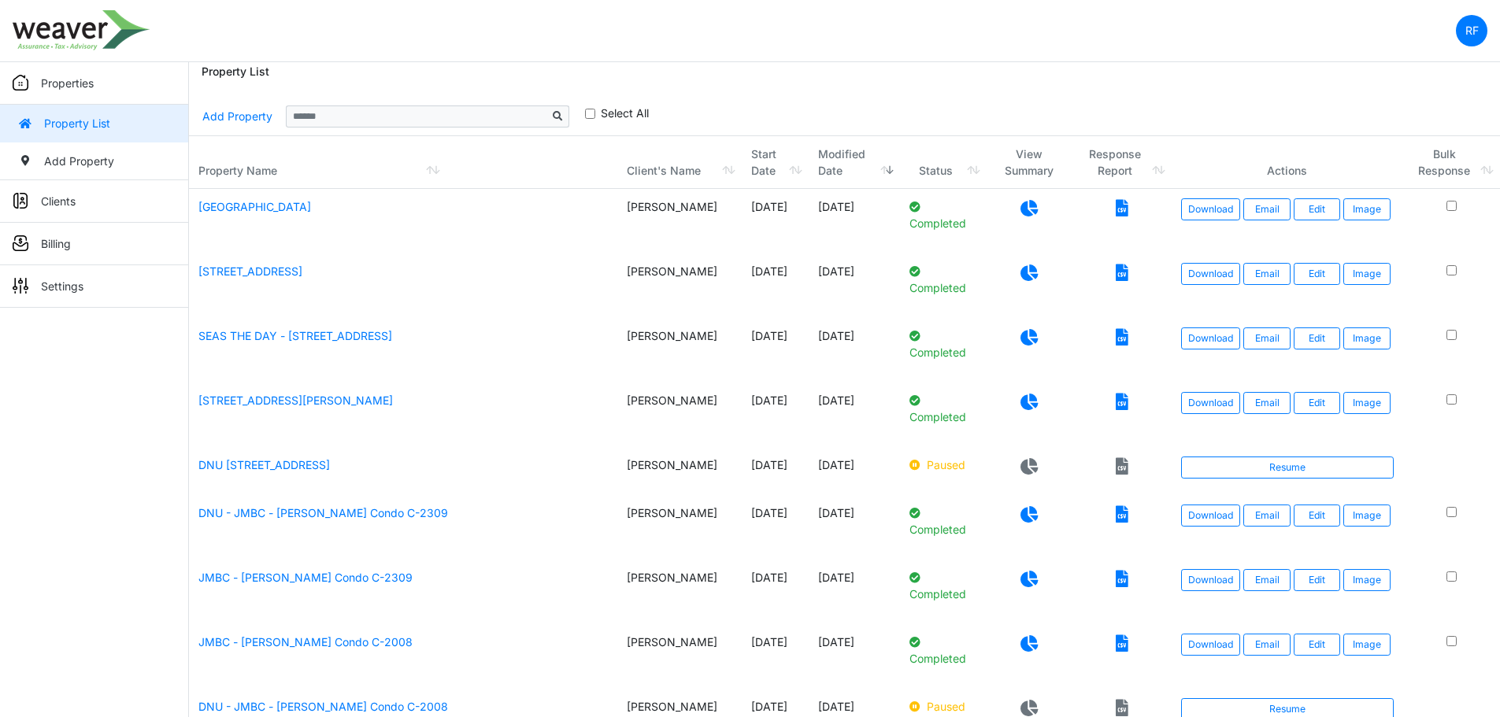
scroll to position [79, 0]
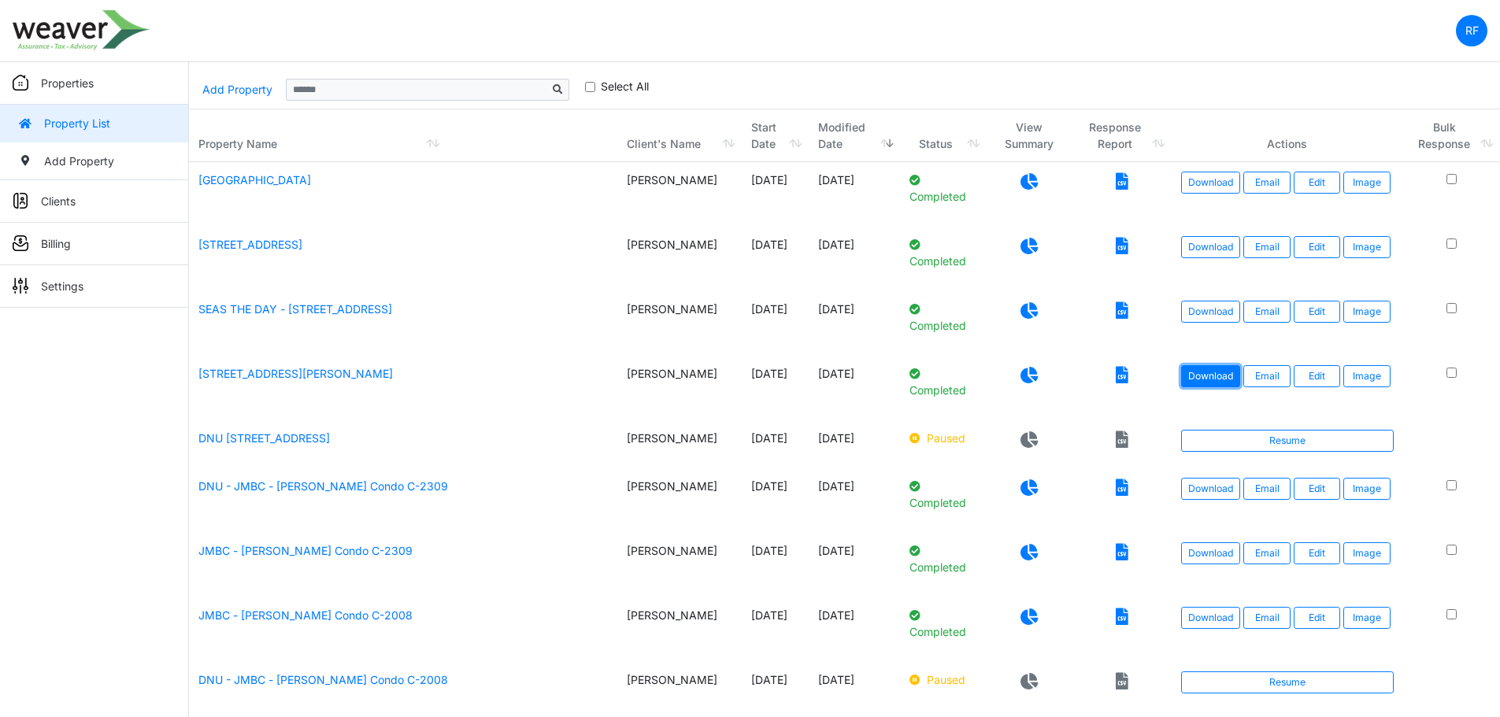
drag, startPoint x: 1193, startPoint y: 377, endPoint x: 1208, endPoint y: 376, distance: 15.8
click at [1193, 377] on link "Download" at bounding box center [1210, 376] width 59 height 22
